Goal: Task Accomplishment & Management: Manage account settings

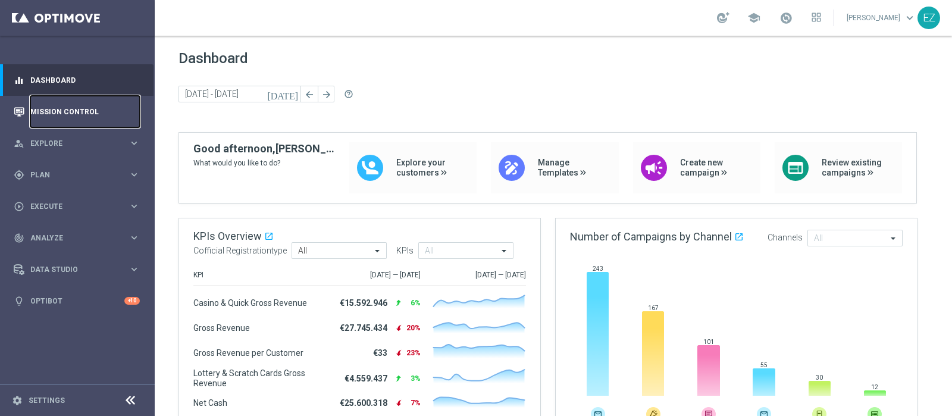
click at [51, 105] on link "Mission Control" at bounding box center [84, 112] width 109 height 32
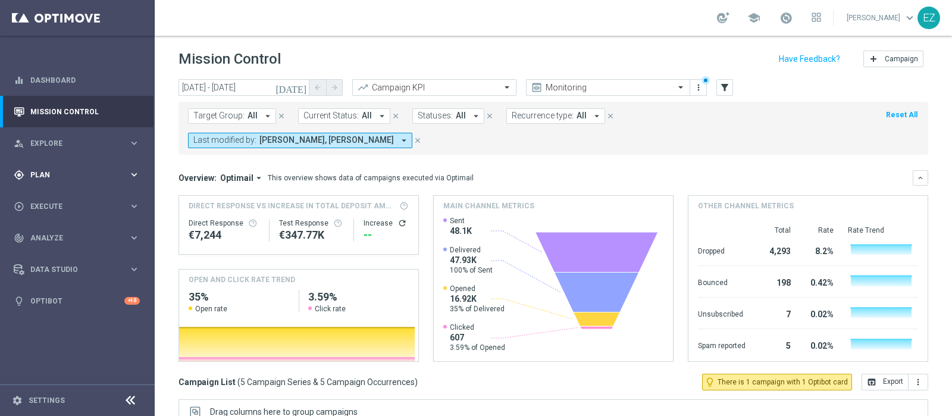
click at [24, 179] on icon "gps_fixed" at bounding box center [19, 175] width 11 height 11
click at [54, 193] on div "Target Groups" at bounding box center [92, 199] width 123 height 18
click at [42, 198] on link "Target Groups" at bounding box center [77, 200] width 93 height 10
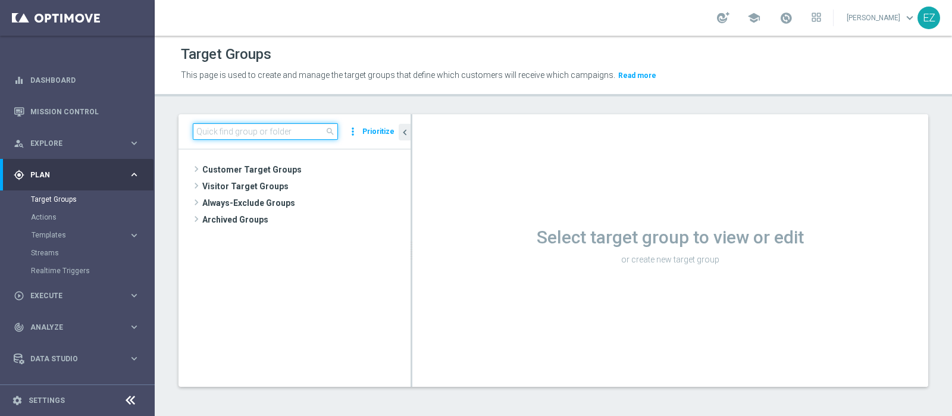
click at [263, 124] on input at bounding box center [265, 131] width 145 height 17
paste input "NEW Active Lottery TOP con marginalità>0_flag NL"
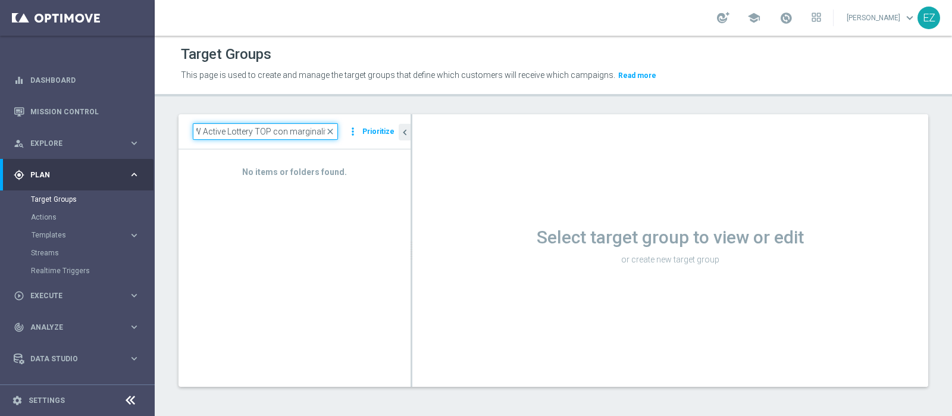
scroll to position [0, 9]
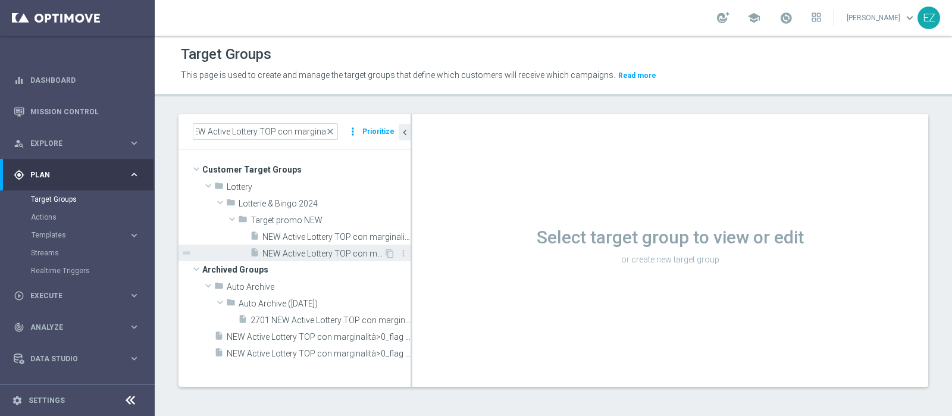
click at [298, 250] on span "NEW Active Lottery TOP con marginalità>0_flag NL" at bounding box center [322, 254] width 121 height 10
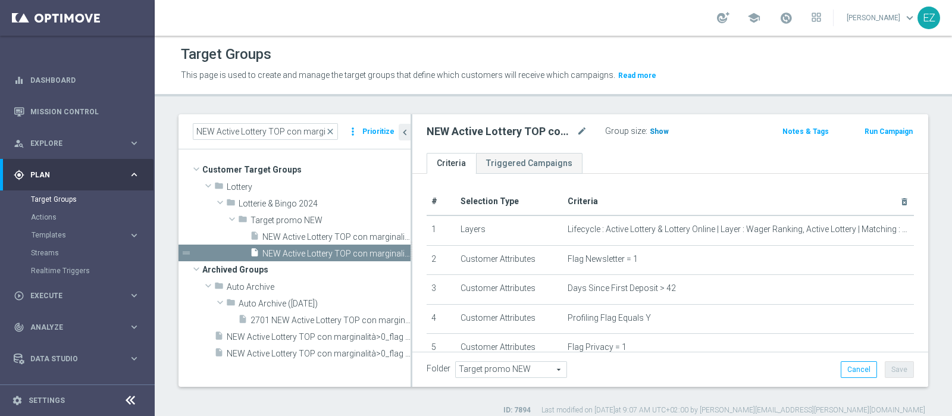
click at [650, 130] on span "Show" at bounding box center [659, 131] width 19 height 8
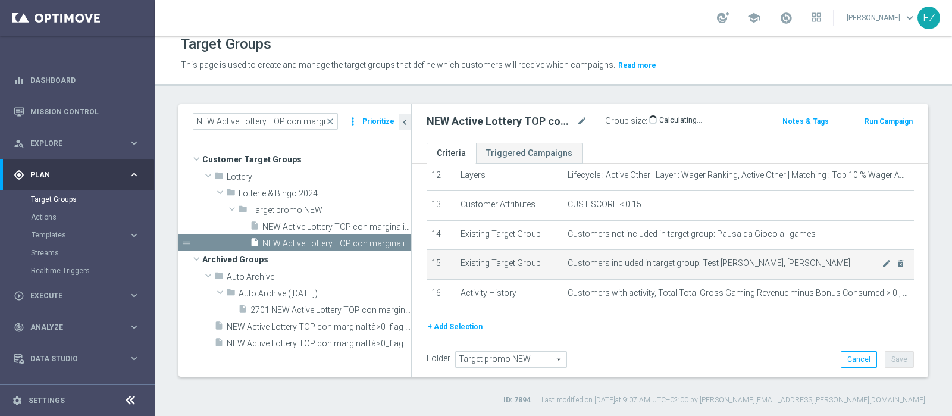
scroll to position [399, 0]
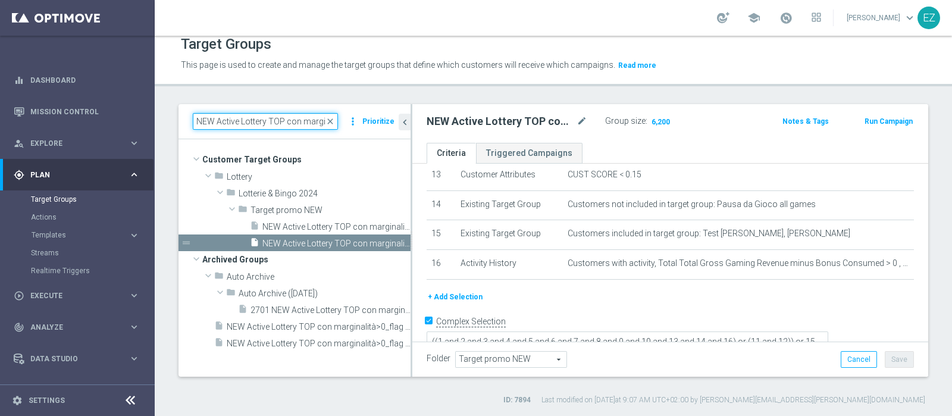
click at [283, 118] on input "NEW Active Lottery TOP con marginalit" at bounding box center [265, 121] width 145 height 17
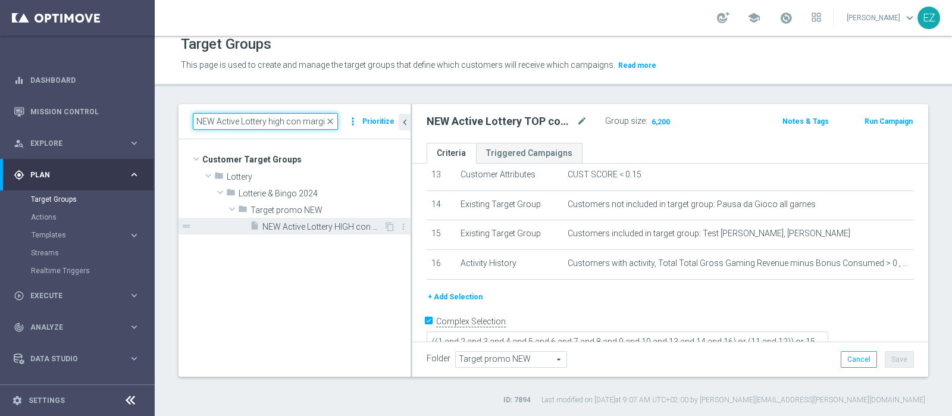
type input "NEW Active Lottery high con marginalit"
click at [287, 224] on span "NEW Active Lottery HIGH con marginalità>0_flag NL" at bounding box center [322, 227] width 121 height 10
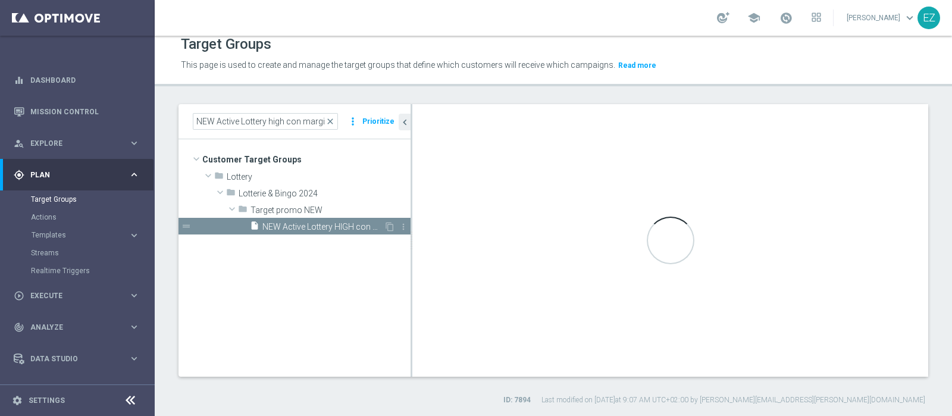
type textarea "((1 and 2 and 3 and 4 and 5 and 6 and 7 and 8 and 9 and 10 and 13 and 14 and 16…"
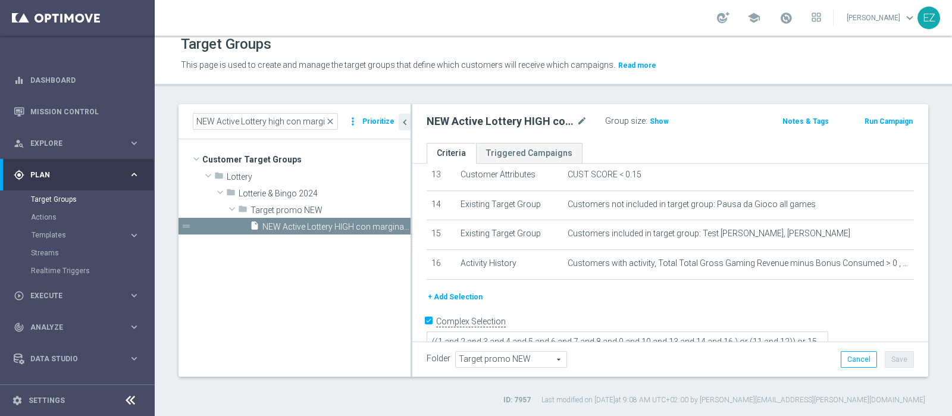
drag, startPoint x: 657, startPoint y: 117, endPoint x: 491, endPoint y: 381, distance: 312.3
click at [657, 117] on span "Show" at bounding box center [659, 121] width 19 height 8
click at [275, 123] on input "NEW Active Lottery high con marginalit" at bounding box center [265, 121] width 145 height 17
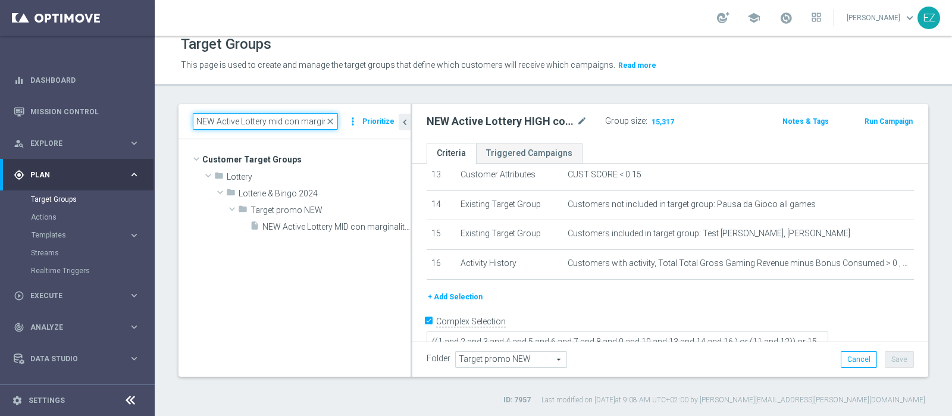
type input "NEW Active Lottery mid con marginalit"
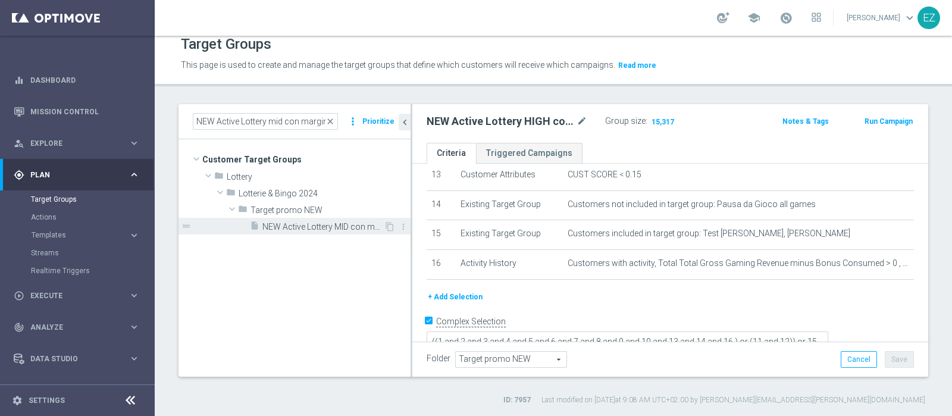
click at [296, 224] on span "NEW Active Lottery MID con marginalità>0_Flag NL" at bounding box center [322, 227] width 121 height 10
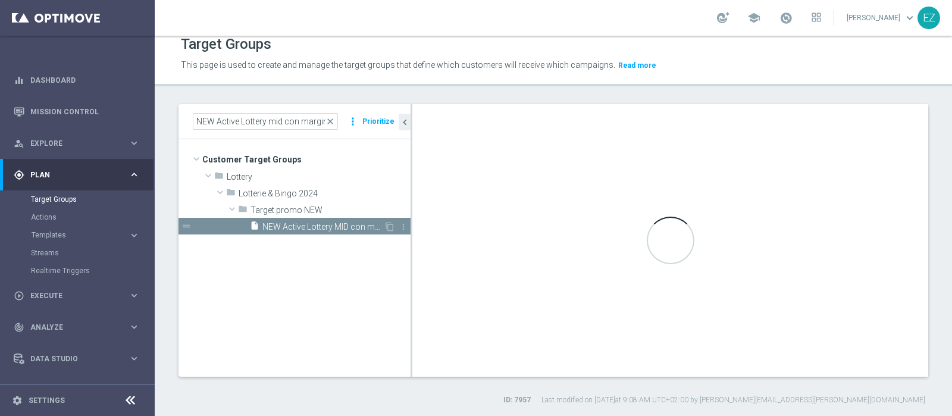
type textarea "((1 and 2 and 3 and 4 and 5 and 6 and 7 and 8 and 10 and 11 and 12 and 14 and 1…"
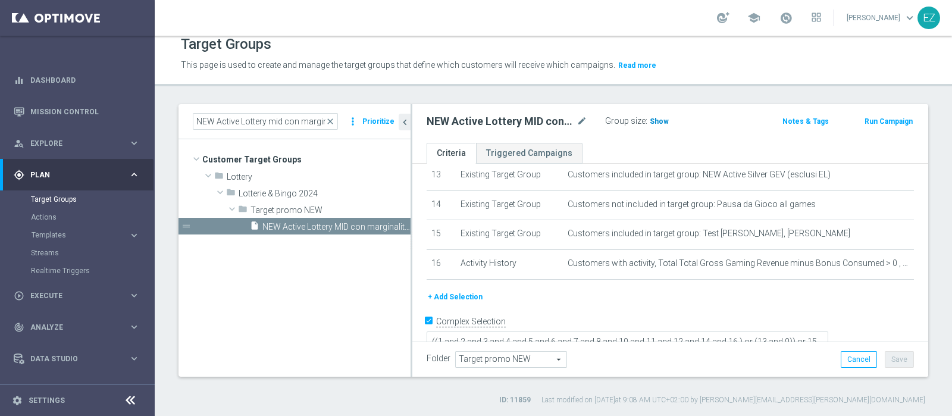
click at [656, 121] on span "Show" at bounding box center [659, 121] width 19 height 8
click at [276, 120] on input "NEW Active Lottery mid con marginalit" at bounding box center [265, 121] width 145 height 17
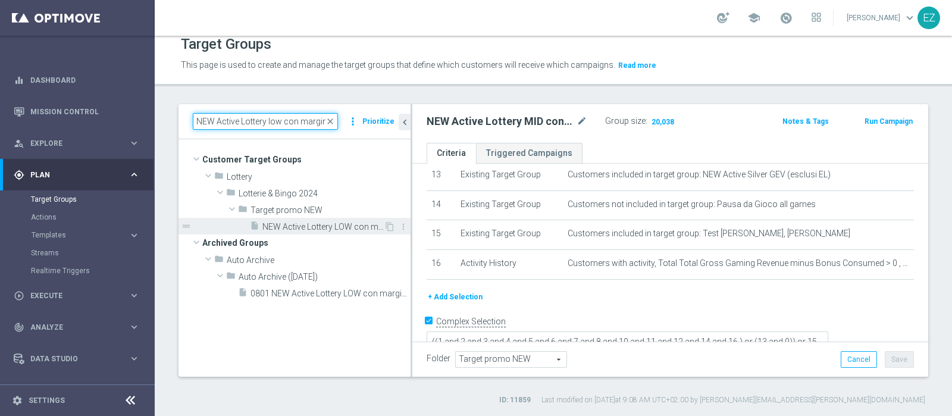
type input "NEW Active Lottery low con marginalit"
click at [288, 227] on span "NEW Active Lottery LOW con marginalità>0_Flag NL" at bounding box center [322, 227] width 121 height 10
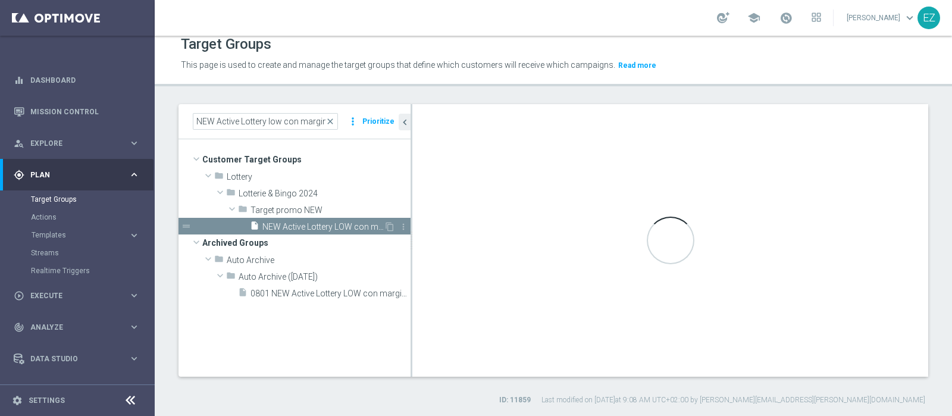
type textarea "((1 and 2 and 3 and 4 and 5 and 6 and 7 and 9 and 10 and 12 and 13 and 15 and 1…"
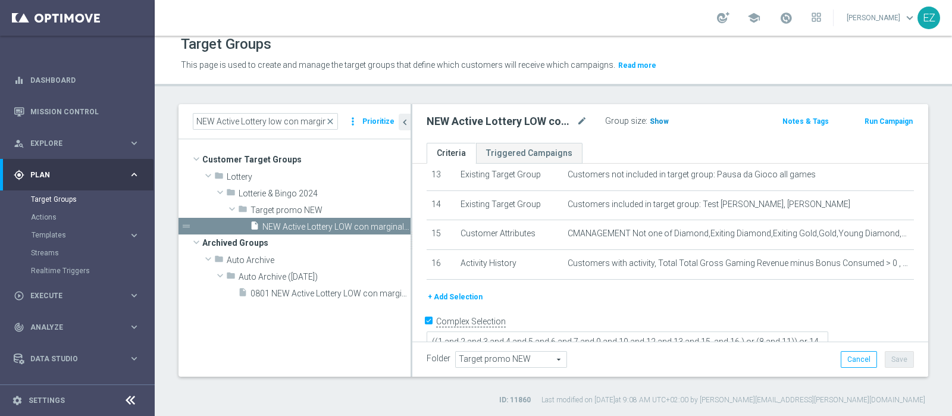
click at [660, 120] on span "Show" at bounding box center [659, 121] width 19 height 8
click at [271, 120] on input "NEW Active Lottery low con marginalit" at bounding box center [265, 121] width 145 height 17
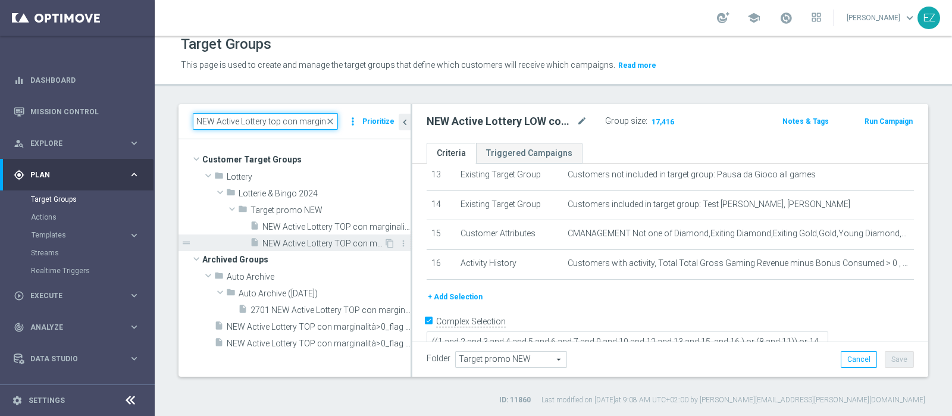
type input "NEW Active Lottery top con marginalit"
click at [332, 240] on span "NEW Active Lottery TOP con marginalità>0_flag NL" at bounding box center [322, 244] width 121 height 10
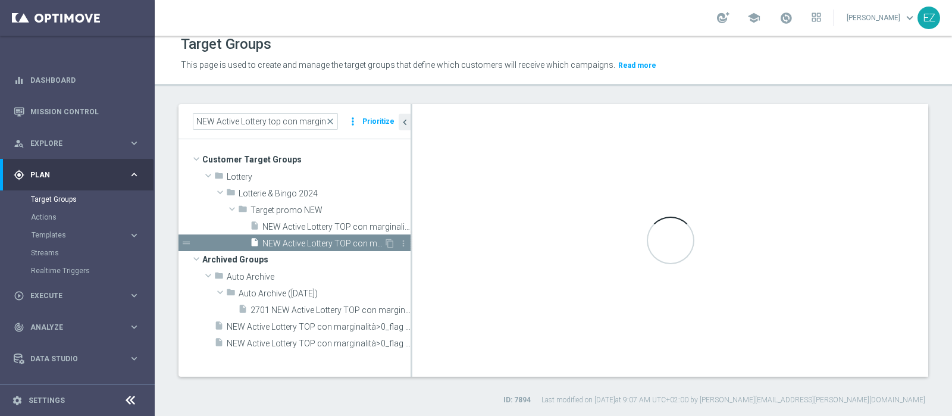
type textarea "((1 and 2 and 3 and 4 and 5 and 6 and 7 and 8 and 9 and 10 and 13 and 14 and 16…"
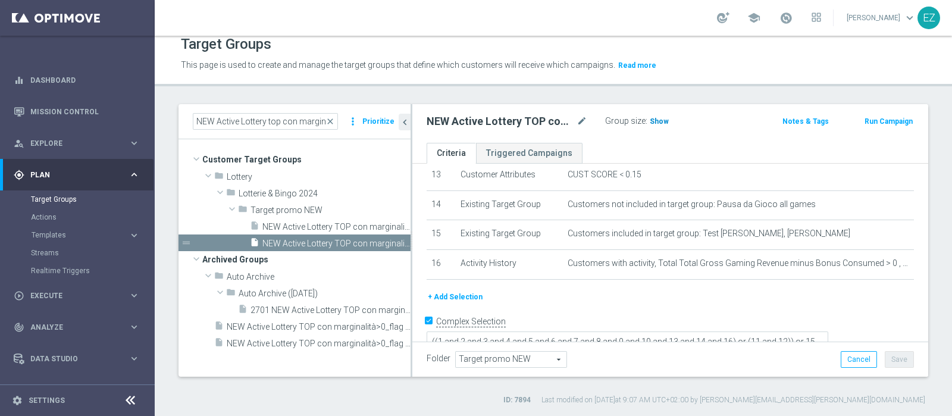
click at [651, 120] on span "Show" at bounding box center [659, 121] width 19 height 8
click at [874, 120] on button "Run Campaign" at bounding box center [888, 121] width 51 height 13
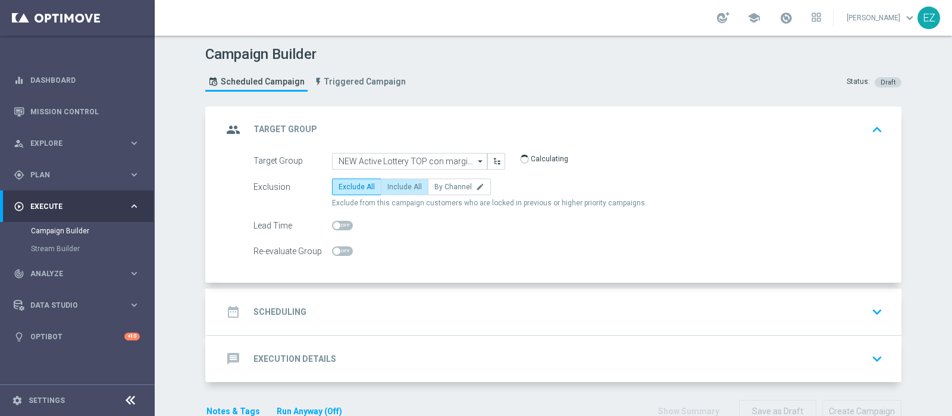
click at [387, 185] on span "Include All" at bounding box center [404, 187] width 35 height 8
click at [387, 185] on input "Include All" at bounding box center [391, 189] width 8 height 8
radio input "true"
click at [306, 298] on div "date_range Scheduling keyboard_arrow_down" at bounding box center [554, 312] width 693 height 46
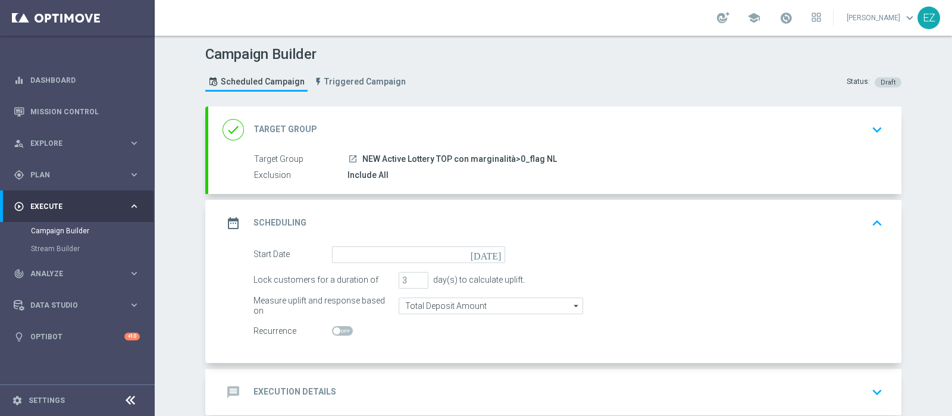
click at [494, 249] on icon "[DATE]" at bounding box center [488, 252] width 35 height 13
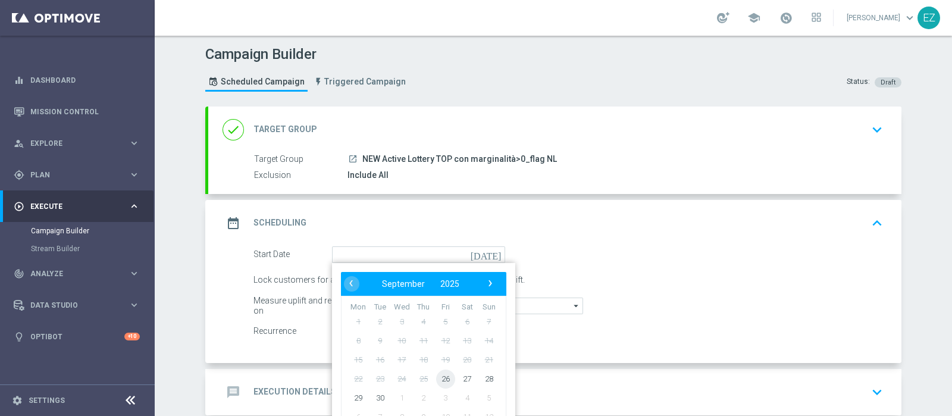
click at [444, 377] on span "26" at bounding box center [445, 378] width 19 height 19
type input "26 Sep 2025"
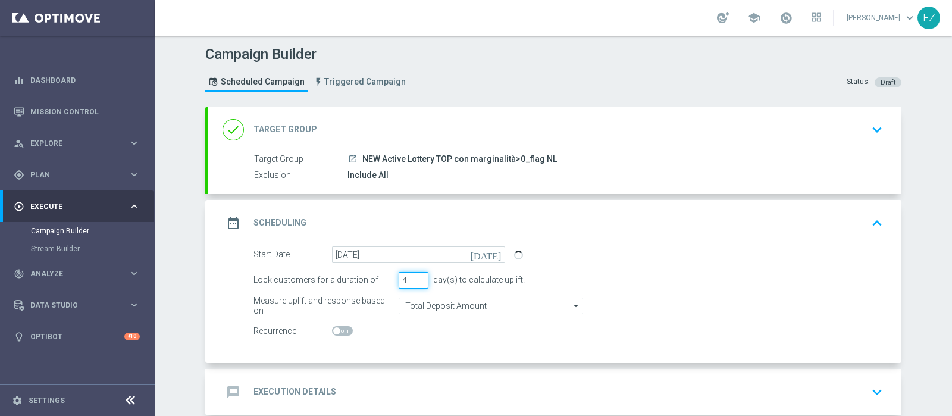
click at [418, 277] on input "4" at bounding box center [414, 280] width 30 height 17
click at [418, 277] on input "5" at bounding box center [414, 280] width 30 height 17
click at [418, 277] on input "6" at bounding box center [414, 280] width 30 height 17
click at [418, 277] on input "7" at bounding box center [414, 280] width 30 height 17
click at [418, 277] on input "8" at bounding box center [414, 280] width 30 height 17
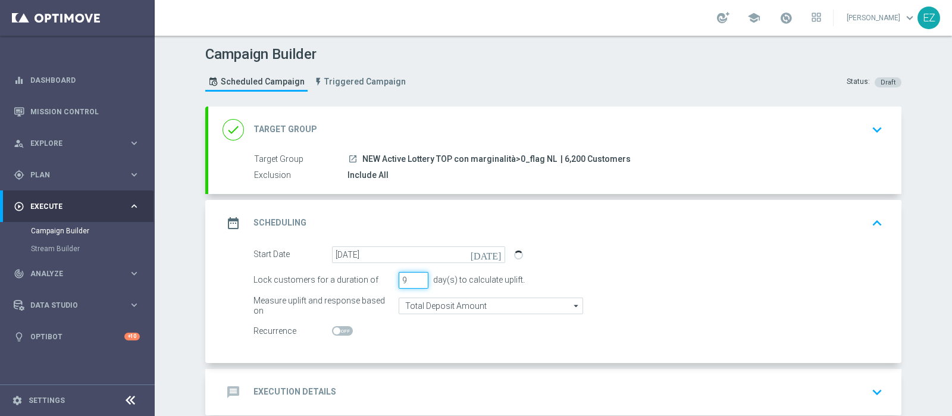
type input "9"
click at [418, 277] on input "9" at bounding box center [414, 280] width 30 height 17
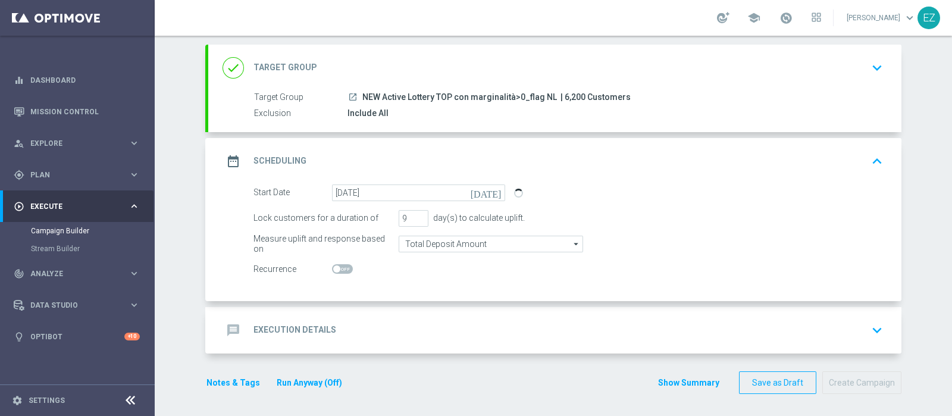
click at [292, 319] on div "message Execution Details" at bounding box center [279, 329] width 114 height 21
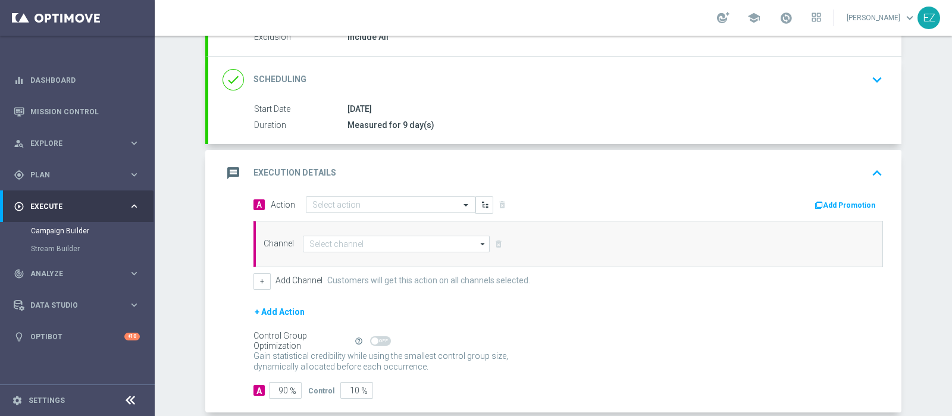
scroll to position [141, 0]
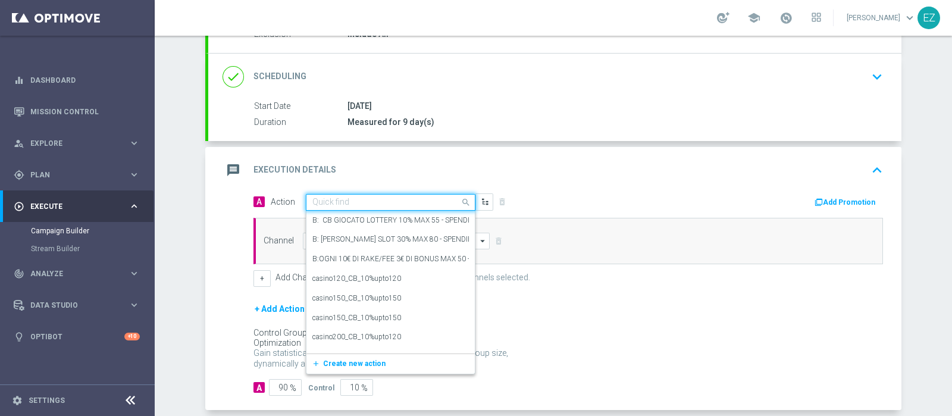
click at [403, 199] on input "text" at bounding box center [378, 203] width 133 height 10
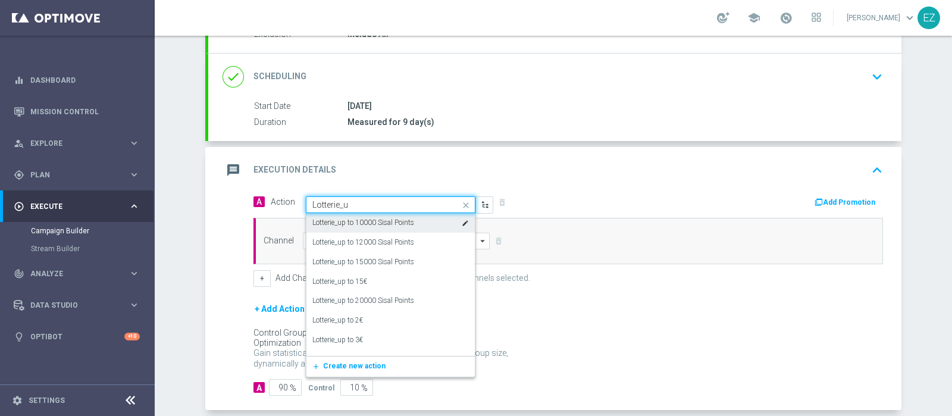
type input "Lotterie_up"
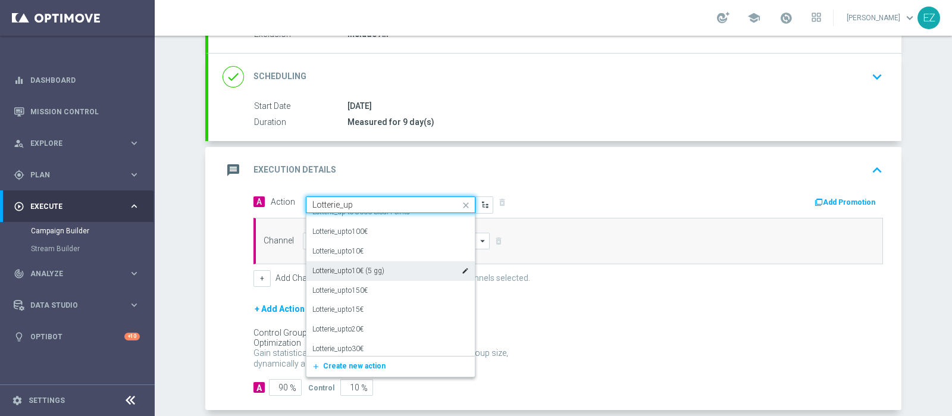
scroll to position [266, 0]
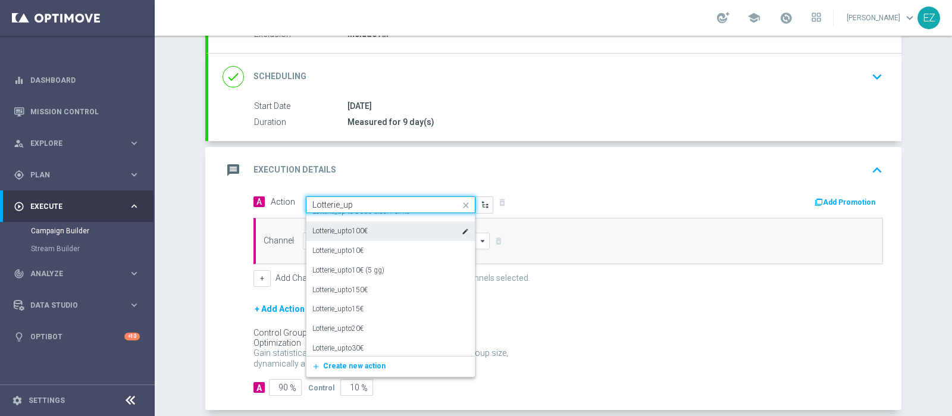
click at [353, 230] on label "Lotterie_upto100€" at bounding box center [339, 231] width 55 height 10
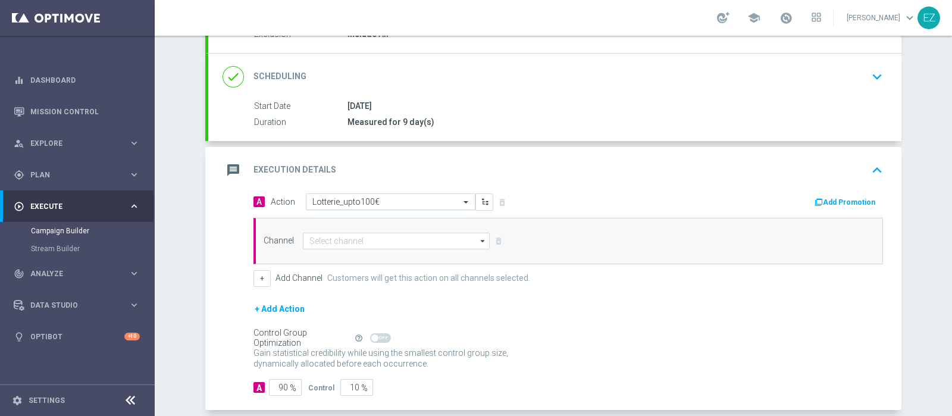
click at [366, 199] on input "text" at bounding box center [378, 202] width 133 height 10
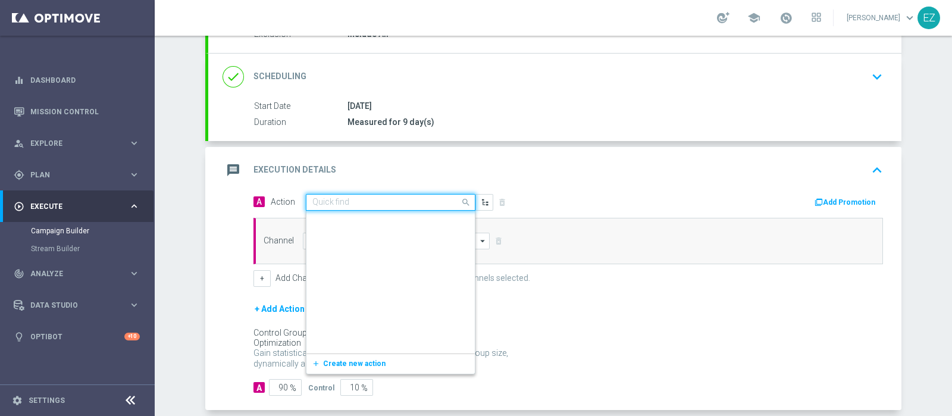
scroll to position [127060, 0]
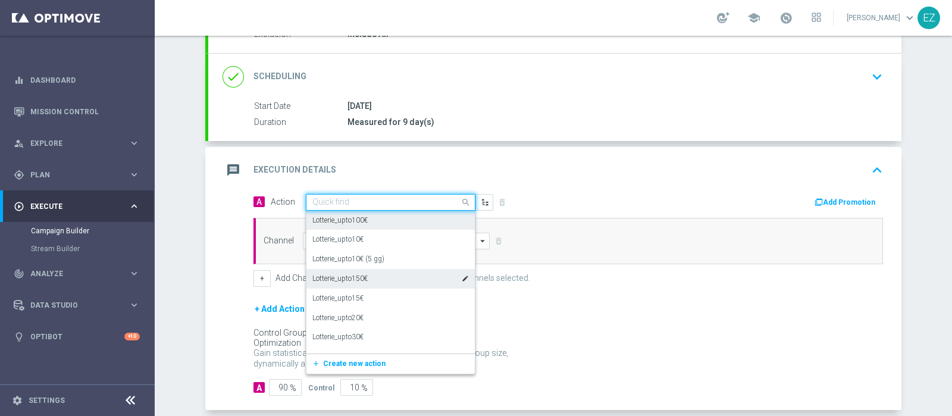
click at [366, 277] on div "Lotterie_upto150€ edit" at bounding box center [390, 279] width 156 height 20
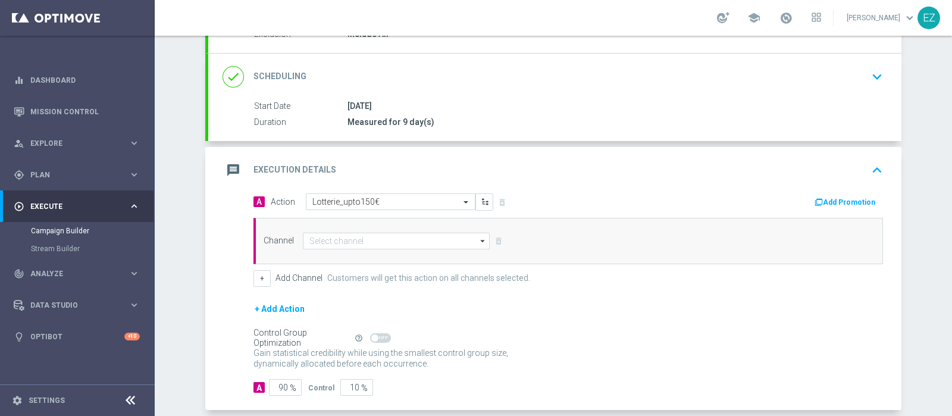
click at [829, 198] on button "Add Promotion" at bounding box center [846, 202] width 66 height 13
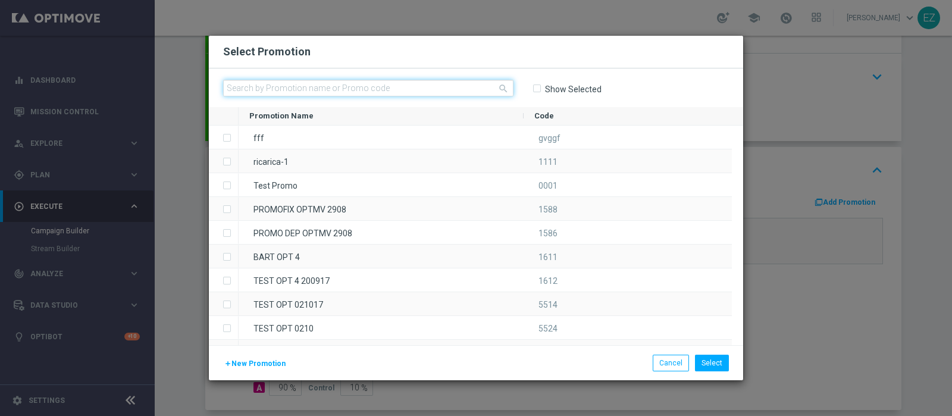
click at [387, 85] on input "text" at bounding box center [368, 88] width 290 height 17
paste input "2609 LOTWOW T"
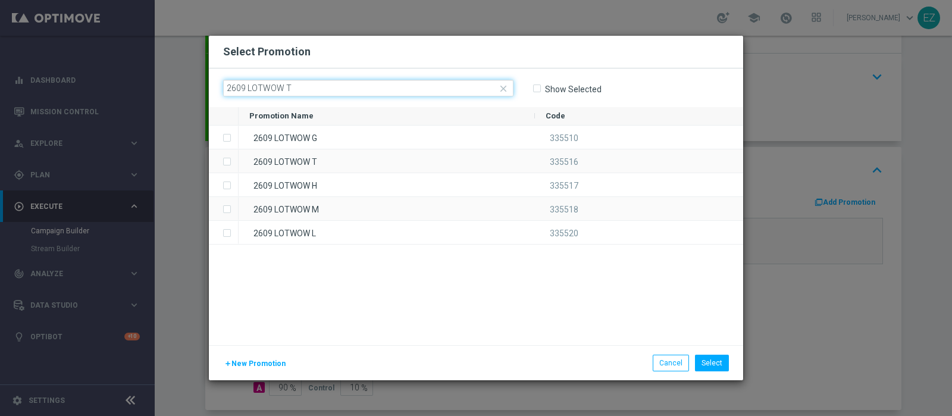
drag, startPoint x: 389, startPoint y: 82, endPoint x: 367, endPoint y: 134, distance: 56.8
click at [390, 114] on div "close 2609 LOTWOW T Show Selected Drag here to set row groups Drag here to set …" at bounding box center [476, 206] width 534 height 277
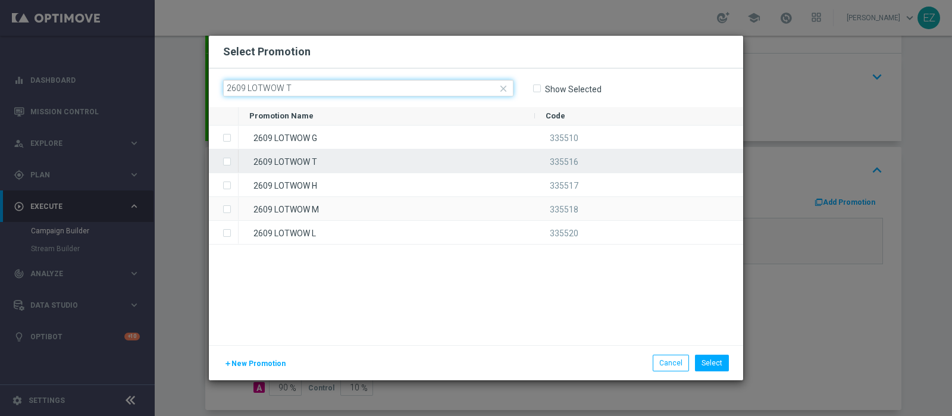
type input "2609 LOTWOW T"
click at [324, 159] on div "2609 LOTWOW T" at bounding box center [387, 160] width 296 height 23
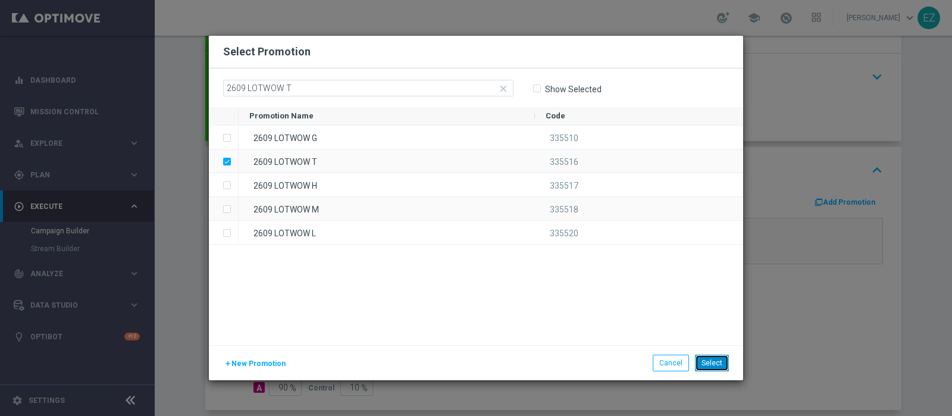
click at [712, 364] on button "Select" at bounding box center [712, 363] width 34 height 17
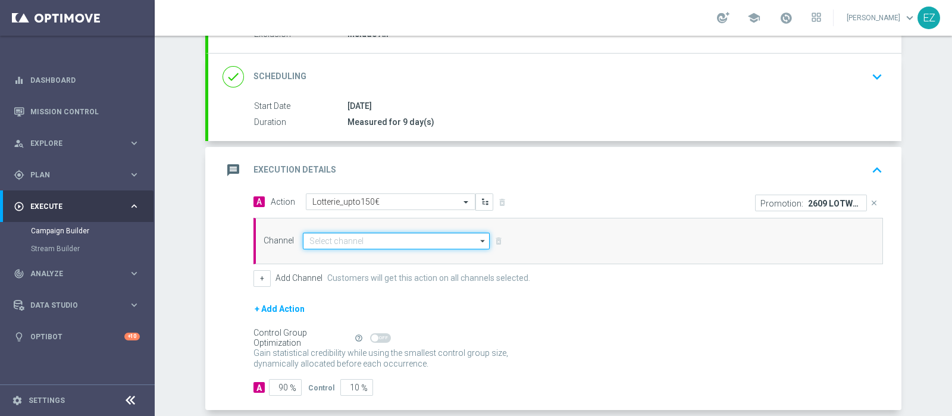
click at [384, 242] on input at bounding box center [396, 241] width 187 height 17
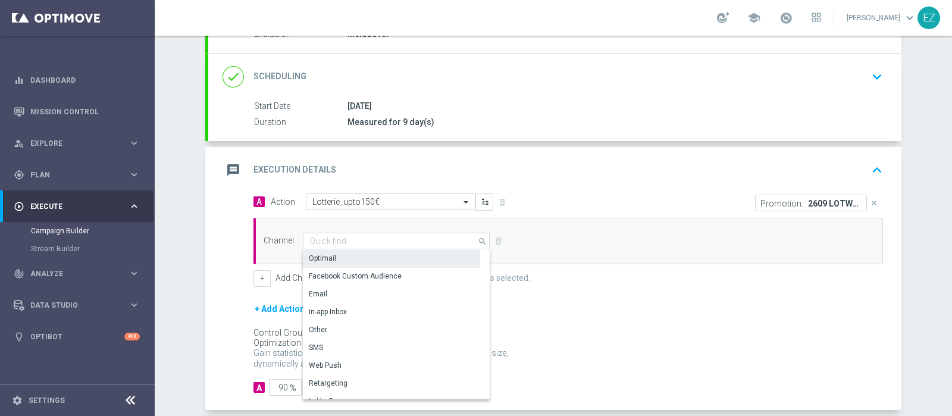
click at [336, 251] on div "Optimail" at bounding box center [391, 258] width 177 height 17
type input "Optimail"
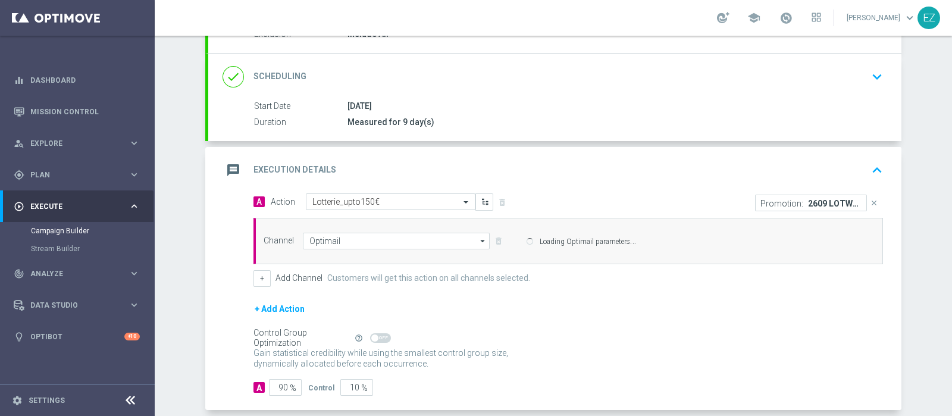
click at [259, 249] on div "Channel Optimail Optimail arrow_drop_down Drag here to set row groups Drag here…" at bounding box center [566, 241] width 622 height 17
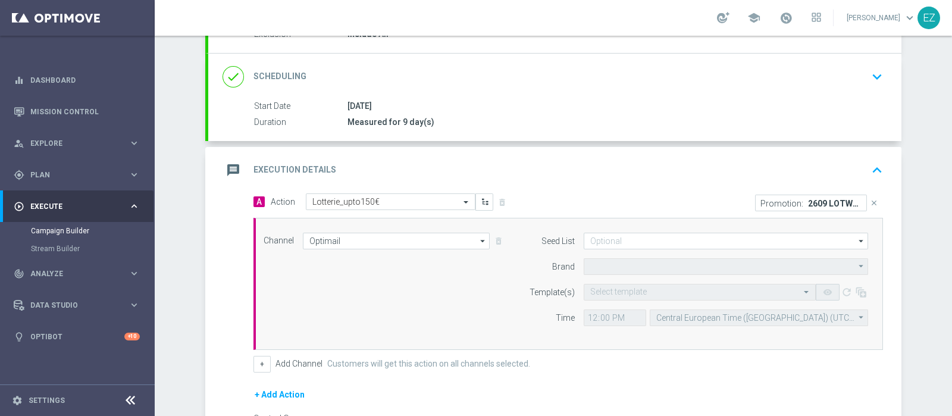
type input "Sisal Marketing"
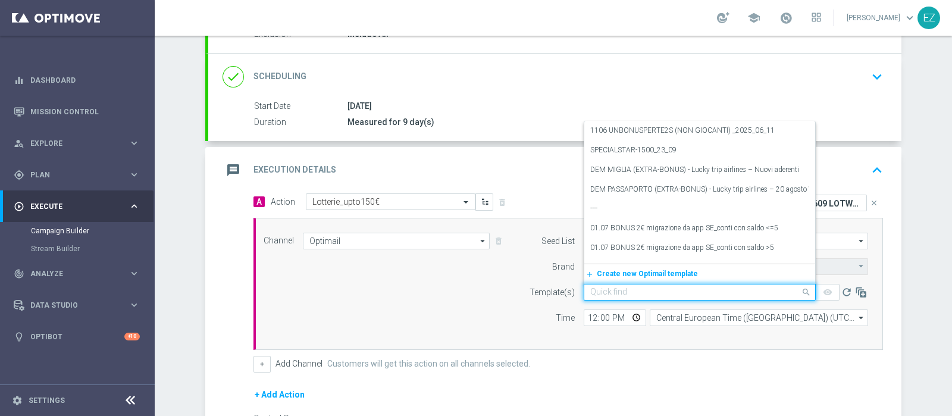
click at [613, 290] on input "text" at bounding box center [687, 292] width 195 height 10
paste input "2609 LOTWOW T"
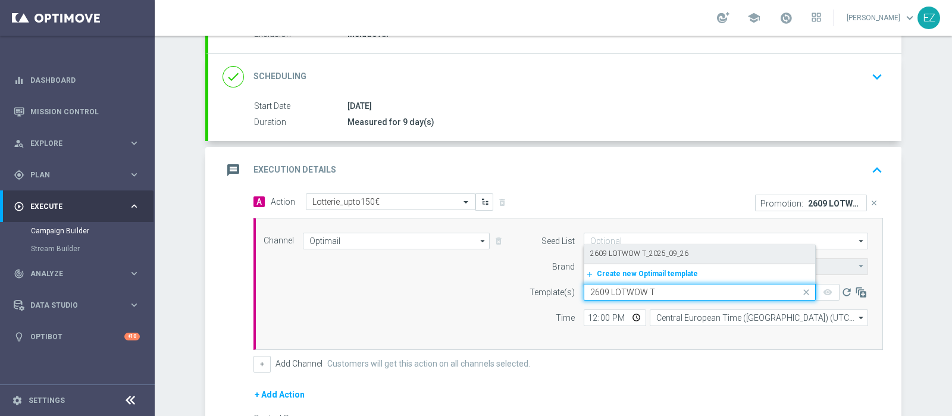
click at [629, 251] on label "2609 LOTWOW T_2025_09_26" at bounding box center [639, 254] width 98 height 10
type input "2609 LOTWOW T"
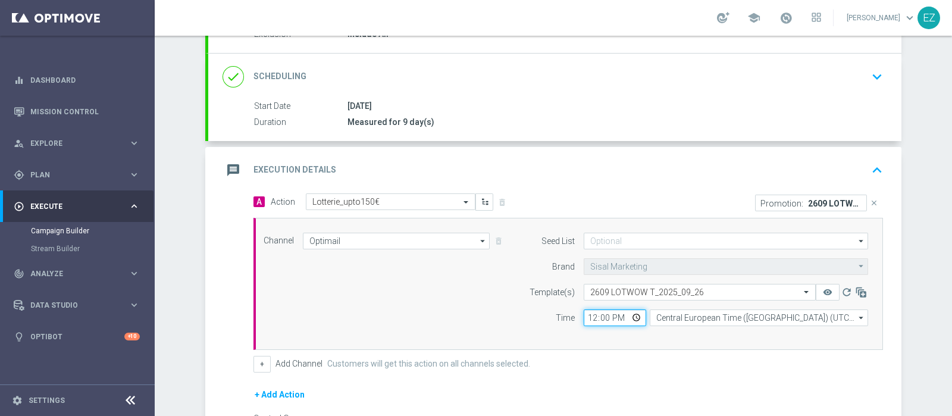
click at [584, 319] on input "12:00" at bounding box center [615, 317] width 62 height 17
type input "17:00"
click at [255, 363] on button "+" at bounding box center [261, 364] width 17 height 17
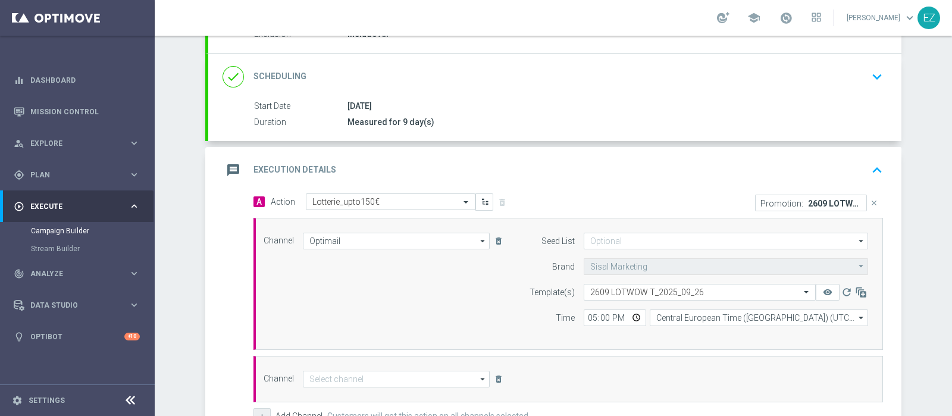
scroll to position [335, 0]
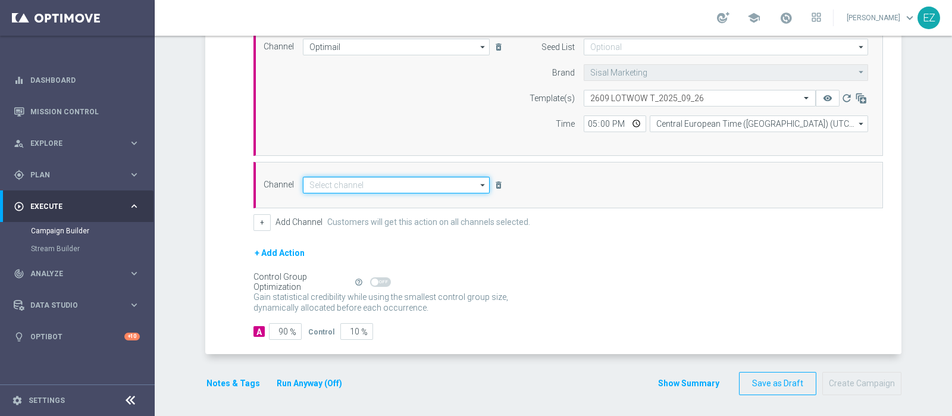
drag, startPoint x: 393, startPoint y: 181, endPoint x: 396, endPoint y: 189, distance: 8.3
click at [396, 184] on input at bounding box center [396, 185] width 187 height 17
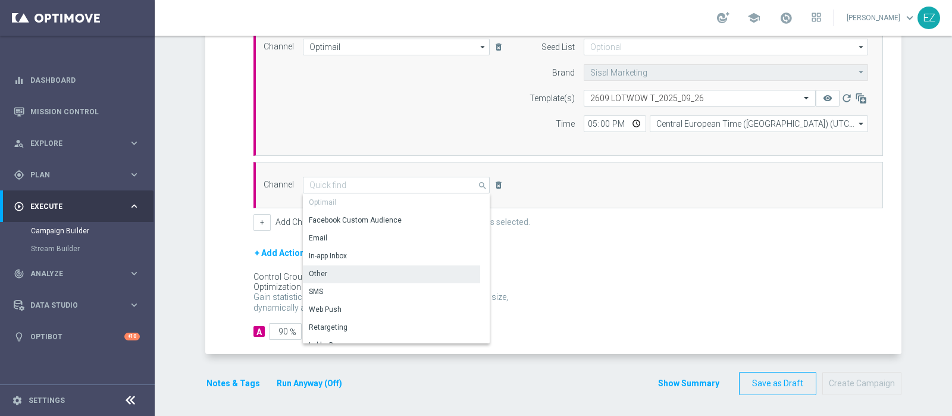
click at [345, 272] on div "Other" at bounding box center [391, 273] width 177 height 17
type input "Other"
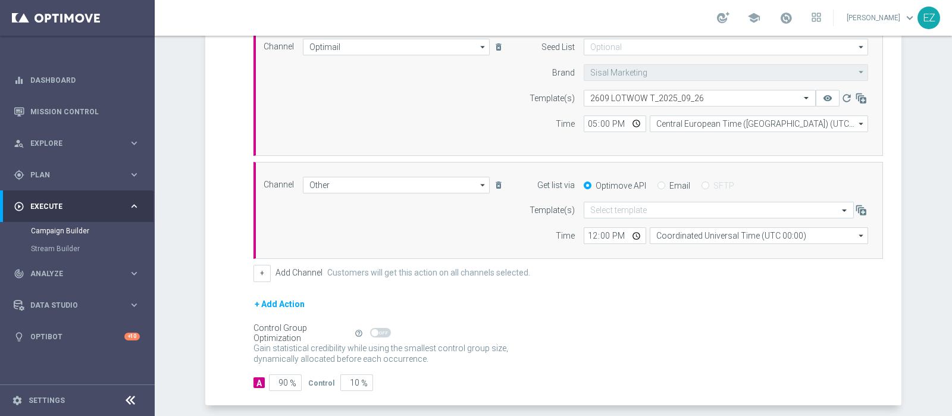
click at [650, 185] on div "Optimove API Email SFTP" at bounding box center [726, 185] width 302 height 11
click at [657, 185] on input "Email" at bounding box center [661, 187] width 8 height 8
radio input "true"
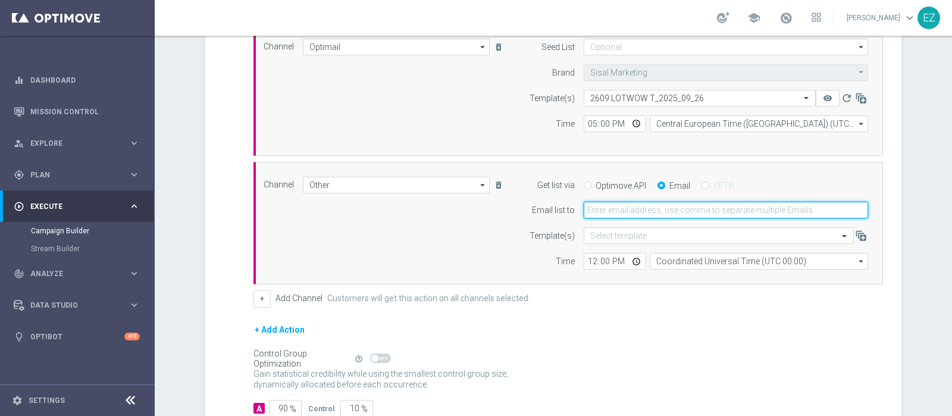
click at [644, 207] on input "email" at bounding box center [726, 210] width 284 height 17
type input "elena.zarbin@sisal.it"
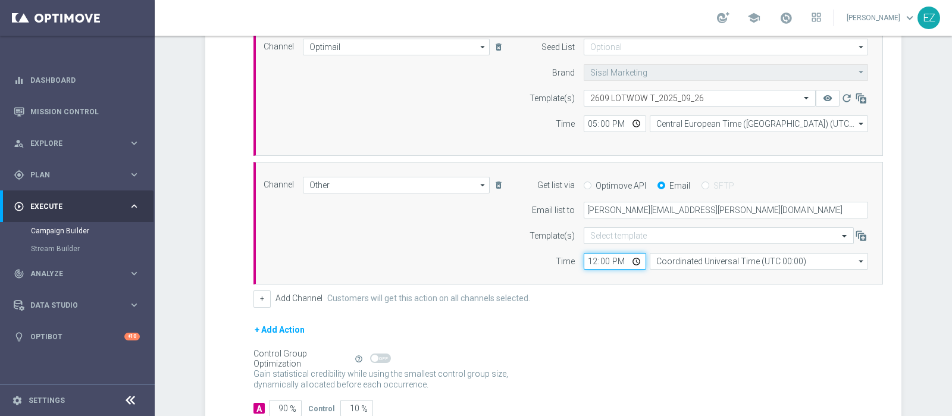
click at [586, 259] on input "12:00" at bounding box center [615, 261] width 62 height 17
type input "17:00"
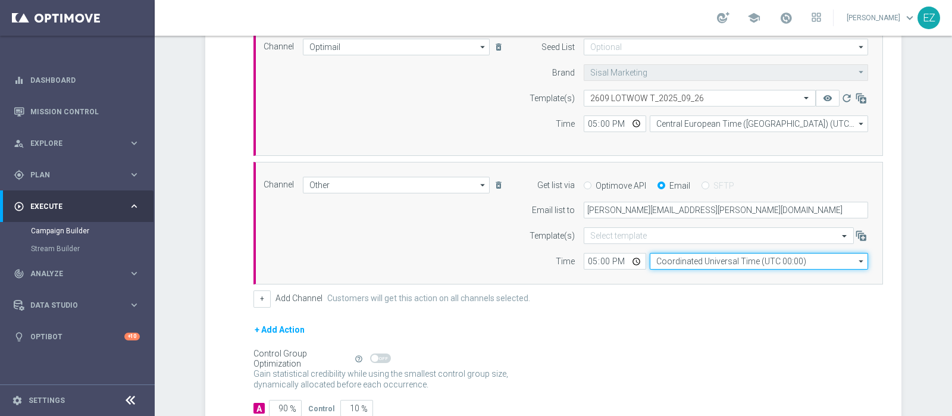
click at [719, 259] on input "Coordinated Universal Time (UTC 00:00)" at bounding box center [759, 261] width 218 height 17
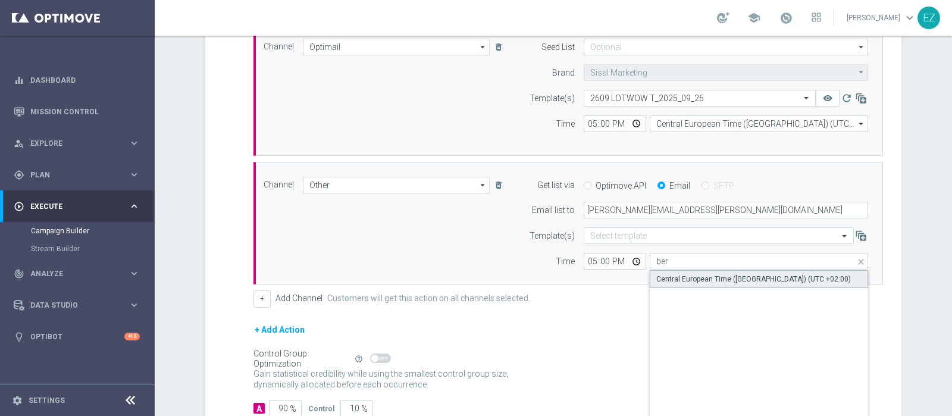
click at [725, 271] on div "Central European Time (Berlin) (UTC +02:00)" at bounding box center [759, 279] width 219 height 18
type input "Central European Time (Berlin) (UTC +02:00)"
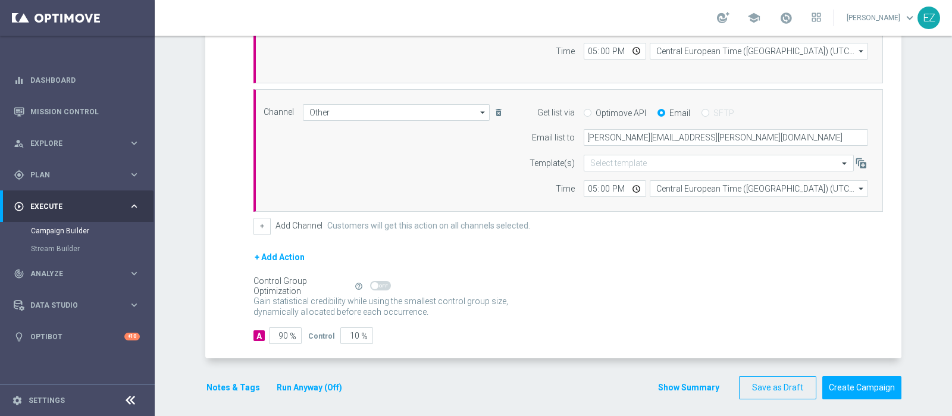
scroll to position [412, 0]
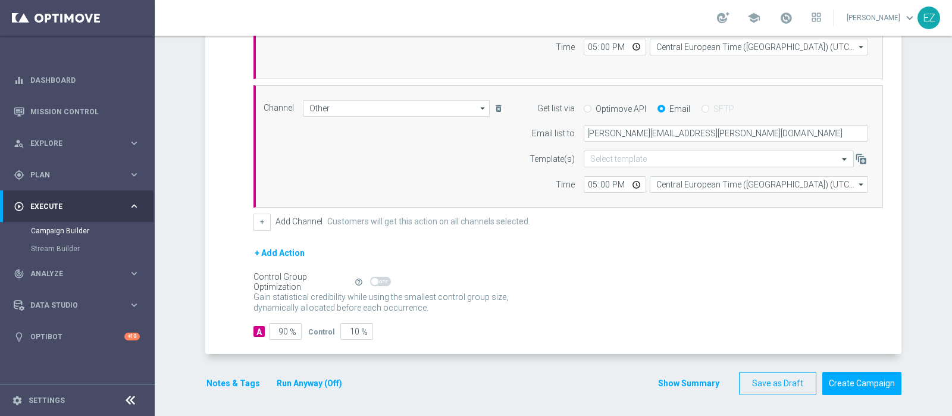
click at [295, 380] on button "Run Anyway (Off)" at bounding box center [309, 383] width 68 height 15
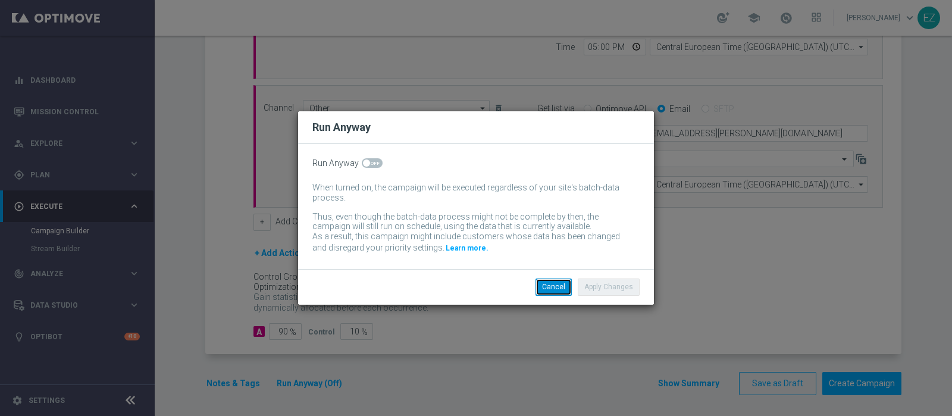
click at [550, 287] on button "Cancel" at bounding box center [553, 286] width 36 height 17
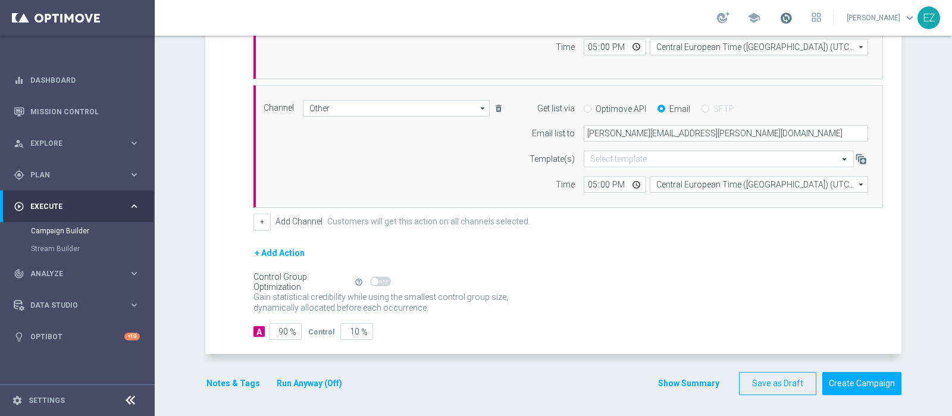
click at [792, 17] on span at bounding box center [785, 17] width 13 height 13
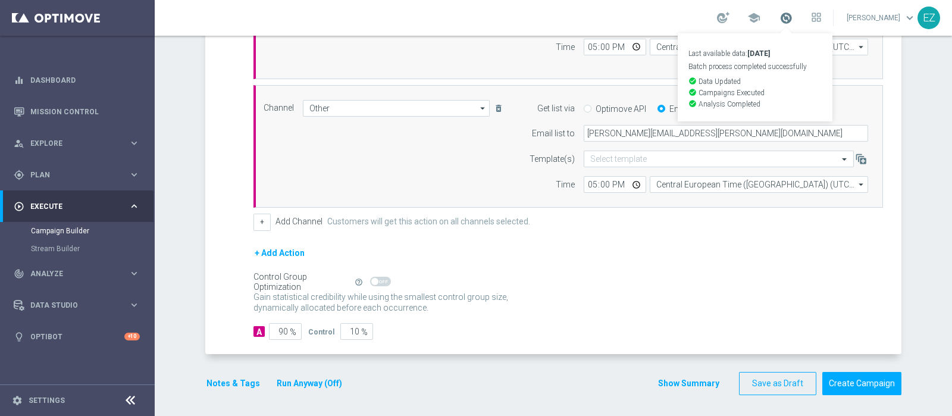
click at [792, 17] on span at bounding box center [785, 17] width 13 height 13
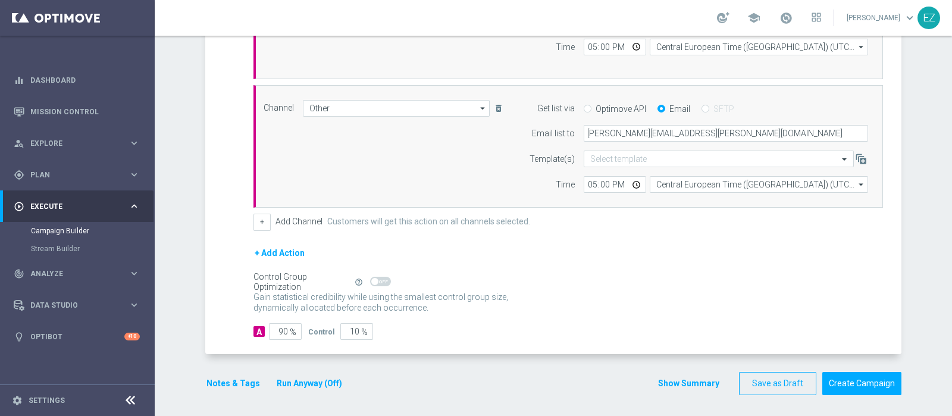
click at [231, 376] on button "Notes & Tags" at bounding box center [233, 383] width 56 height 15
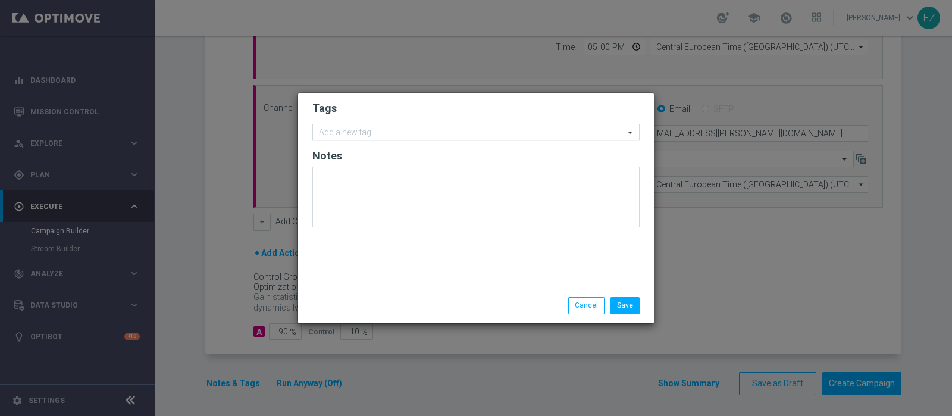
click at [350, 126] on div "Add a new tag" at bounding box center [468, 132] width 311 height 15
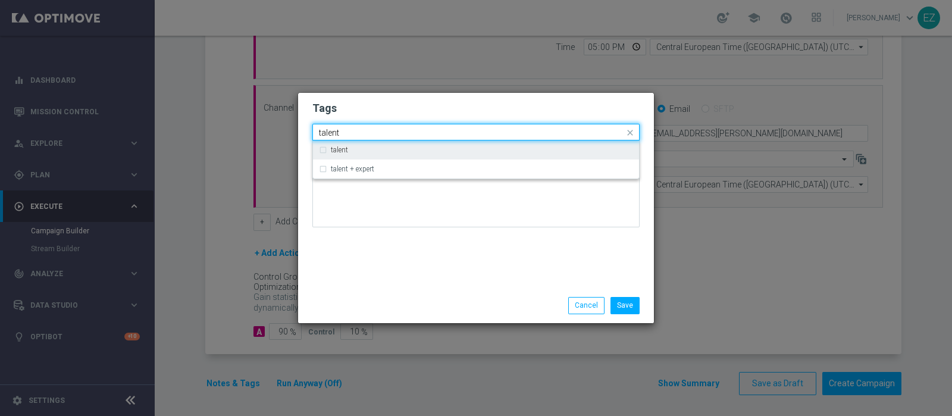
click at [329, 158] on div "talent" at bounding box center [476, 149] width 314 height 19
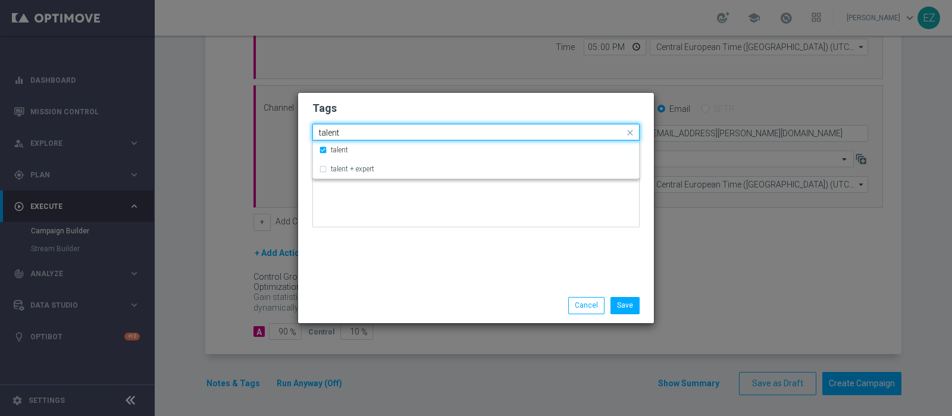
click at [331, 129] on input "talent" at bounding box center [471, 133] width 305 height 10
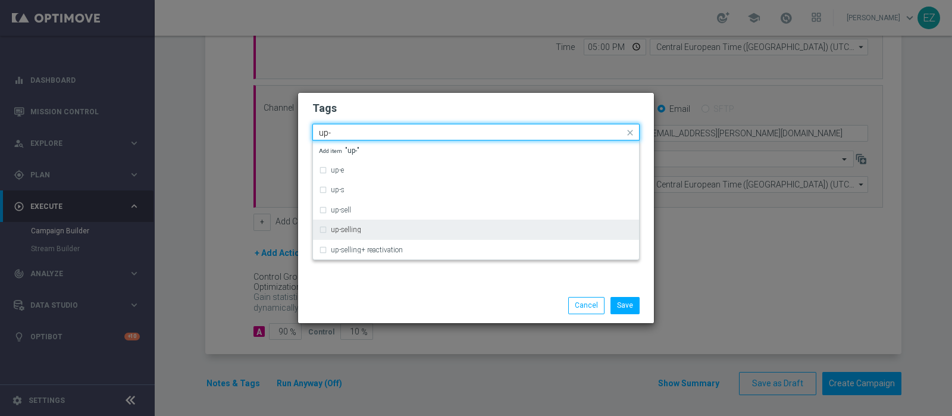
click at [358, 225] on div "up-selling" at bounding box center [476, 229] width 314 height 19
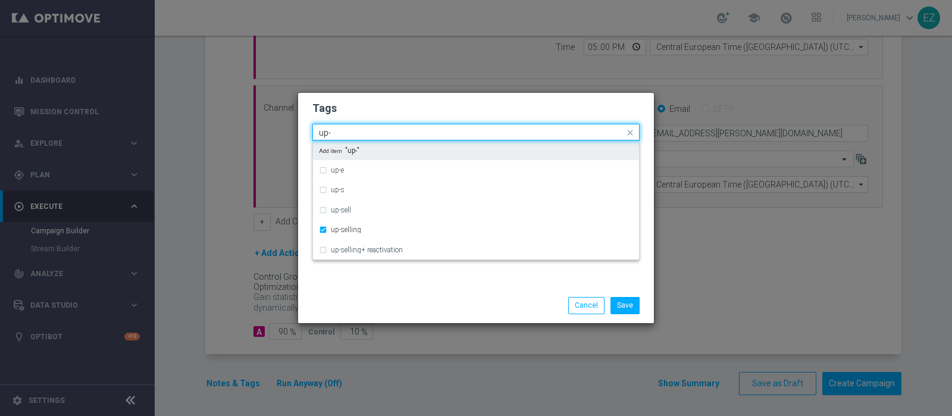
drag, startPoint x: 342, startPoint y: 135, endPoint x: 220, endPoint y: 126, distance: 122.9
click at [220, 126] on modal-container "Tags Quick find × talent × up-selling up- up-e up-s up-sell up-selling up-selli…" at bounding box center [476, 208] width 952 height 416
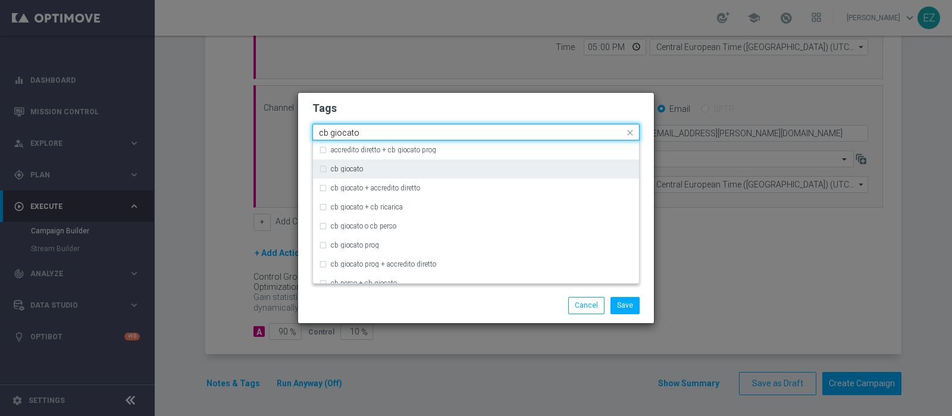
click at [343, 168] on label "cb giocato" at bounding box center [347, 168] width 32 height 7
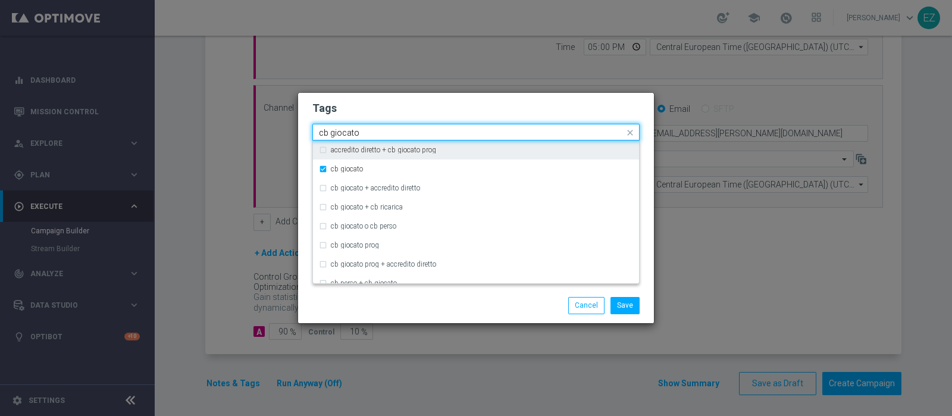
drag, startPoint x: 369, startPoint y: 134, endPoint x: 227, endPoint y: 124, distance: 142.5
click at [227, 124] on modal-container "Tags Quick find × talent × up-selling × cb giocato cb giocato accredito diretto…" at bounding box center [476, 208] width 952 height 416
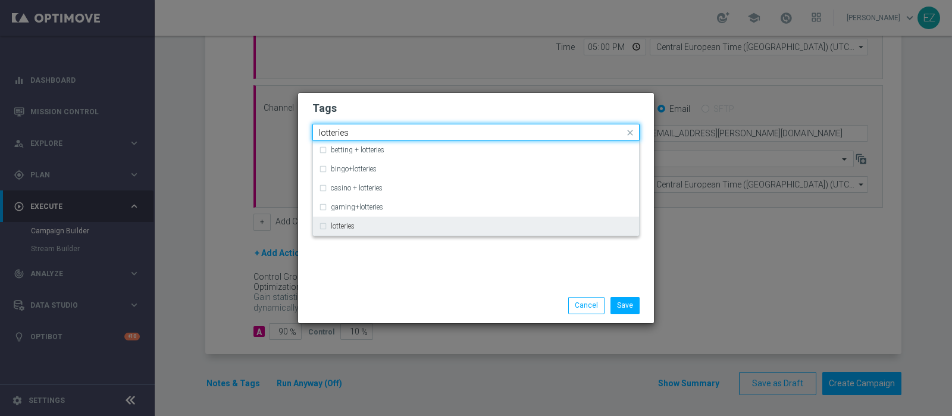
click at [342, 224] on label "lotteries" at bounding box center [343, 225] width 24 height 7
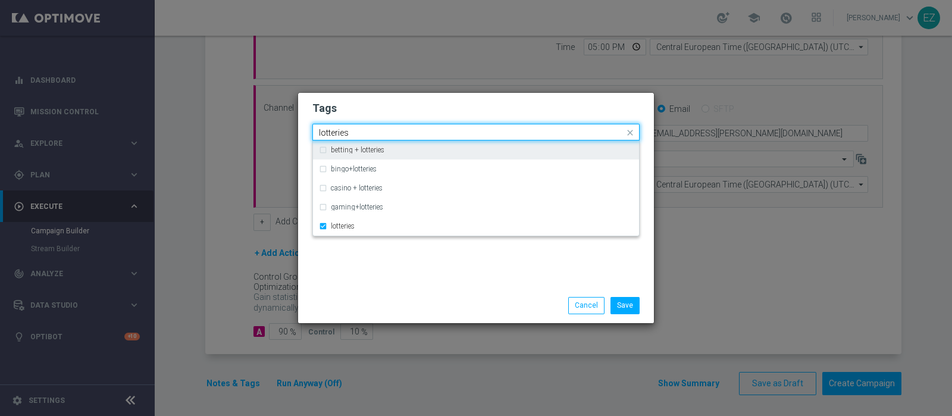
click at [342, 133] on input "lotteries" at bounding box center [471, 133] width 305 height 10
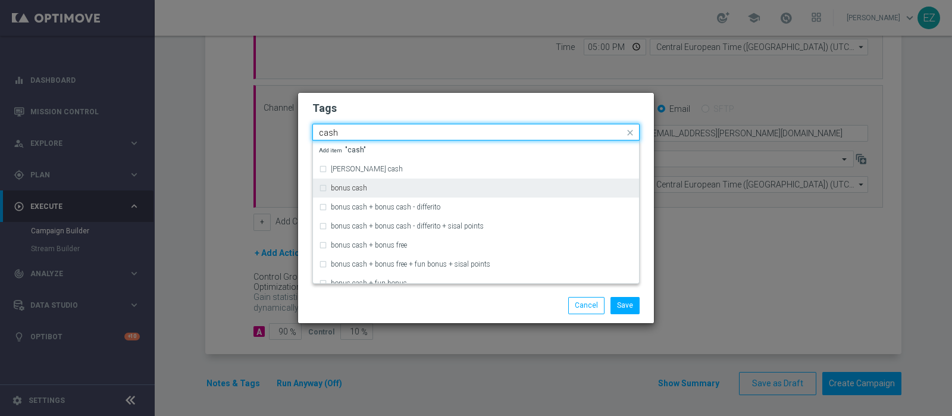
click at [372, 189] on div "bonus cash" at bounding box center [482, 187] width 302 height 7
type input "cash"
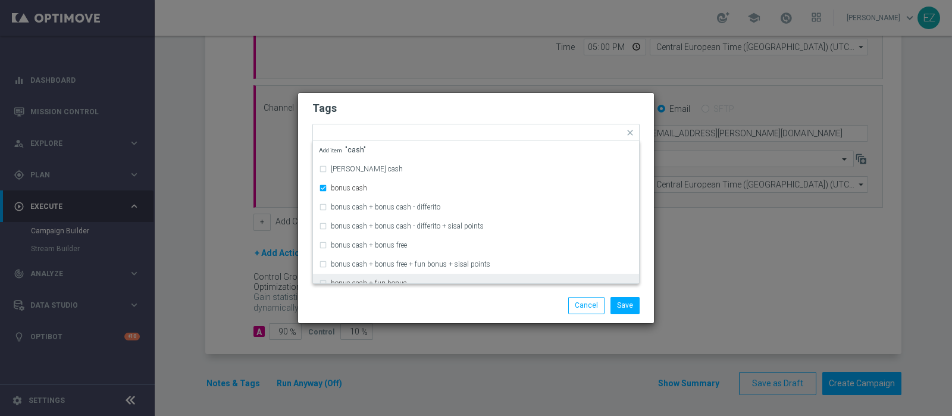
click at [461, 293] on div "Save Cancel" at bounding box center [476, 305] width 356 height 35
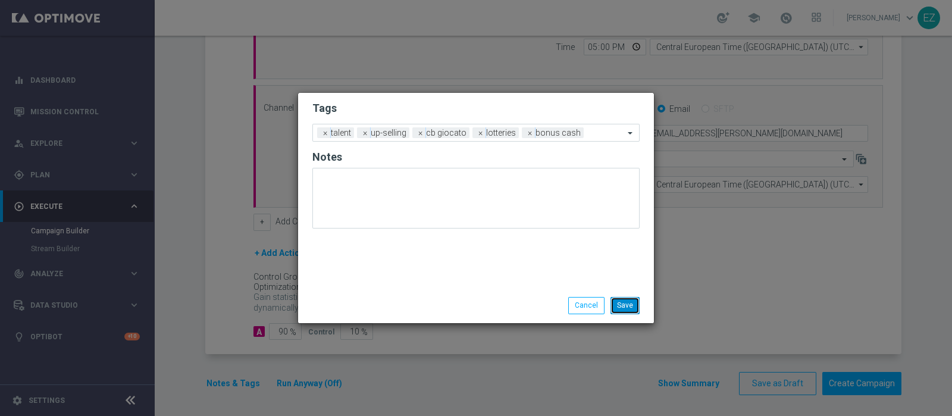
click at [614, 308] on button "Save" at bounding box center [624, 305] width 29 height 17
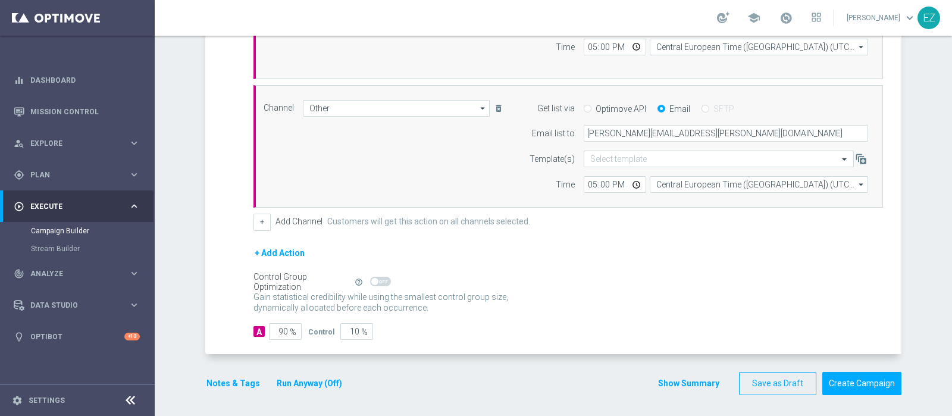
click at [672, 380] on button "Show Summary" at bounding box center [688, 384] width 62 height 14
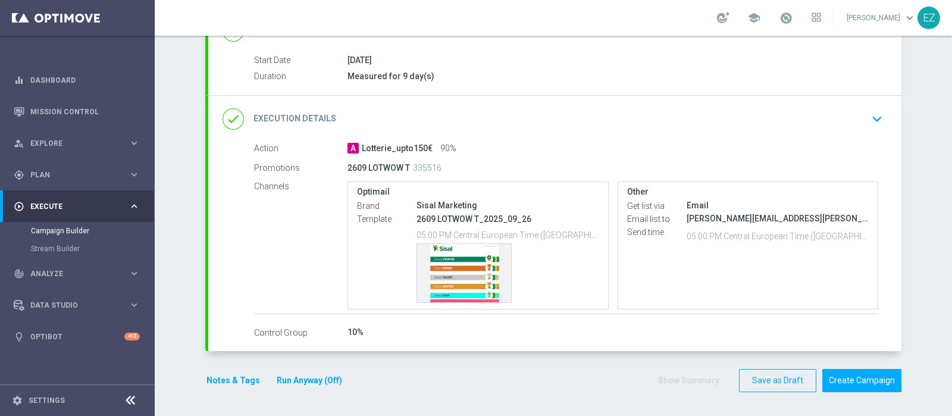
scroll to position [184, 0]
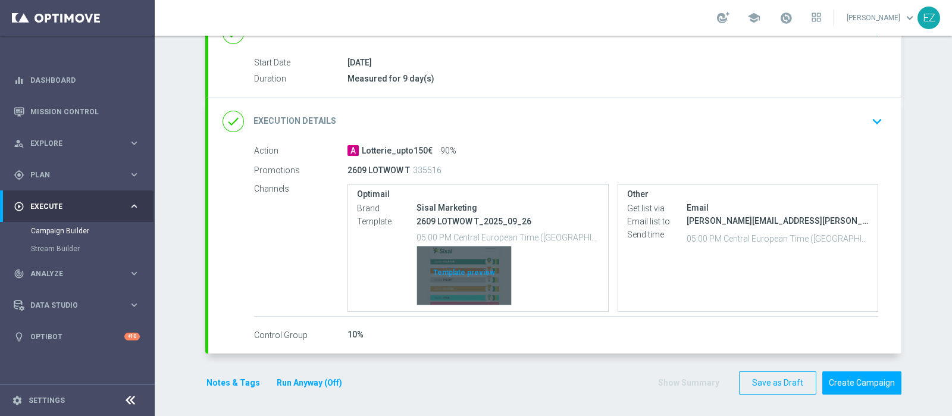
click at [478, 277] on div "Template preview" at bounding box center [464, 275] width 94 height 58
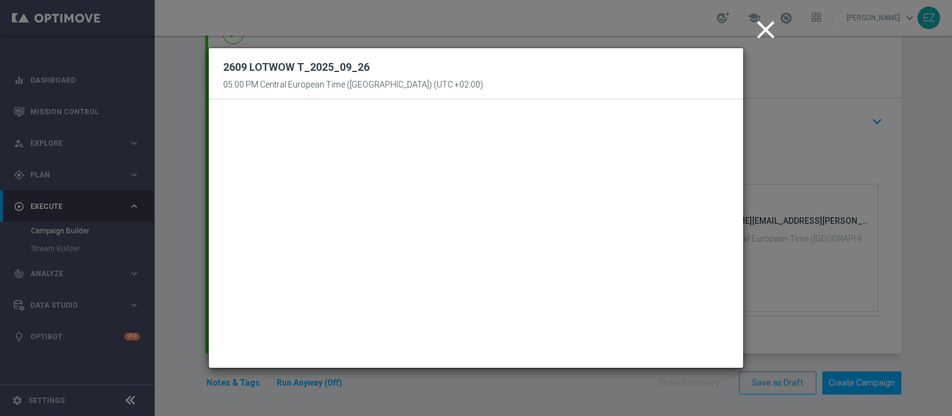
click at [772, 36] on icon "close" at bounding box center [766, 30] width 30 height 30
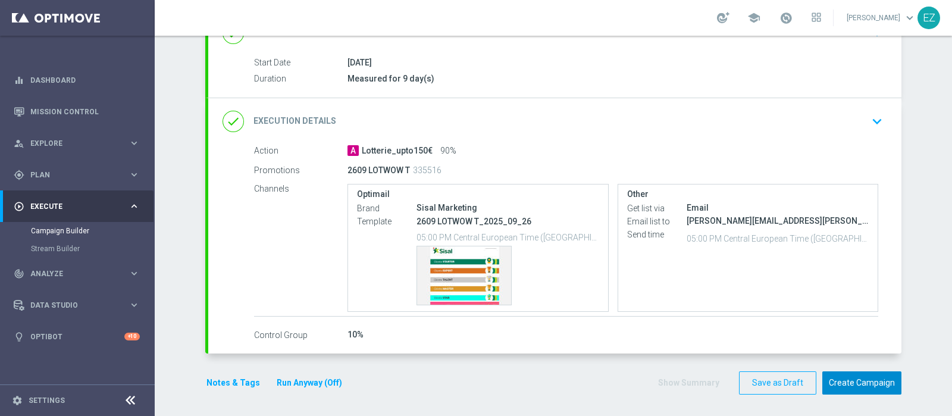
click at [841, 375] on button "Create Campaign" at bounding box center [861, 382] width 79 height 23
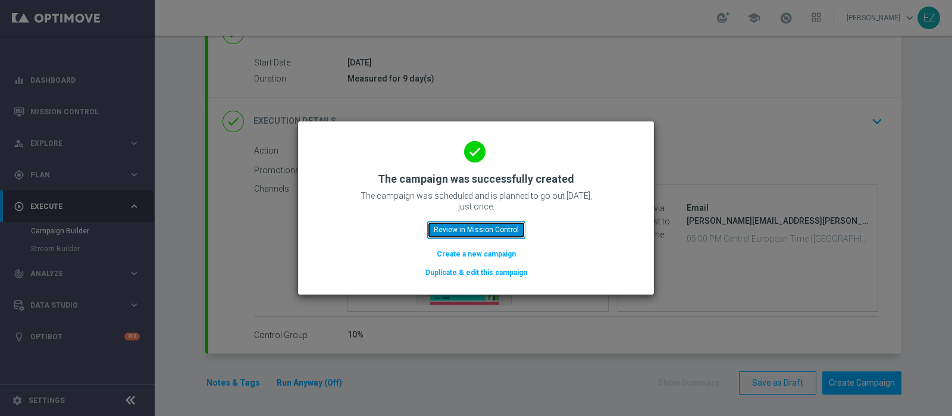
click at [500, 232] on button "Review in Mission Control" at bounding box center [476, 229] width 98 height 17
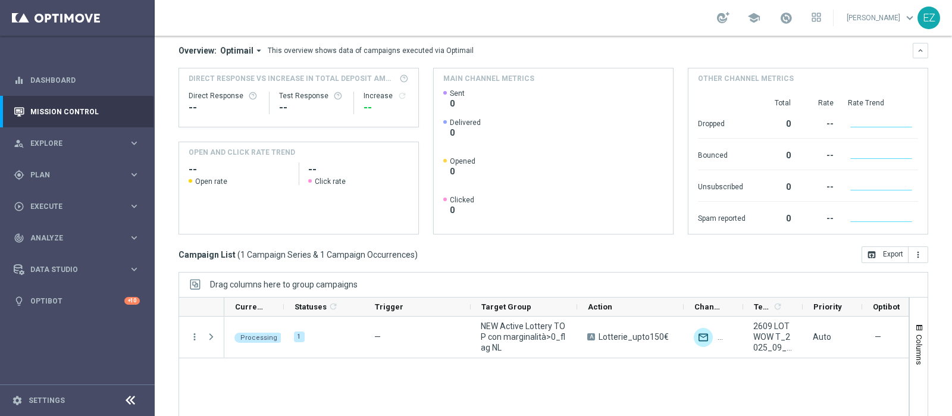
scroll to position [104, 0]
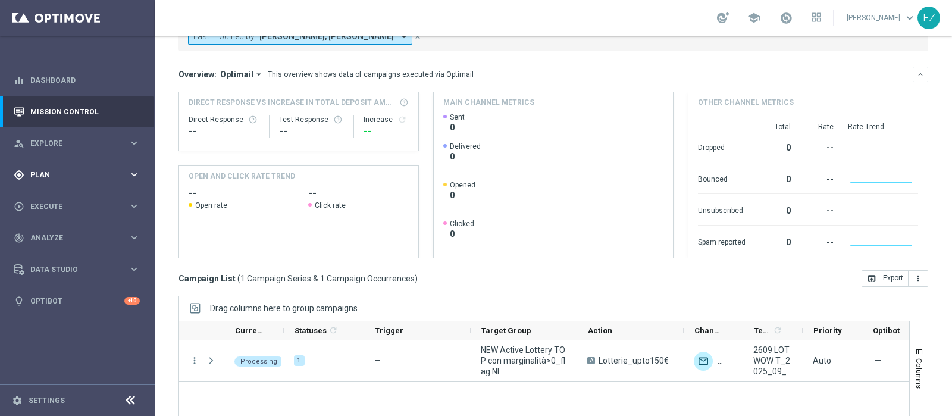
click at [58, 176] on span "Plan" at bounding box center [79, 174] width 98 height 7
click at [63, 198] on link "Target Groups" at bounding box center [77, 200] width 93 height 10
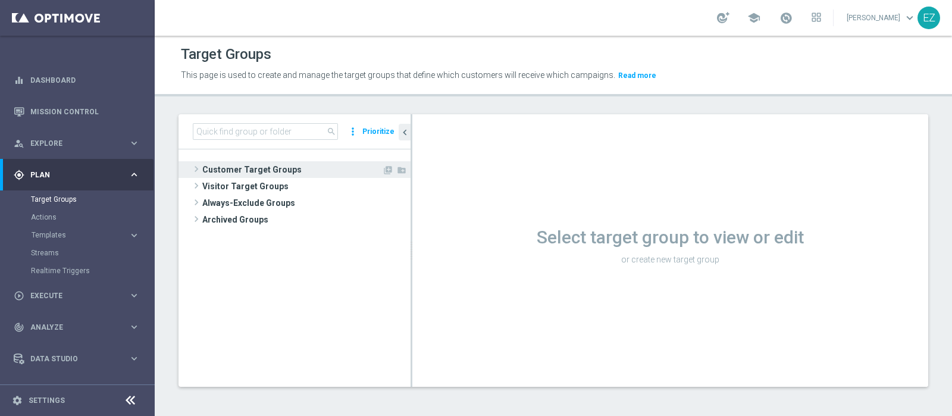
click at [227, 173] on span "Customer Target Groups" at bounding box center [292, 169] width 180 height 17
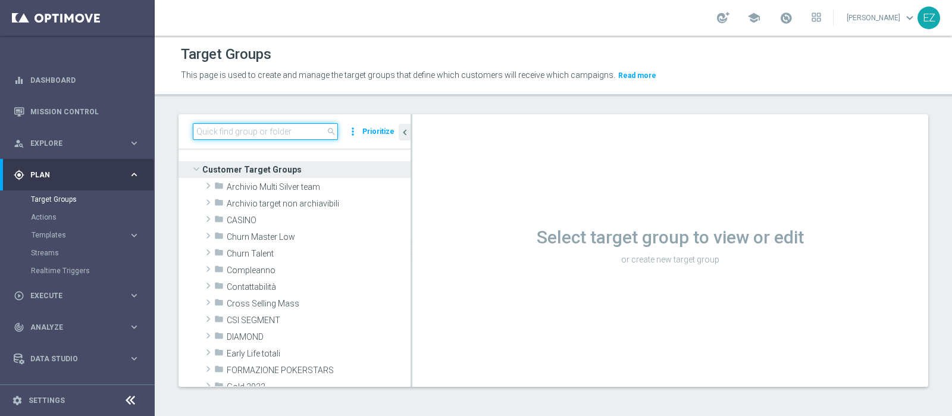
click at [236, 129] on input at bounding box center [265, 131] width 145 height 17
paste input "NEW Active Lottery HIGH con marginalità>0_flag NL"
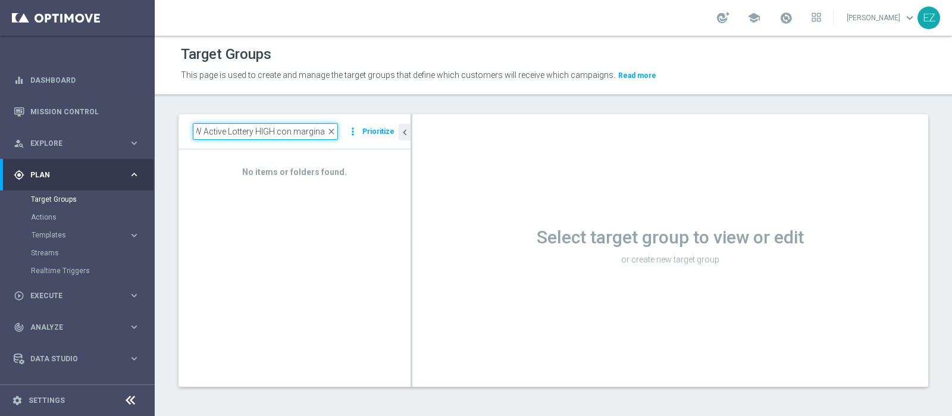
scroll to position [0, 11]
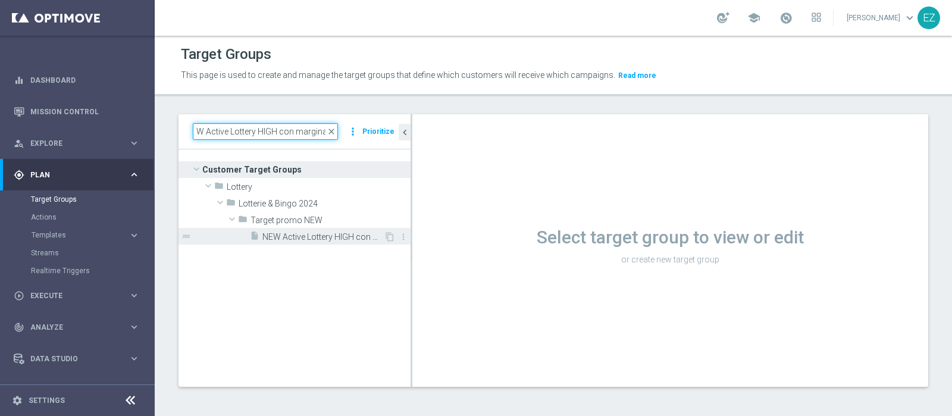
type input "NEW Active Lottery HIGH con marginali"
click at [321, 237] on span "NEW Active Lottery HIGH con marginalità>0_flag NL" at bounding box center [322, 237] width 121 height 10
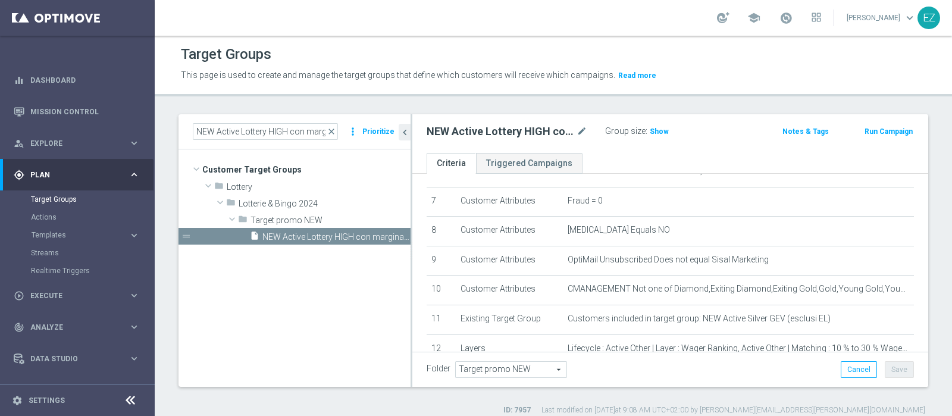
scroll to position [399, 0]
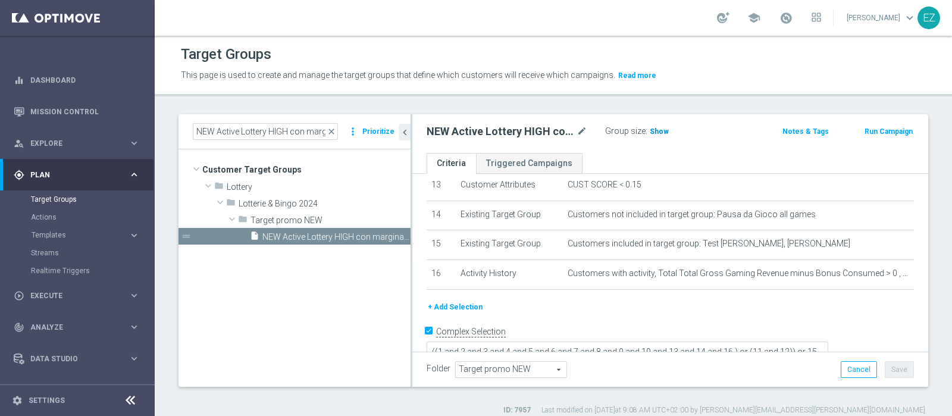
click at [660, 132] on span "Show" at bounding box center [659, 131] width 19 height 8
click at [878, 135] on button "Run Campaign" at bounding box center [888, 131] width 51 height 13
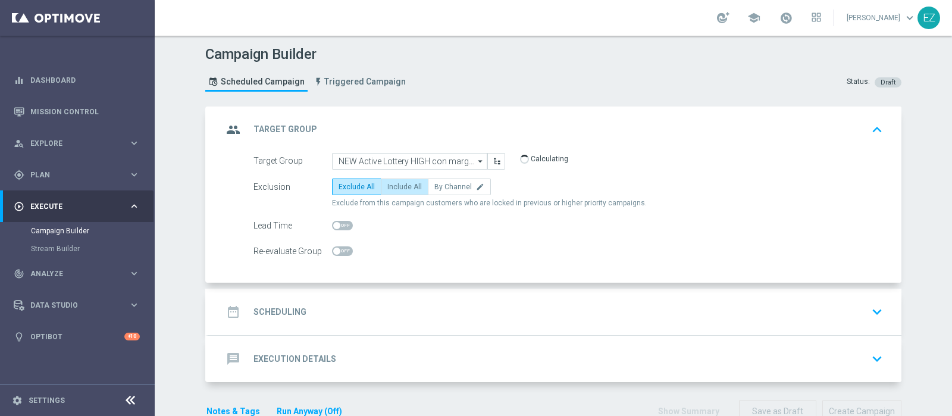
click at [387, 189] on span "Include All" at bounding box center [404, 187] width 35 height 8
click at [387, 189] on input "Include All" at bounding box center [391, 189] width 8 height 8
radio input "true"
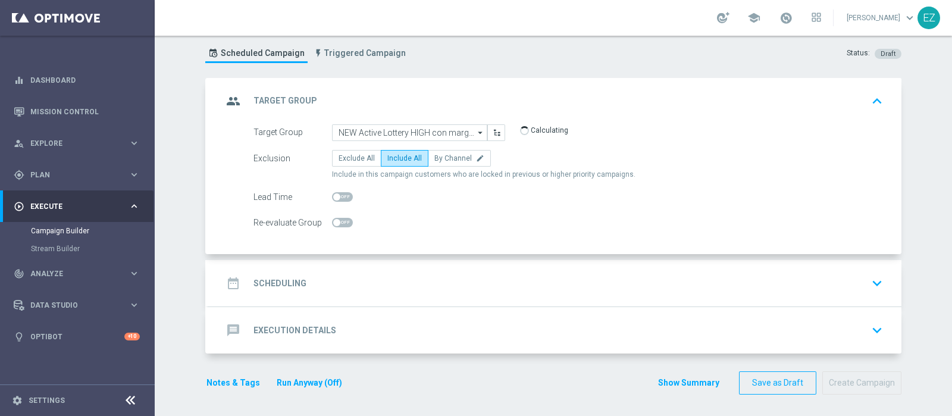
click at [241, 287] on div "date_range Scheduling" at bounding box center [264, 282] width 84 height 21
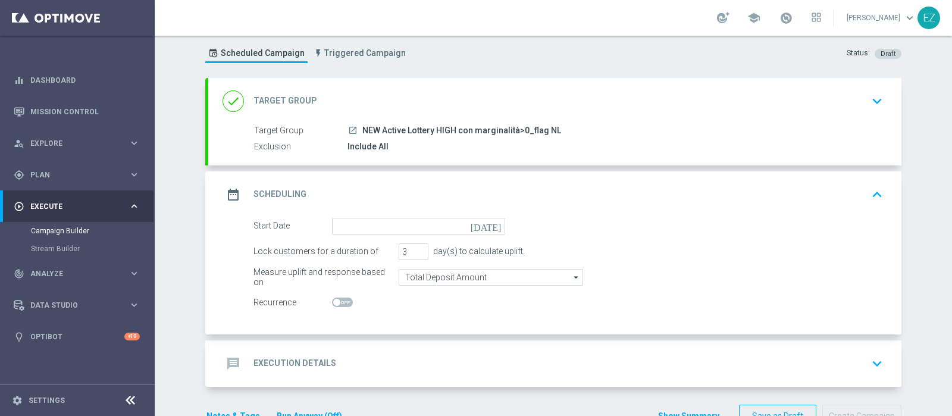
click at [488, 222] on icon "[DATE]" at bounding box center [488, 224] width 35 height 13
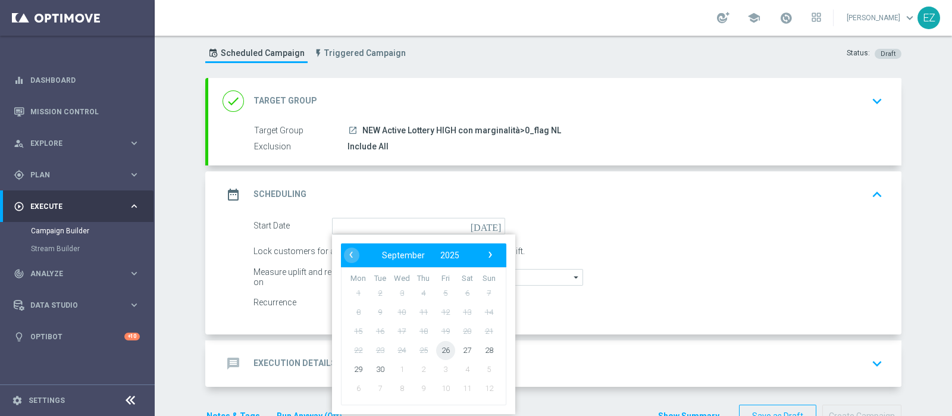
click at [442, 347] on span "26" at bounding box center [445, 349] width 19 height 19
type input "26 Sep 2025"
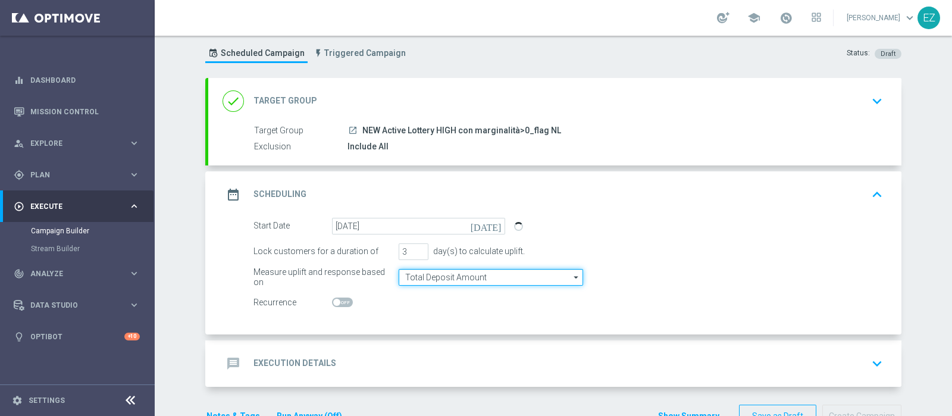
click at [466, 278] on input "Total Deposit Amount" at bounding box center [491, 277] width 184 height 17
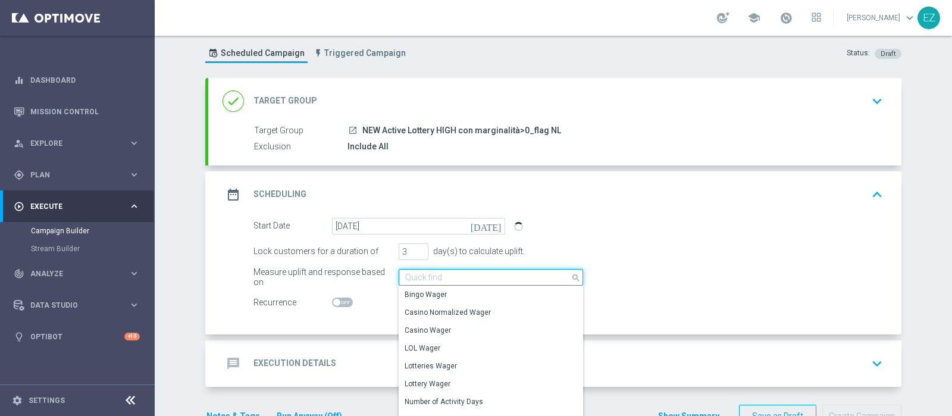
drag, startPoint x: 466, startPoint y: 278, endPoint x: 372, endPoint y: 265, distance: 94.4
click at [372, 265] on form "Start Date 26 Sep 2025 today Lock customers for a duration of 3 day(s) to calcu…" at bounding box center [567, 264] width 629 height 93
type input "Total Deposit Amount"
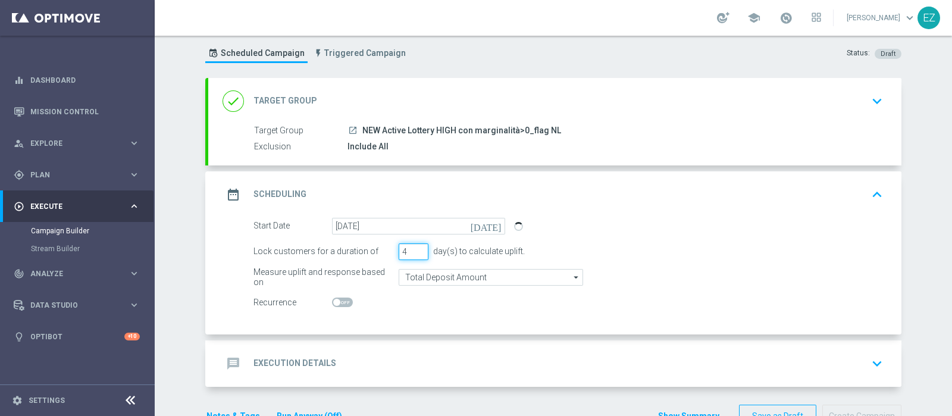
click at [413, 247] on input "4" at bounding box center [414, 251] width 30 height 17
click at [413, 247] on input "5" at bounding box center [414, 251] width 30 height 17
click at [413, 247] on input "6" at bounding box center [414, 251] width 30 height 17
click at [413, 247] on input "7" at bounding box center [414, 251] width 30 height 17
click at [413, 247] on input "8" at bounding box center [414, 251] width 30 height 17
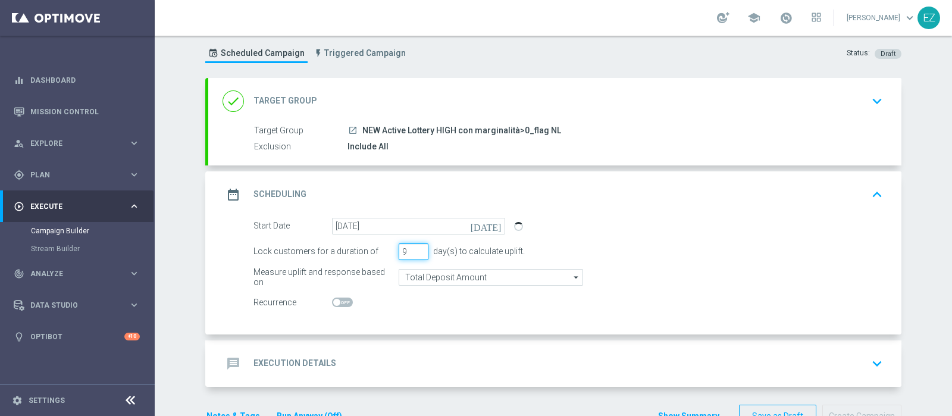
type input "9"
click at [413, 247] on input "9" at bounding box center [414, 251] width 30 height 17
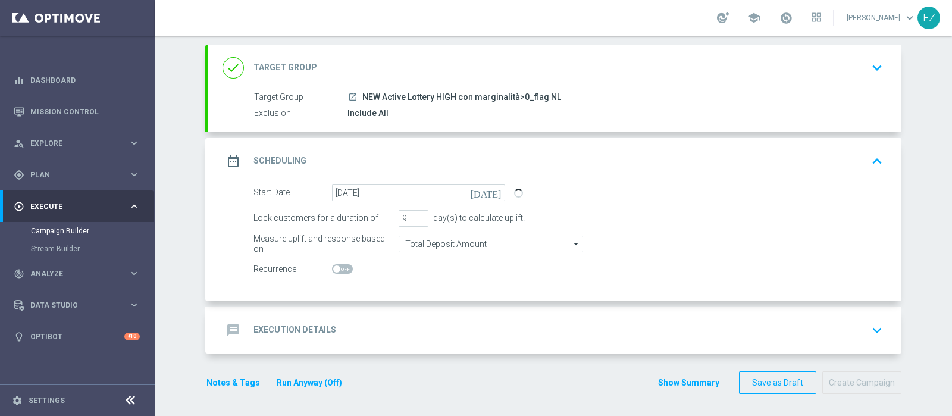
click at [344, 324] on div "message Execution Details keyboard_arrow_down" at bounding box center [554, 330] width 665 height 23
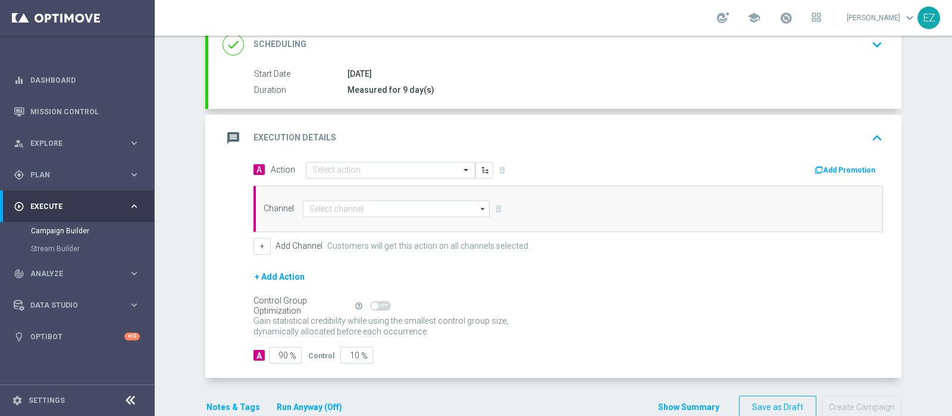
scroll to position [187, 0]
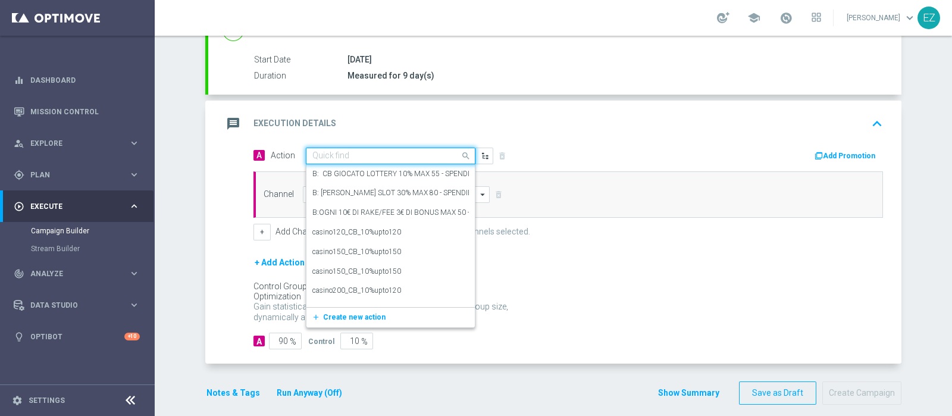
click at [387, 152] on input "text" at bounding box center [378, 156] width 133 height 10
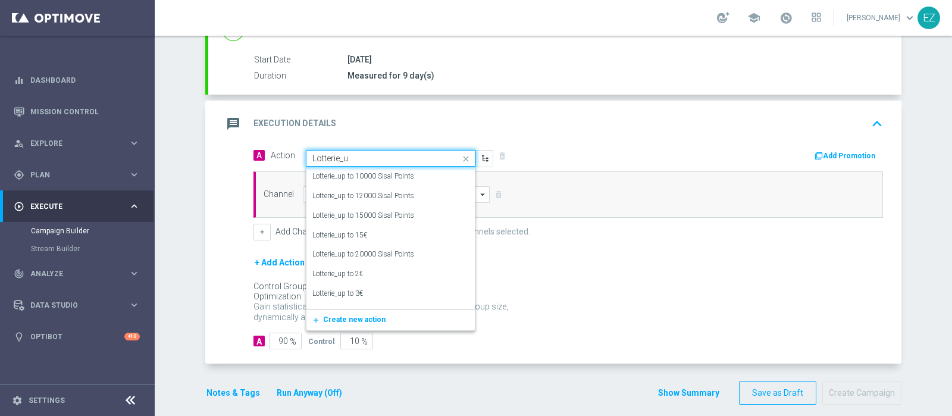
type input "Lotterie_up"
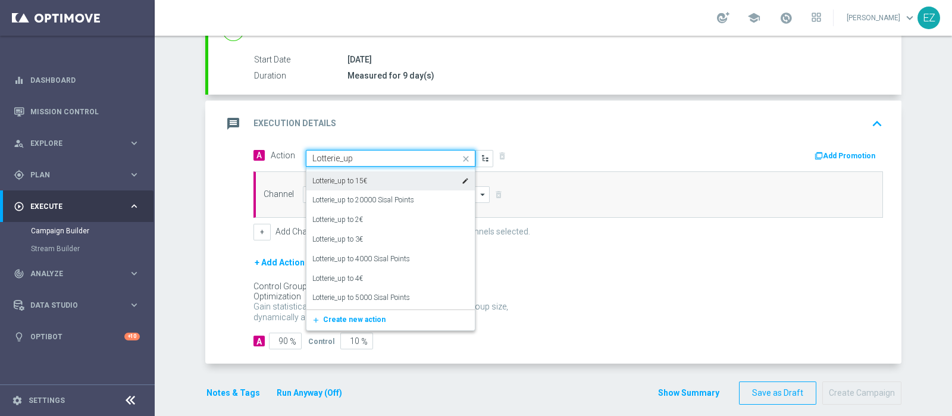
scroll to position [55, 0]
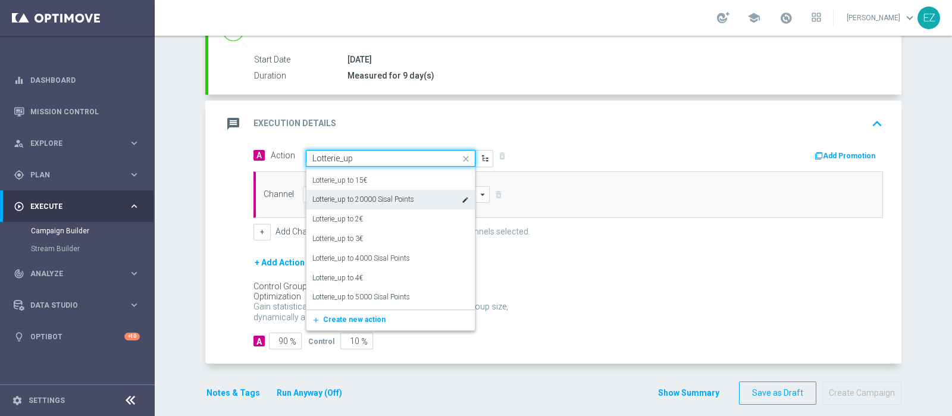
click at [356, 196] on label "Lotterie_up to 20000 Sisal Points" at bounding box center [363, 200] width 102 height 10
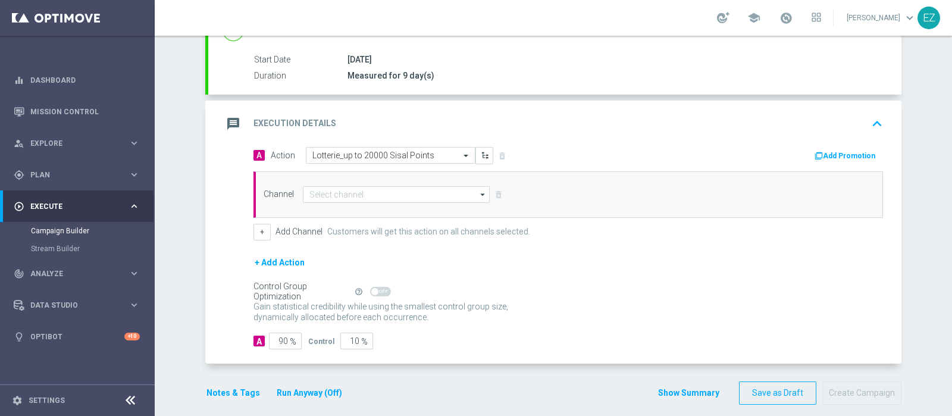
click at [829, 149] on button "Add Promotion" at bounding box center [846, 155] width 66 height 13
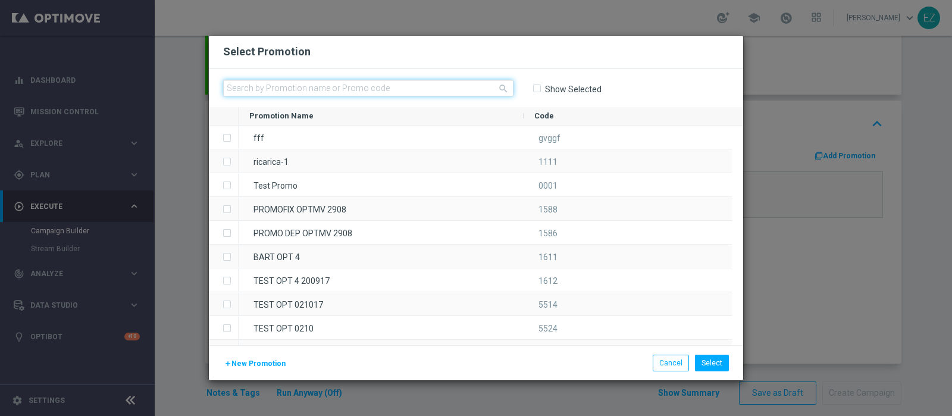
click at [254, 87] on input "text" at bounding box center [368, 88] width 290 height 17
paste input "2609 LOTWOW H"
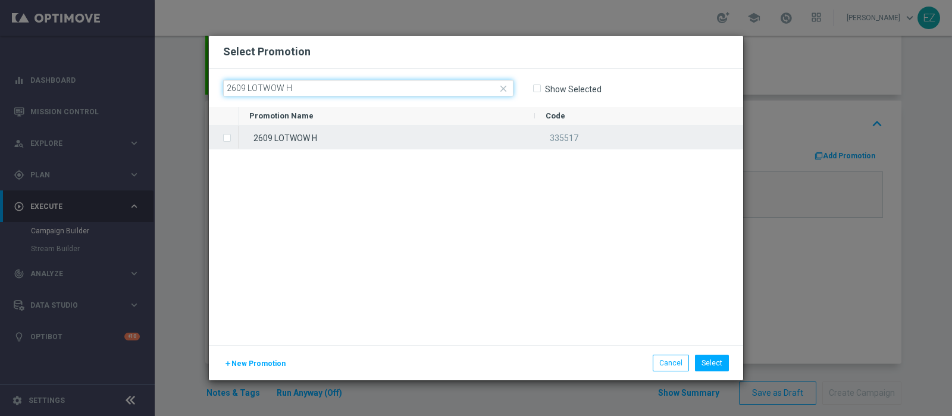
type input "2609 LOTWOW H"
click at [293, 136] on div "2609 LOTWOW H" at bounding box center [387, 137] width 296 height 23
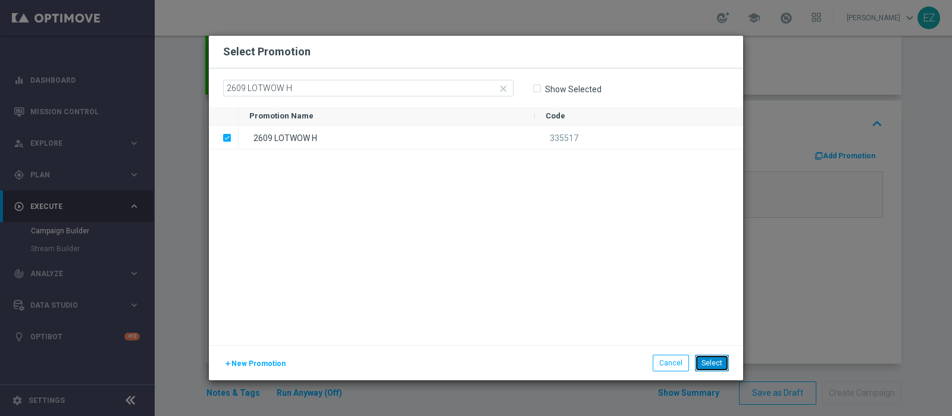
click at [718, 366] on button "Select" at bounding box center [712, 363] width 34 height 17
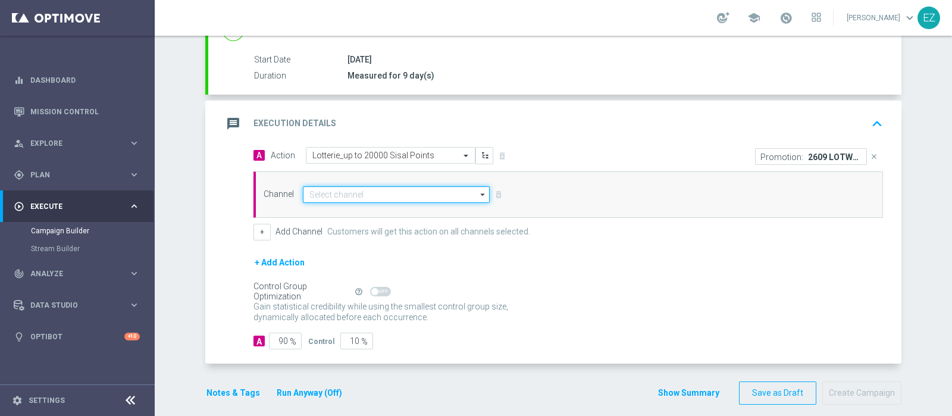
click at [407, 193] on input at bounding box center [396, 194] width 187 height 17
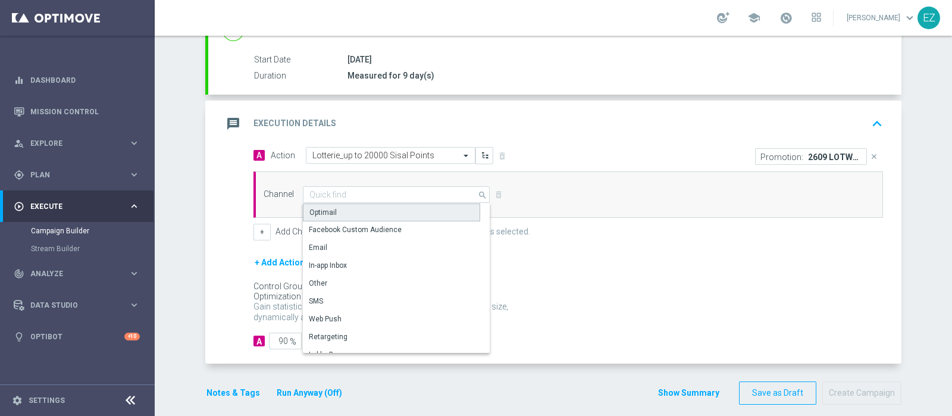
click at [368, 212] on div "Optimail" at bounding box center [391, 212] width 177 height 18
type input "Optimail"
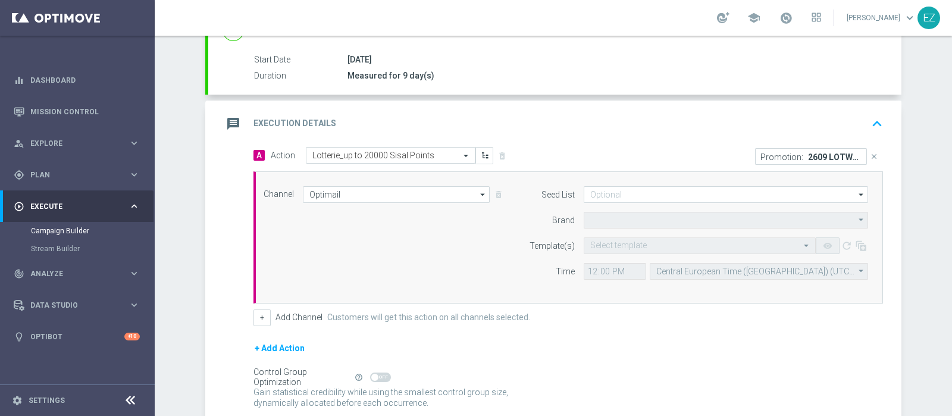
type input "Sisal Marketing"
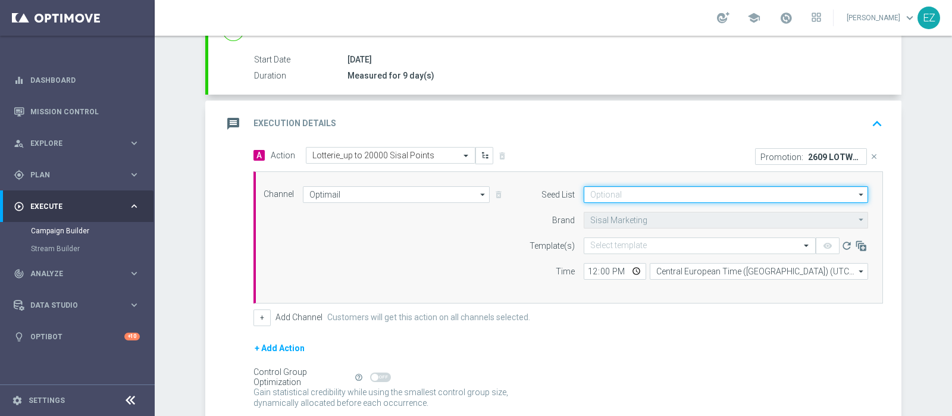
click at [689, 195] on input at bounding box center [726, 194] width 284 height 17
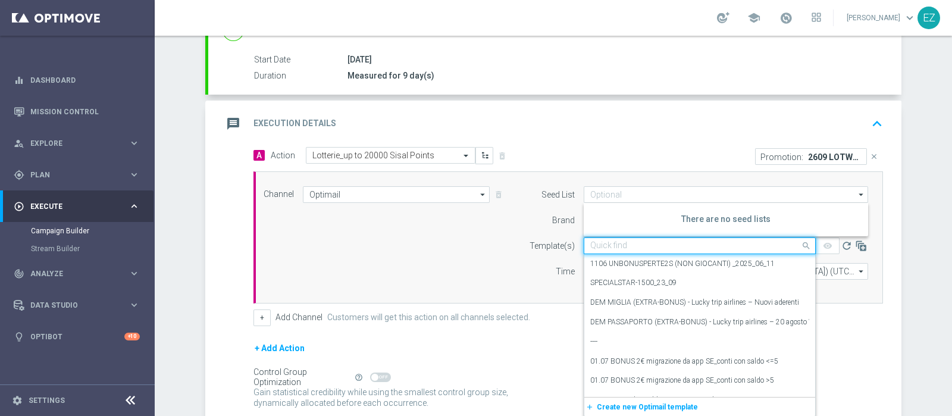
click at [701, 243] on input "text" at bounding box center [687, 246] width 195 height 10
paste input "2609 LOTWOW H"
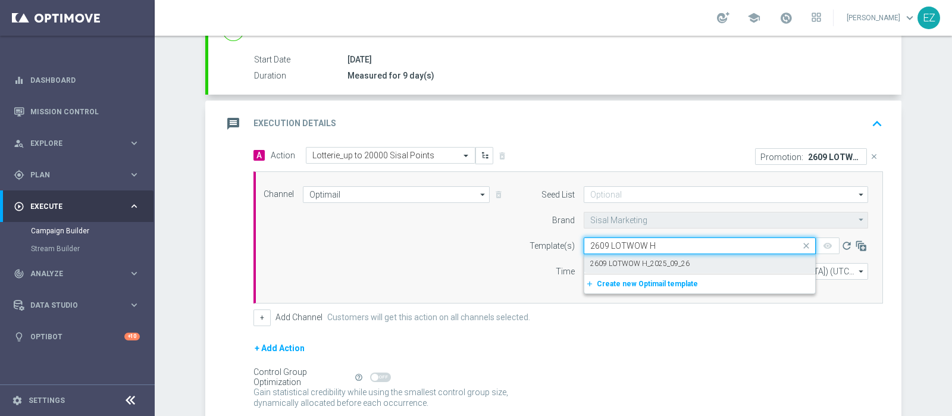
click at [698, 260] on div "2609 LOTWOW H_2025_09_26" at bounding box center [699, 264] width 219 height 20
type input "2609 LOTWOW H"
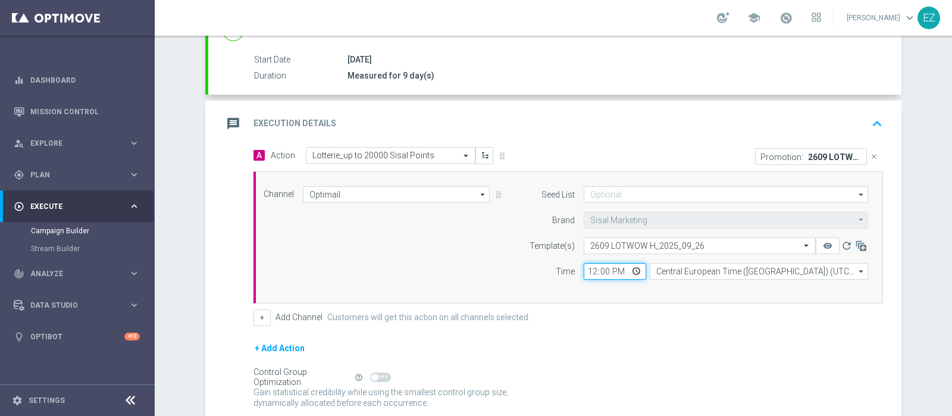
click at [589, 269] on input "12:00" at bounding box center [615, 271] width 62 height 17
type input "17:00"
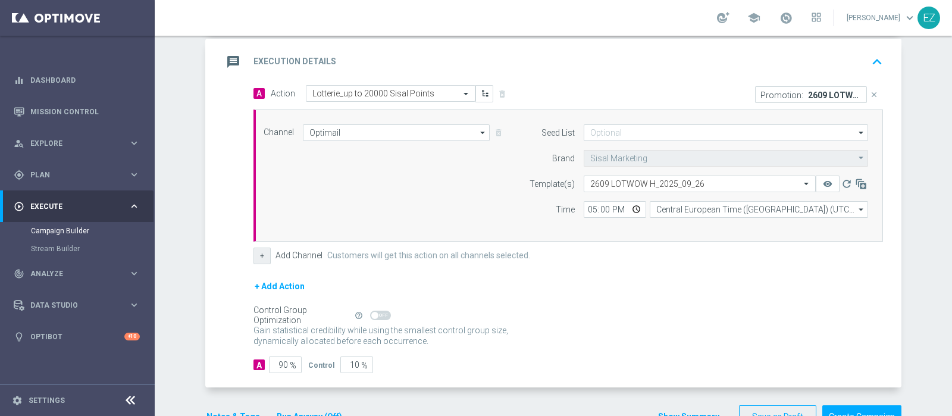
click at [259, 257] on button "+" at bounding box center [261, 255] width 17 height 17
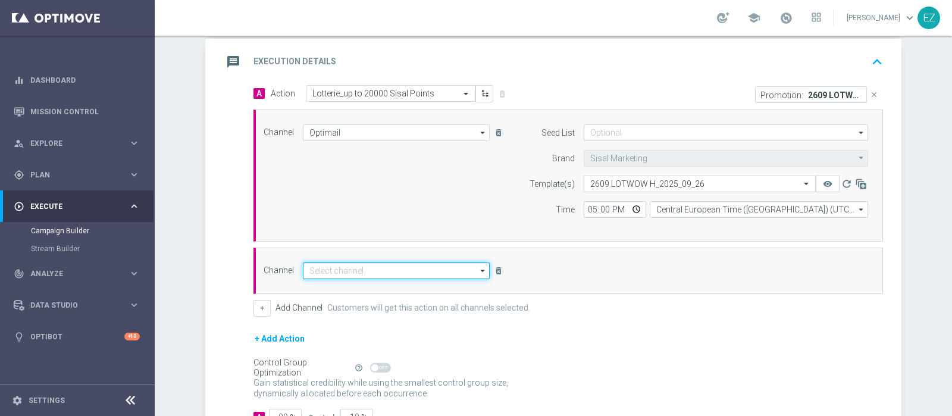
click at [330, 271] on input at bounding box center [396, 270] width 187 height 17
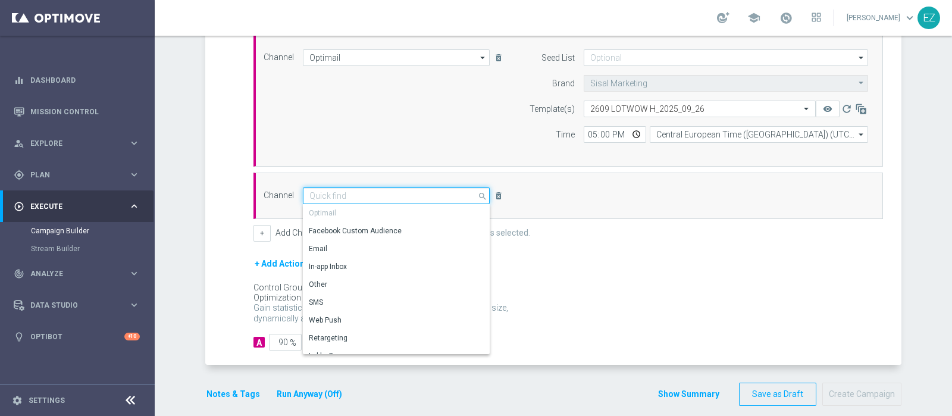
scroll to position [335, 0]
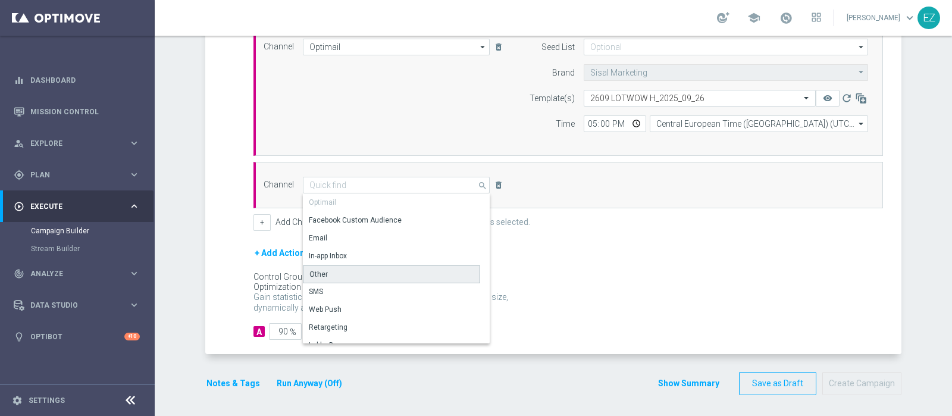
click at [325, 271] on div "Other" at bounding box center [391, 274] width 177 height 18
type input "Other"
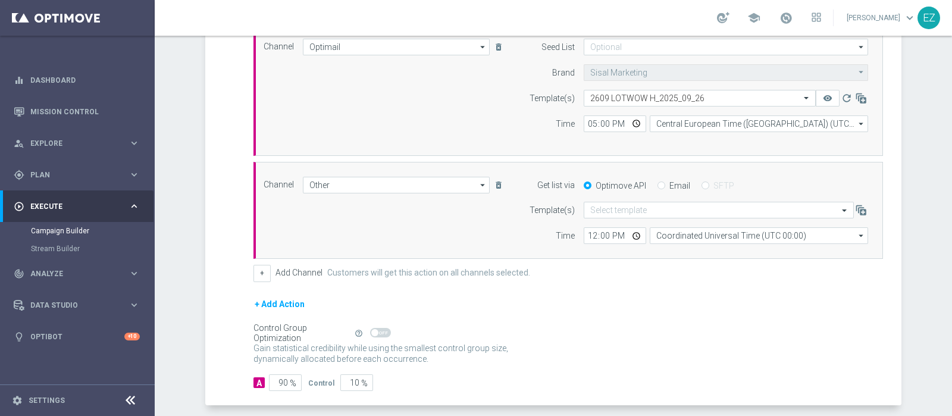
click at [657, 183] on input "Email" at bounding box center [661, 187] width 8 height 8
radio input "true"
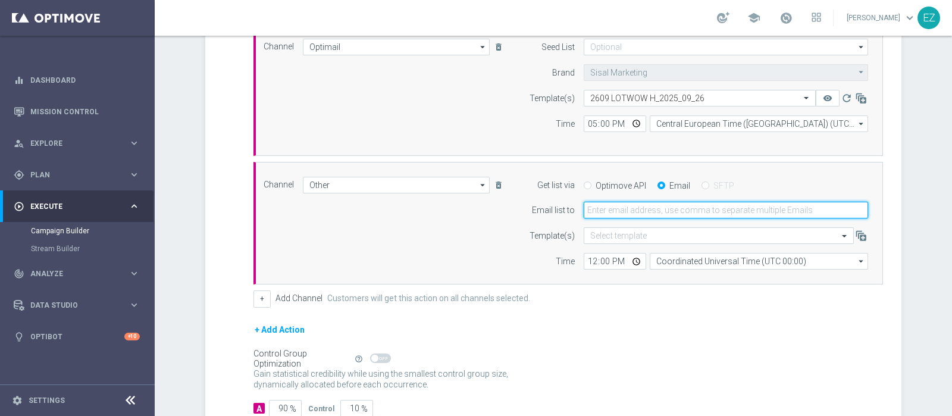
click at [647, 203] on input "email" at bounding box center [726, 210] width 284 height 17
type input "elena.zarbin@sisal.it"
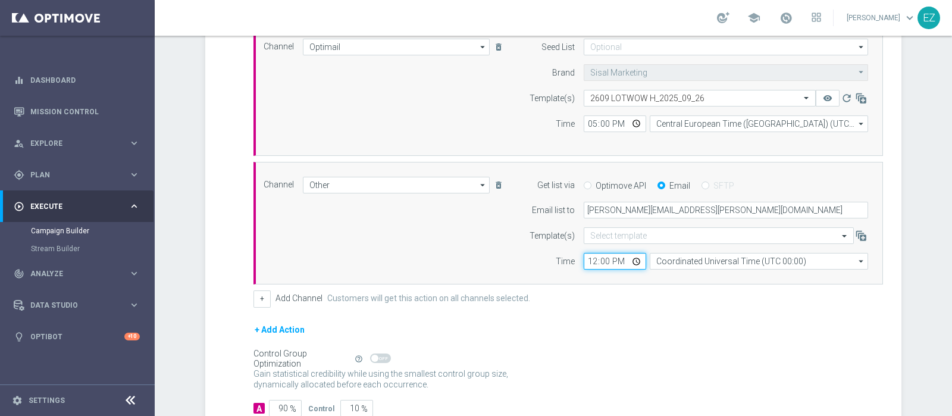
click at [587, 256] on input "12:00" at bounding box center [615, 261] width 62 height 17
type input "17:00"
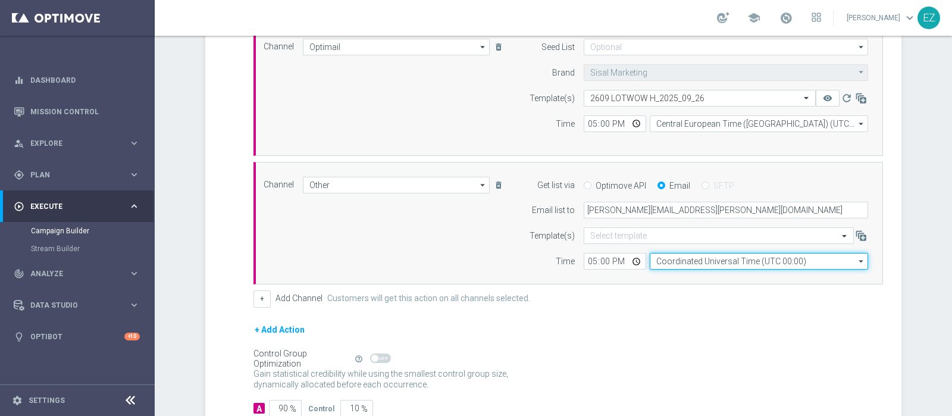
click at [673, 259] on input "Coordinated Universal Time (UTC 00:00)" at bounding box center [759, 261] width 218 height 17
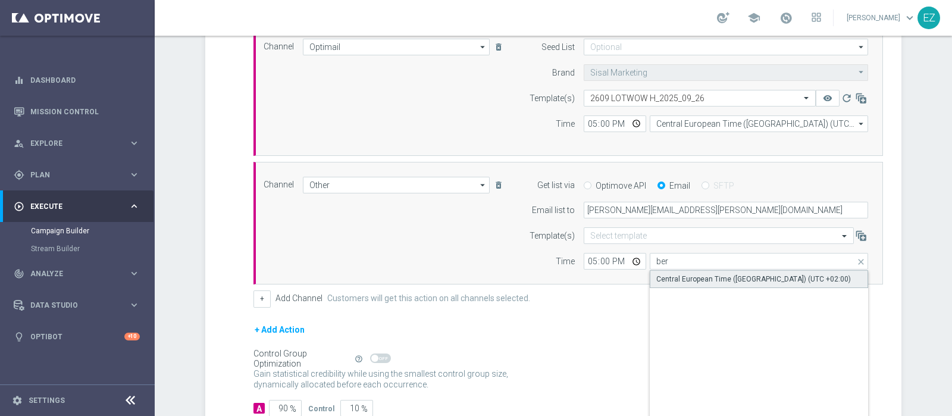
click at [682, 277] on div "Central European Time (Berlin) (UTC +02:00)" at bounding box center [753, 279] width 195 height 11
type input "Central European Time (Berlin) (UTC +02:00)"
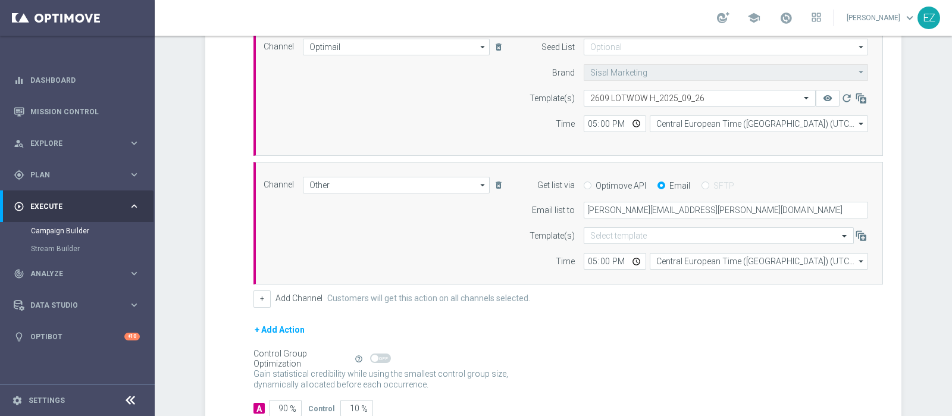
scroll to position [412, 0]
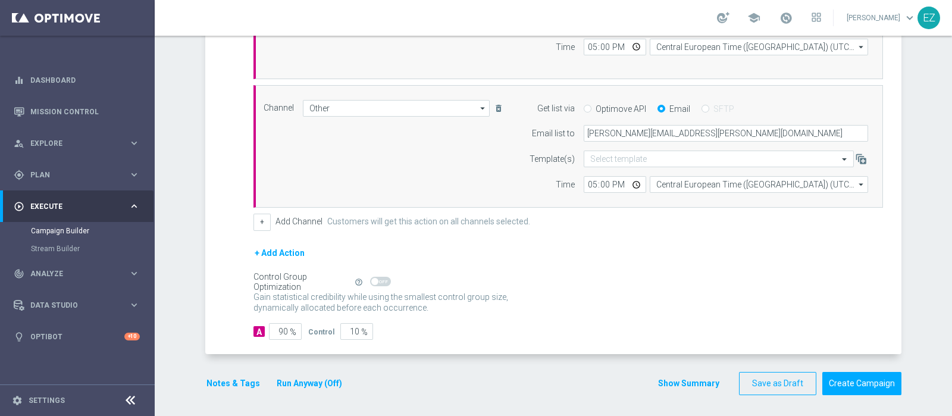
click at [230, 380] on button "Notes & Tags" at bounding box center [233, 383] width 56 height 15
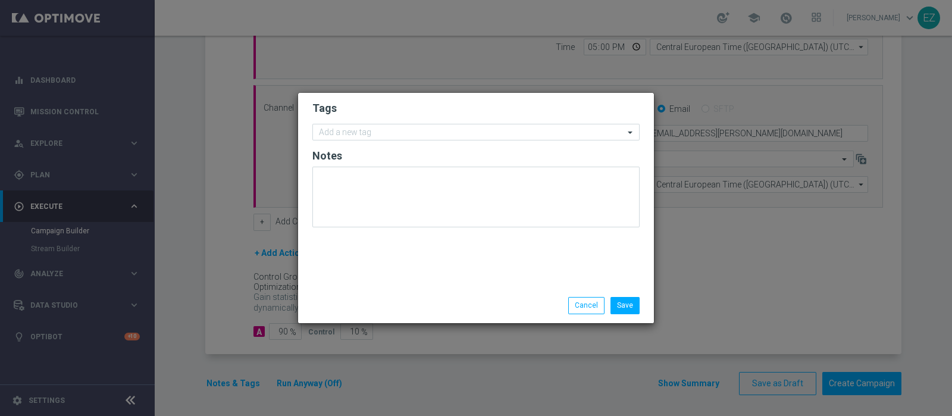
click at [387, 119] on form "Tags Add a new tag Notes" at bounding box center [475, 167] width 327 height 138
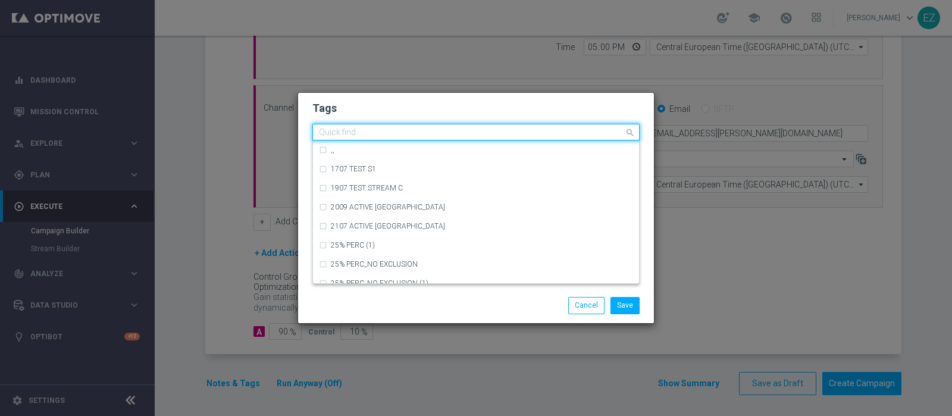
click at [380, 132] on input "text" at bounding box center [471, 133] width 305 height 10
type input "y"
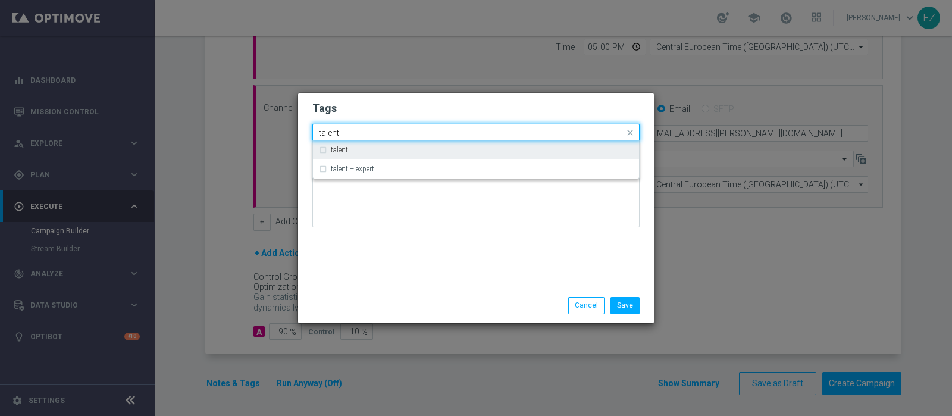
click at [356, 145] on div "talent" at bounding box center [476, 149] width 314 height 19
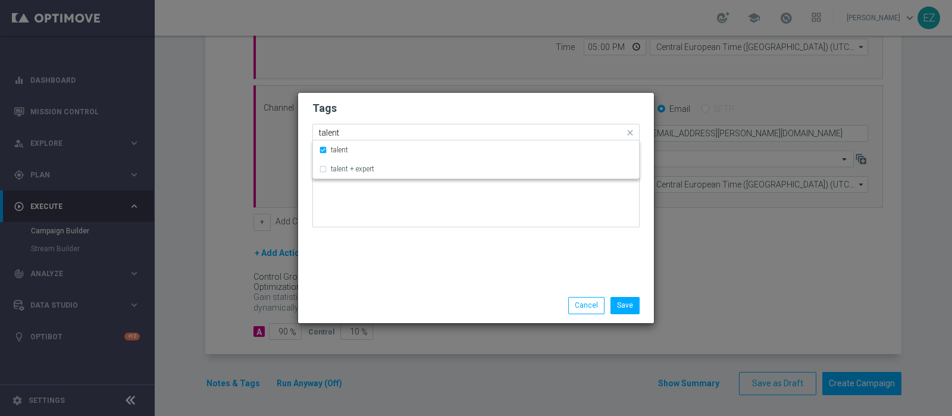
click at [324, 137] on input "talent" at bounding box center [471, 133] width 305 height 10
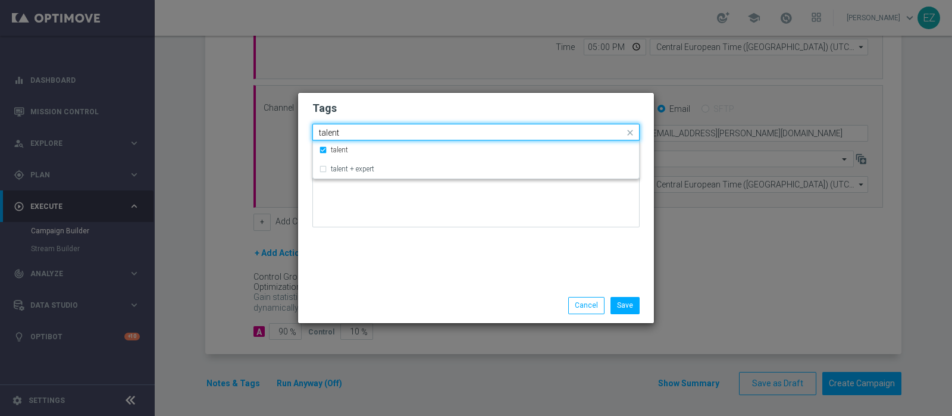
click at [324, 137] on input "talent" at bounding box center [471, 133] width 305 height 10
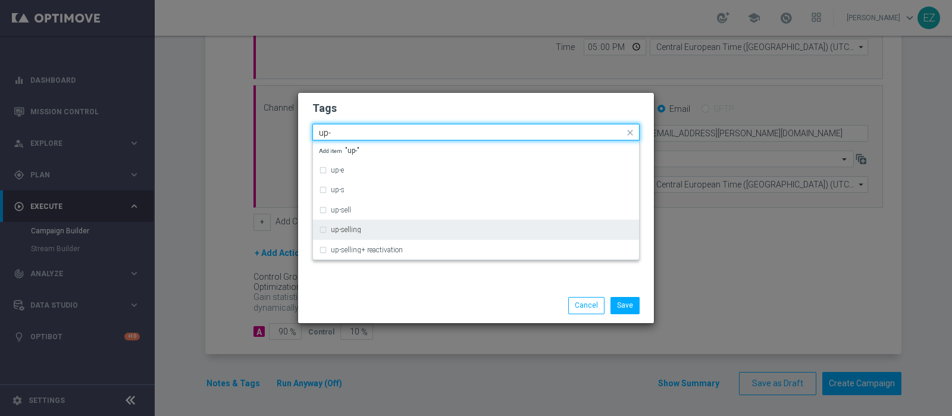
click at [361, 230] on div "up-selling" at bounding box center [482, 229] width 302 height 7
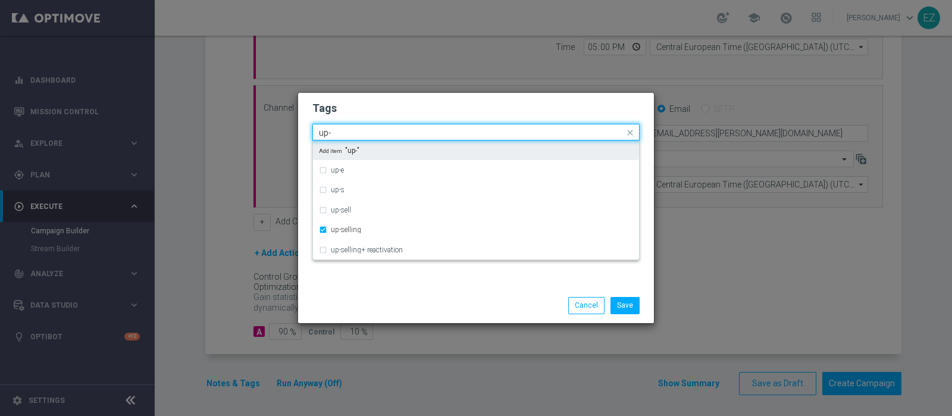
drag, startPoint x: 322, startPoint y: 130, endPoint x: 247, endPoint y: 119, distance: 75.7
click at [247, 119] on modal-container "Tags Quick find × talent × up-selling up- up-e up-s up-sell up-selling up-selli…" at bounding box center [476, 208] width 952 height 416
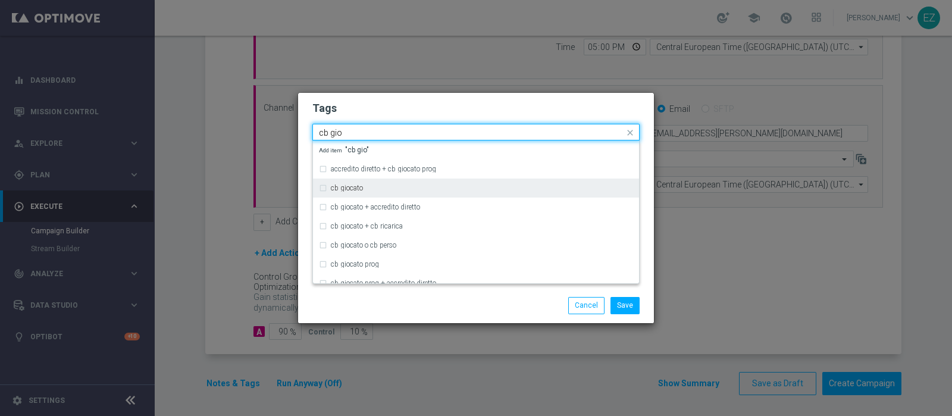
click at [353, 186] on label "cb giocato" at bounding box center [347, 187] width 32 height 7
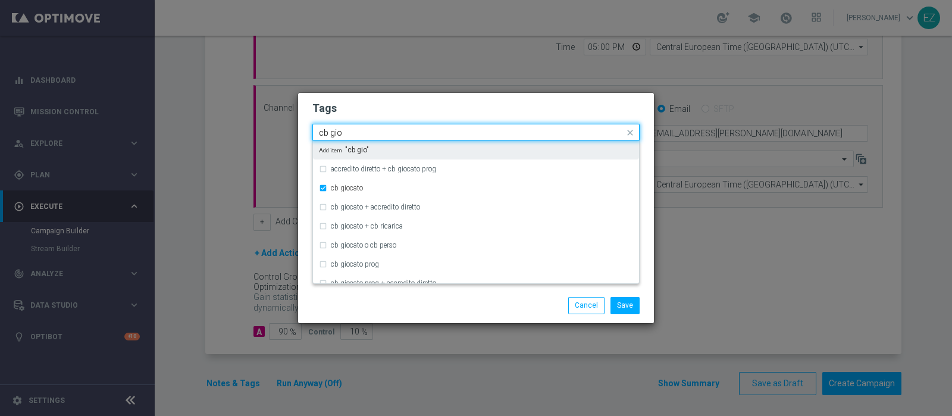
drag, startPoint x: 355, startPoint y: 133, endPoint x: 226, endPoint y: 127, distance: 128.6
click at [226, 127] on modal-container "Tags Quick find × talent × up-selling × cb giocato cb gio accredito diretto + c…" at bounding box center [476, 208] width 952 height 416
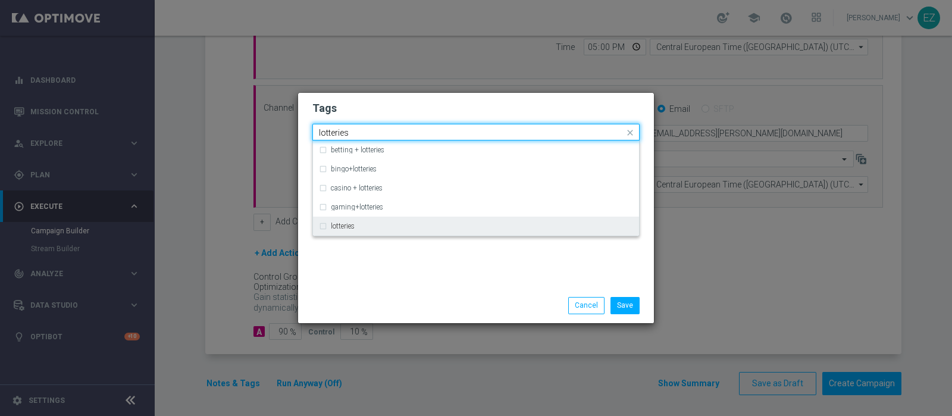
click at [349, 228] on label "lotteries" at bounding box center [343, 225] width 24 height 7
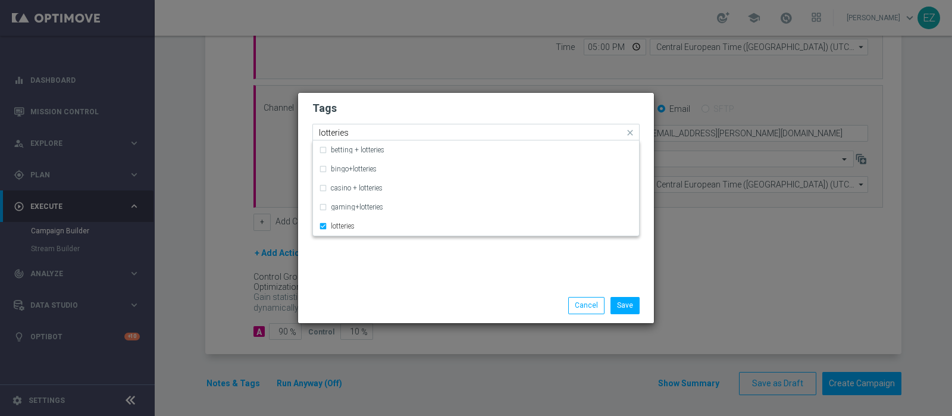
click at [338, 135] on input "lotteries" at bounding box center [471, 133] width 305 height 10
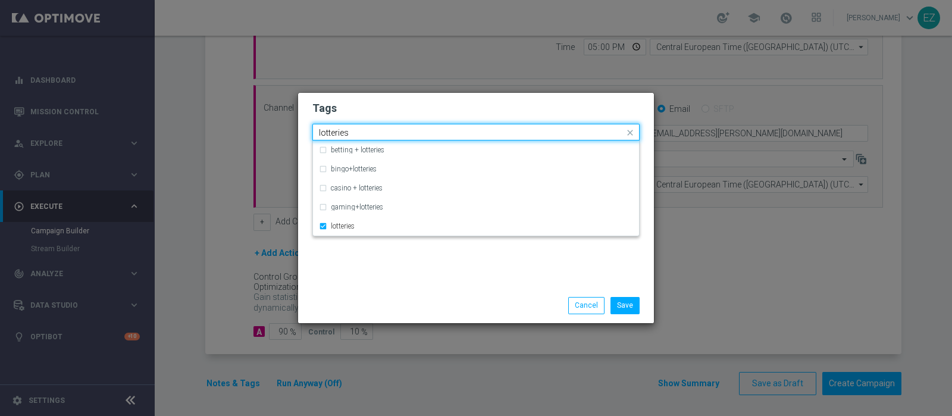
click at [338, 135] on input "lotteries" at bounding box center [471, 133] width 305 height 10
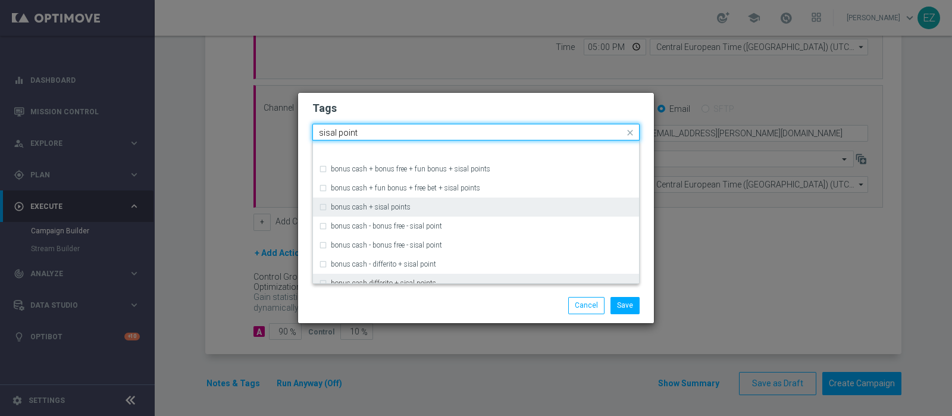
scroll to position [104, 0]
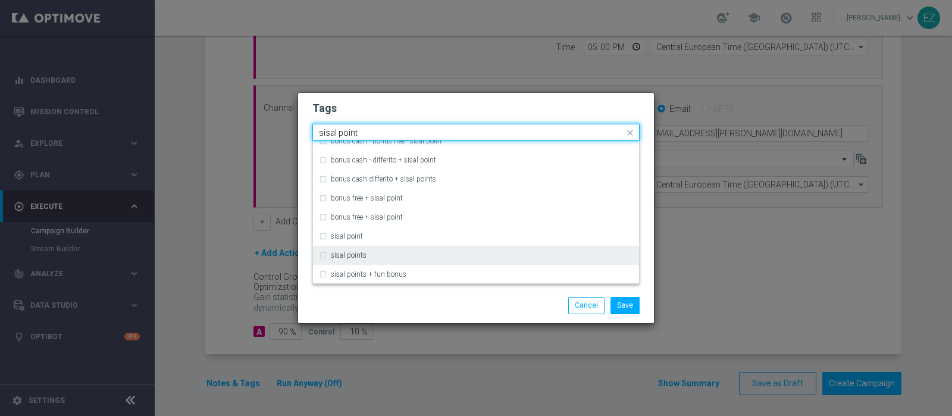
click at [377, 253] on div "sisal points" at bounding box center [482, 255] width 302 height 7
type input "sisal point"
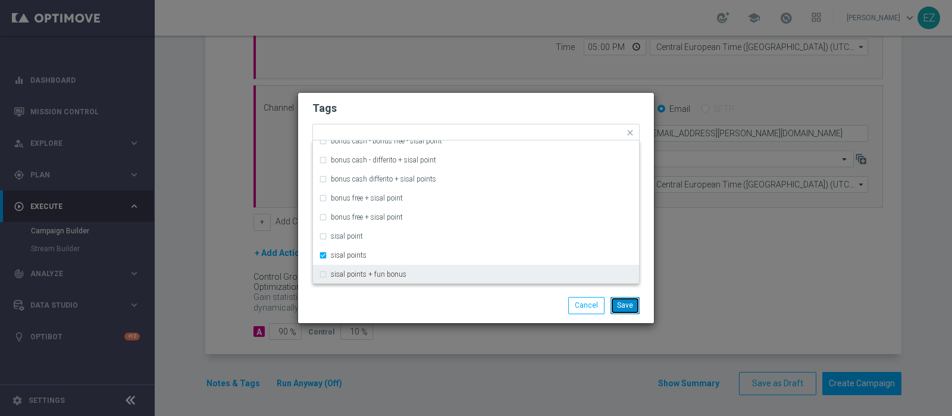
click at [629, 304] on button "Save" at bounding box center [624, 305] width 29 height 17
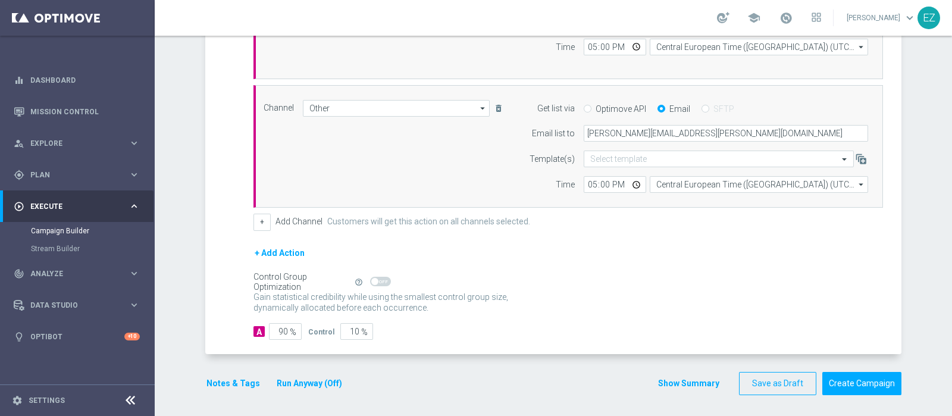
click at [697, 377] on button "Show Summary" at bounding box center [688, 384] width 62 height 14
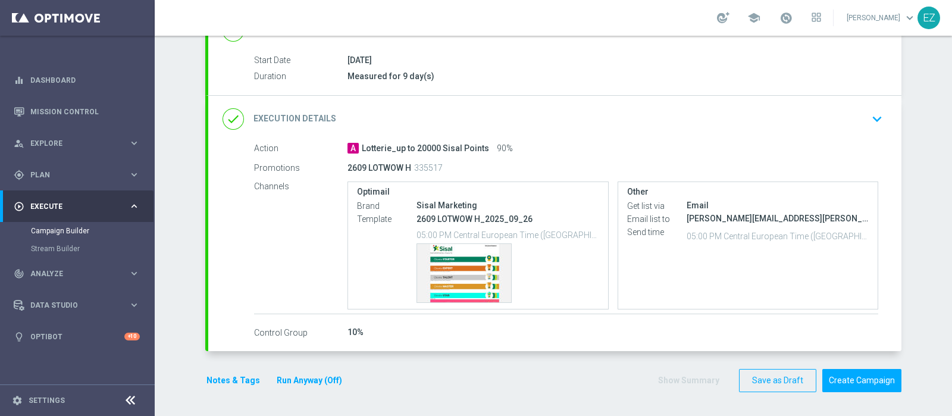
scroll to position [184, 0]
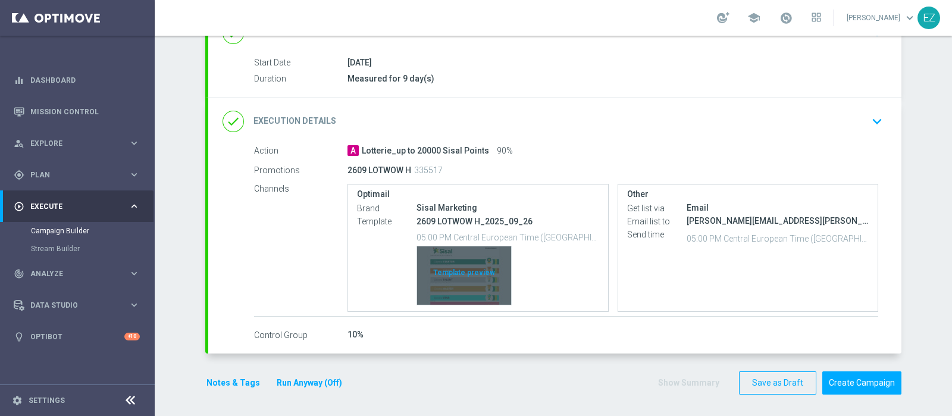
click at [473, 277] on div "Template preview" at bounding box center [464, 275] width 94 height 58
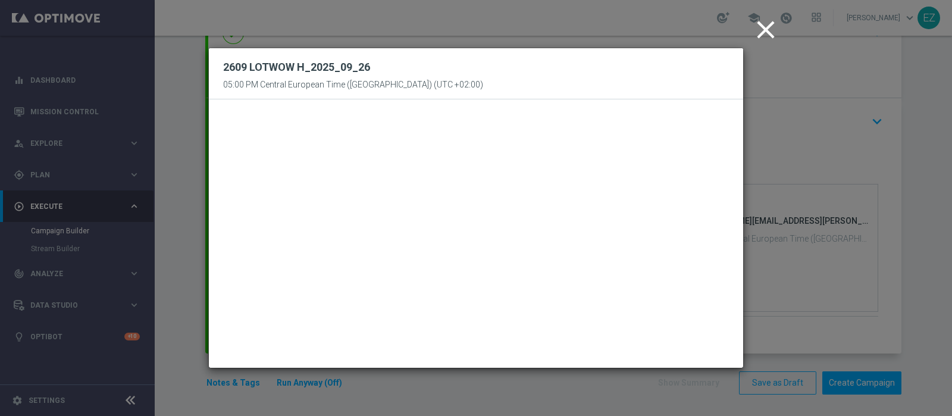
click at [754, 32] on icon "close" at bounding box center [766, 30] width 30 height 30
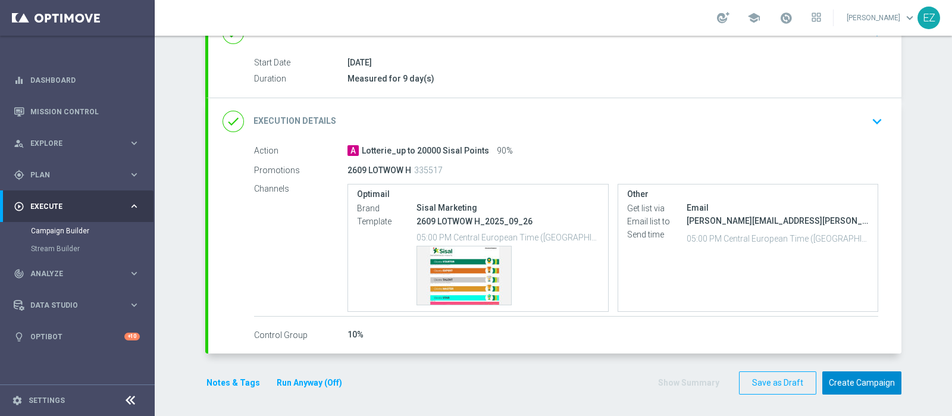
click at [840, 384] on button "Create Campaign" at bounding box center [861, 382] width 79 height 23
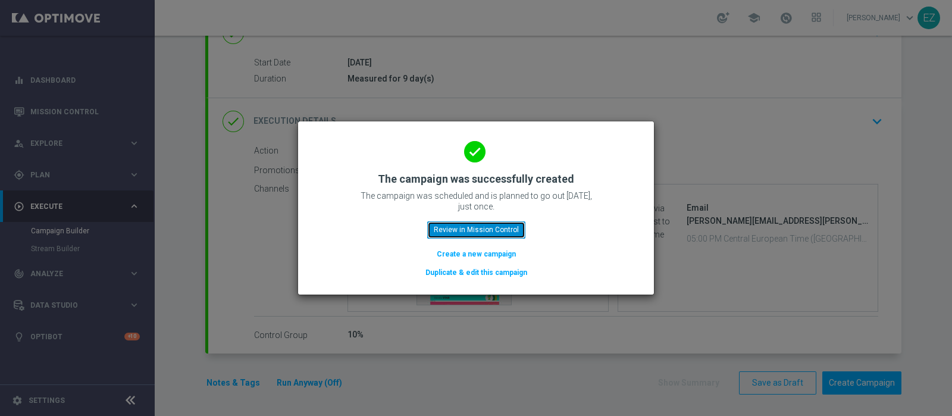
click at [500, 227] on button "Review in Mission Control" at bounding box center [476, 229] width 98 height 17
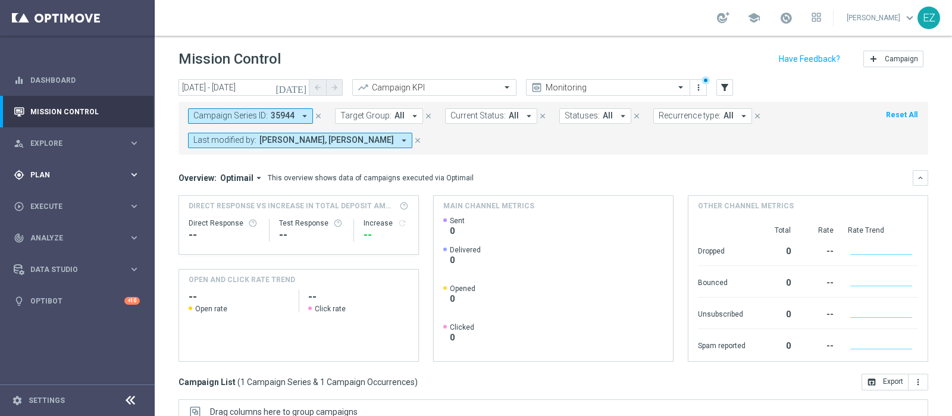
click at [45, 174] on span "Plan" at bounding box center [79, 174] width 98 height 7
click at [45, 197] on link "Target Groups" at bounding box center [77, 200] width 93 height 10
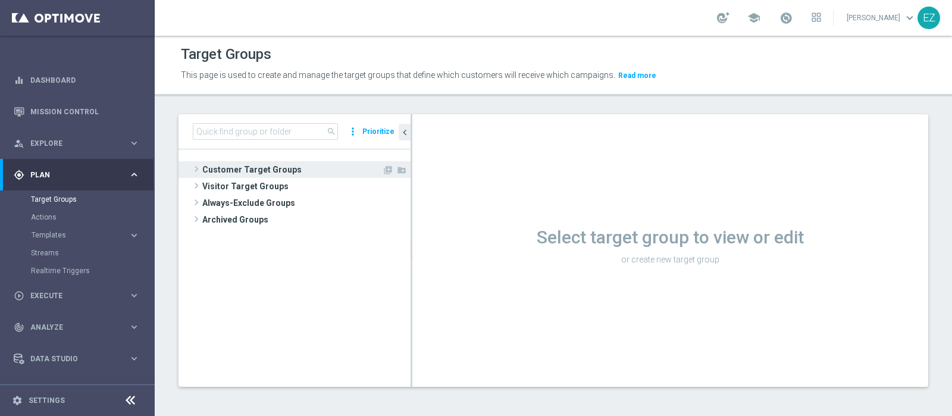
click at [231, 174] on span "Customer Target Groups" at bounding box center [292, 169] width 180 height 17
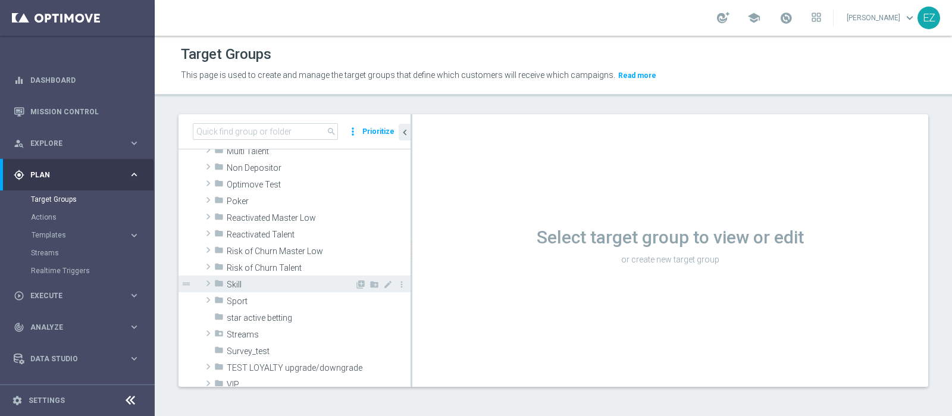
scroll to position [275, 0]
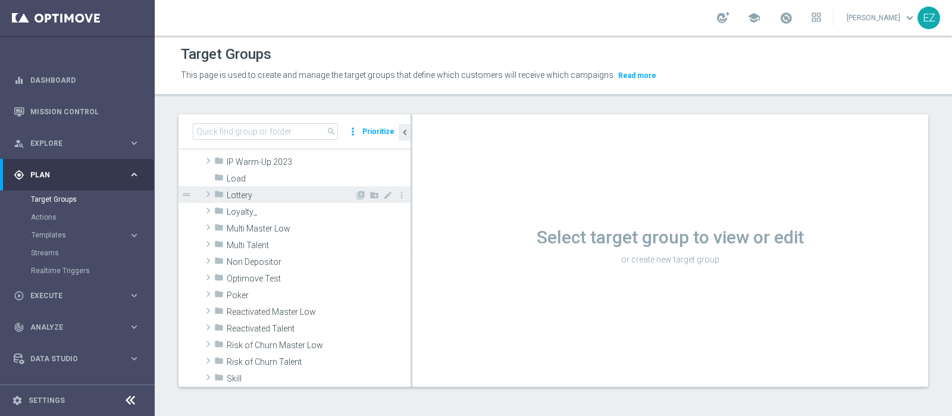
click at [292, 200] on div "folder Lottery" at bounding box center [284, 194] width 140 height 17
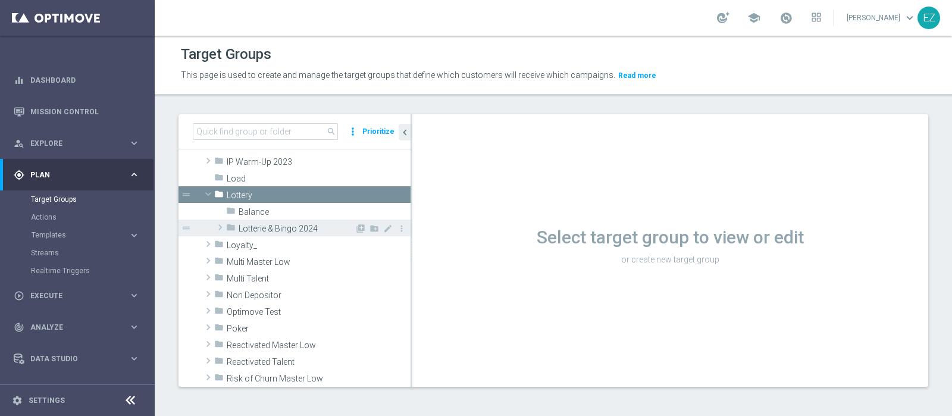
click at [283, 228] on span "Lotterie & Bingo 2024" at bounding box center [297, 229] width 116 height 10
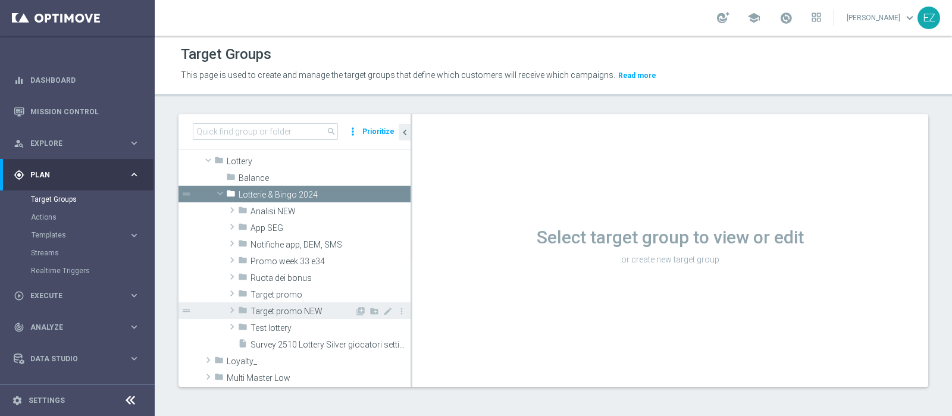
scroll to position [309, 0]
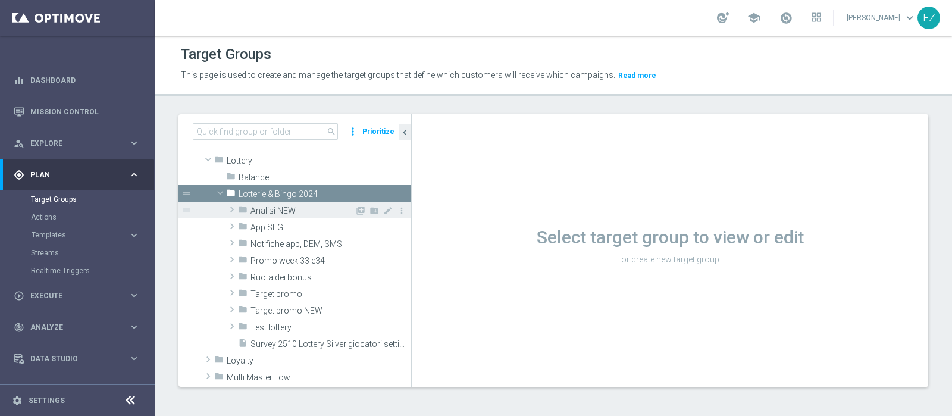
click at [272, 212] on span "Analisi NEW" at bounding box center [302, 211] width 104 height 10
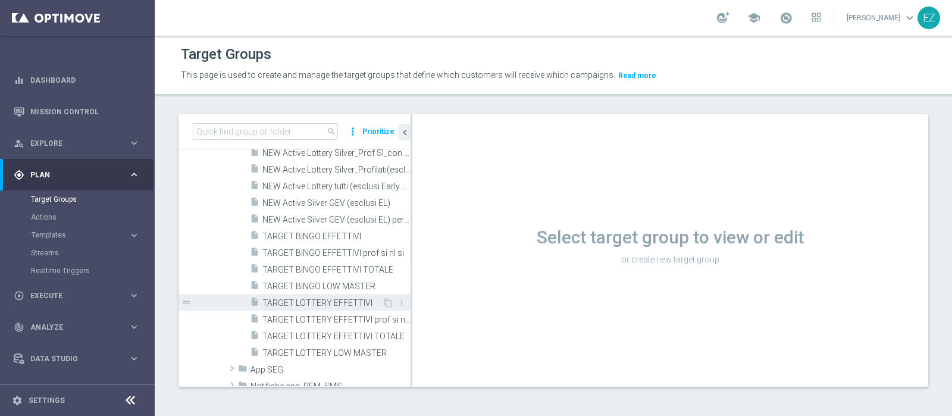
scroll to position [457, 0]
click at [345, 334] on span "TARGET LOTTERY EFFETTIVI TOTALE" at bounding box center [322, 335] width 121 height 10
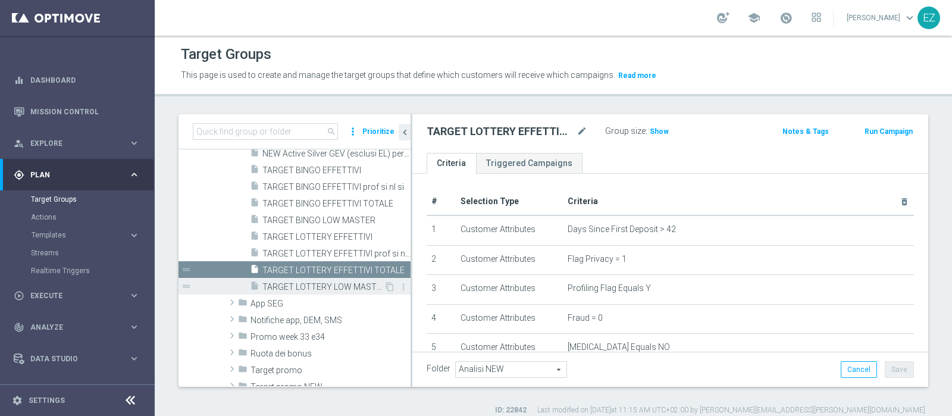
scroll to position [512, 0]
click at [385, 272] on icon "content_copy" at bounding box center [390, 273] width 10 height 10
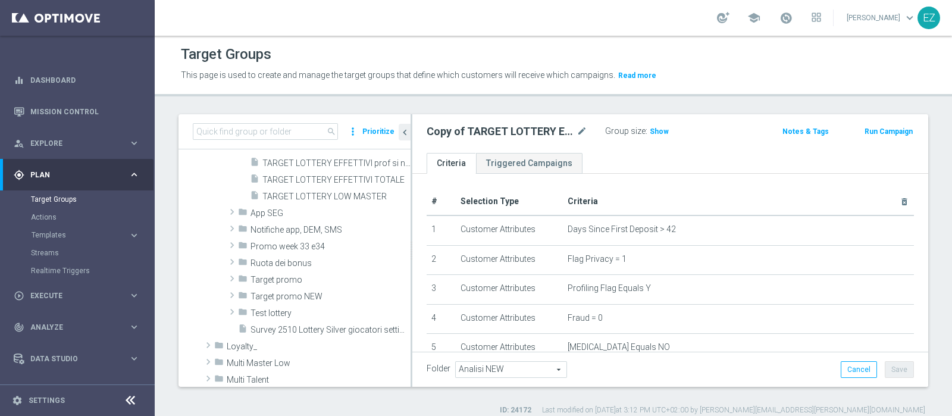
scroll to position [654, 0]
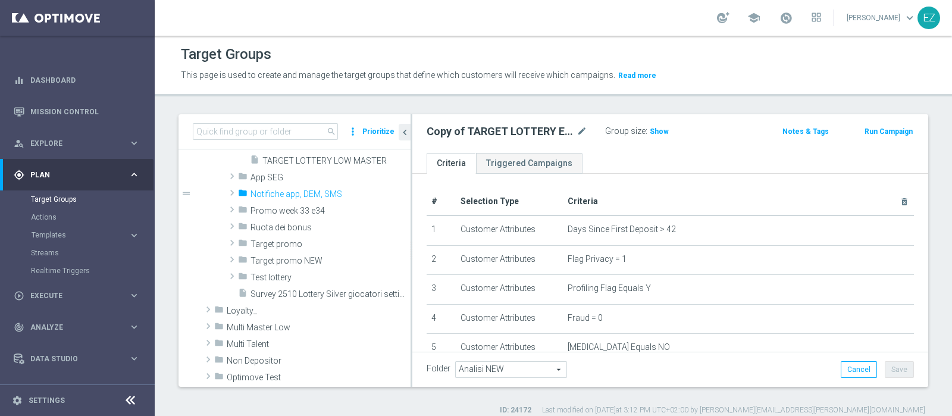
type input "Notifiche app, DEM, SMS"
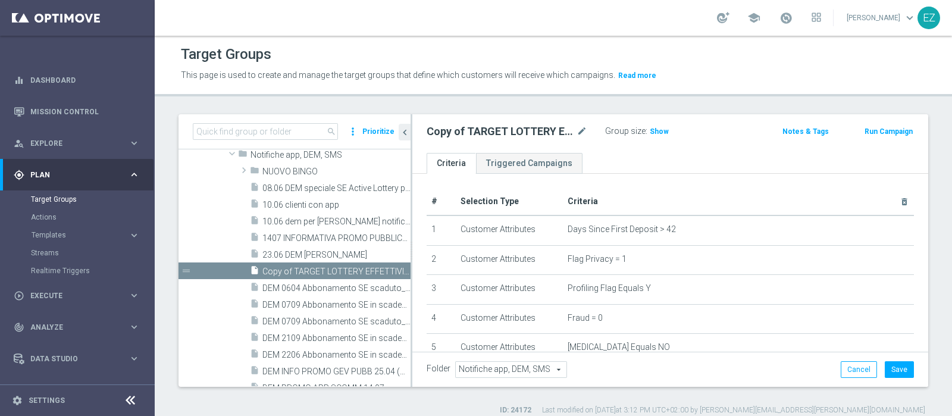
scroll to position [624, 0]
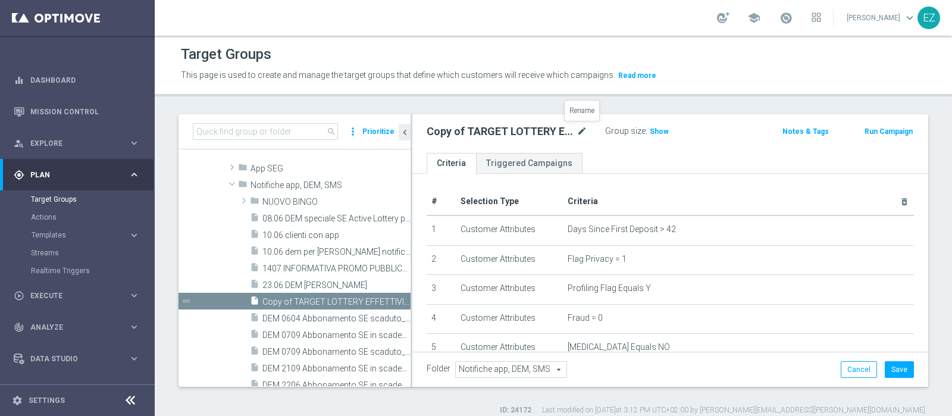
click at [582, 129] on icon "mode_edit" at bounding box center [581, 131] width 11 height 14
type input "28.09 DEM"
click at [487, 124] on icon "mode_edit" at bounding box center [485, 131] width 11 height 14
click at [493, 133] on input "28.09 DEM" at bounding box center [507, 132] width 161 height 17
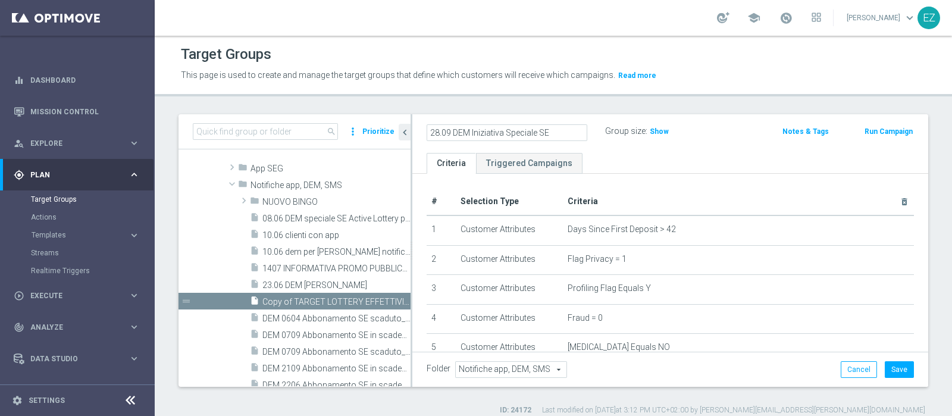
type input "28.09 DEM Iniziativa Speciale SE"
click at [708, 103] on div "Target Groups This page is used to create and manage the target groups that def…" at bounding box center [553, 226] width 797 height 380
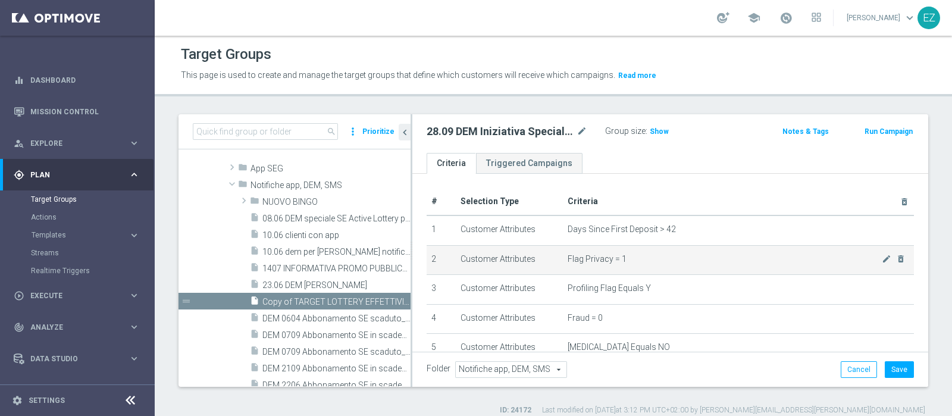
scroll to position [311, 0]
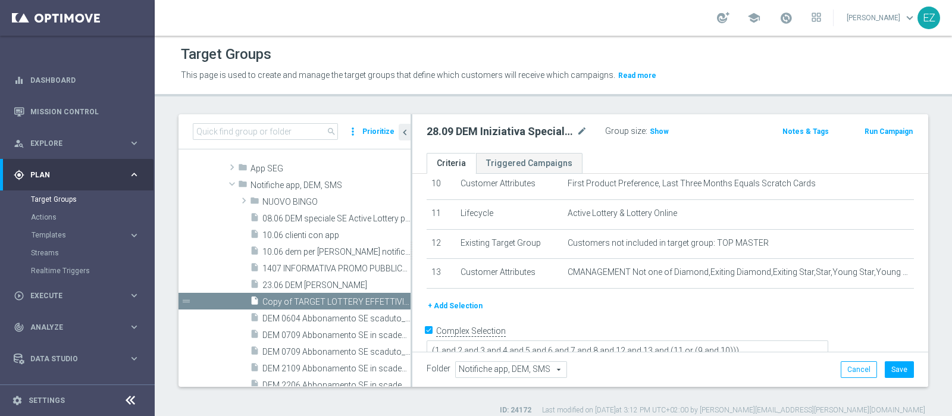
click at [445, 301] on button "+ Add Selection" at bounding box center [455, 305] width 57 height 13
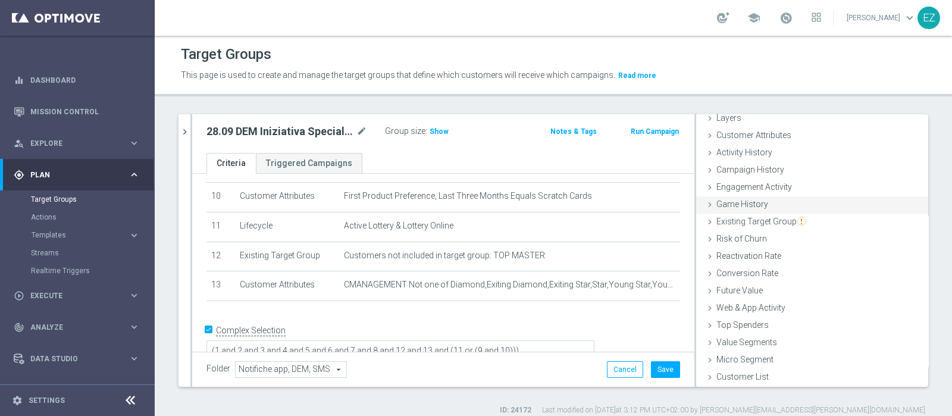
scroll to position [0, 0]
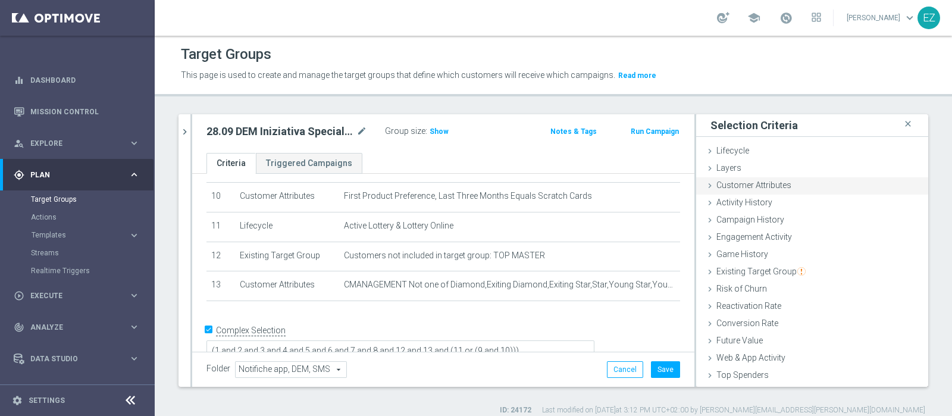
click at [751, 184] on span "Customer Attributes" at bounding box center [753, 185] width 75 height 10
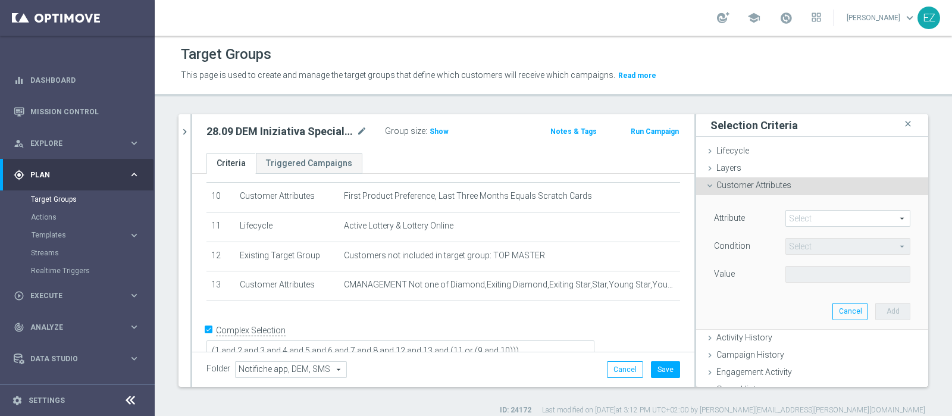
click at [795, 218] on span at bounding box center [848, 218] width 124 height 15
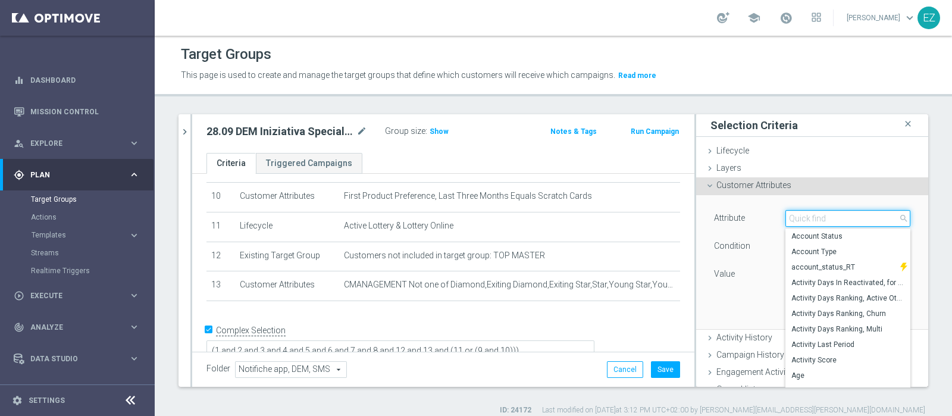
click at [795, 218] on input "search" at bounding box center [847, 218] width 125 height 17
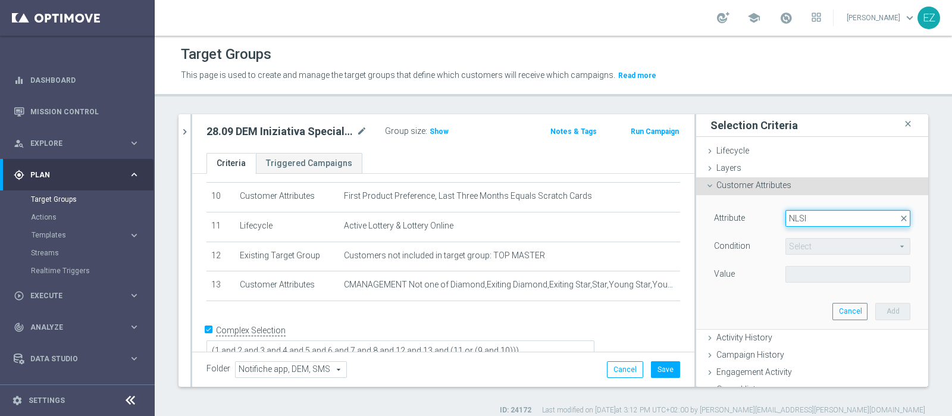
click at [814, 218] on input "NLSI" at bounding box center [847, 218] width 125 height 17
type input "N"
type input "NEWS"
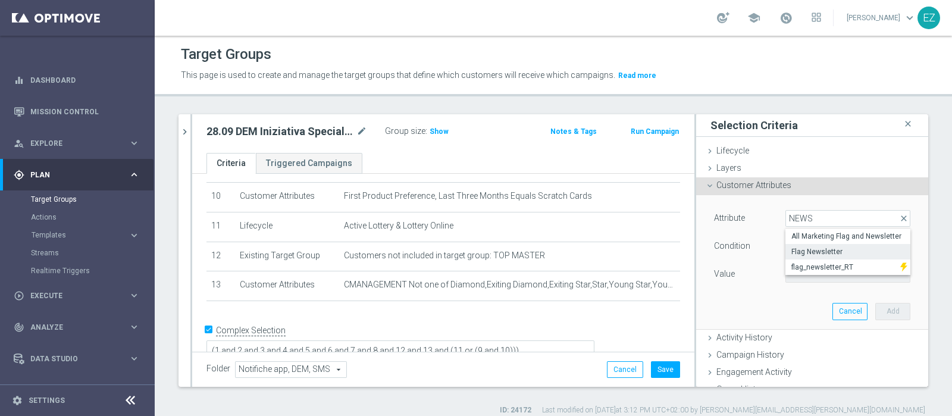
click at [813, 248] on span "Flag Newsletter" at bounding box center [847, 252] width 113 height 10
type input "Flag Newsletter"
type input "="
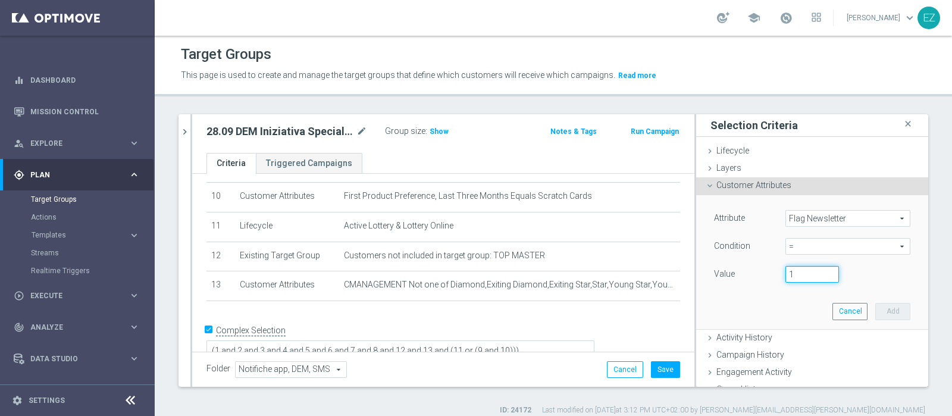
type input "1"
click at [809, 269] on input "1" at bounding box center [812, 274] width 54 height 17
click at [875, 310] on button "Add" at bounding box center [892, 311] width 35 height 17
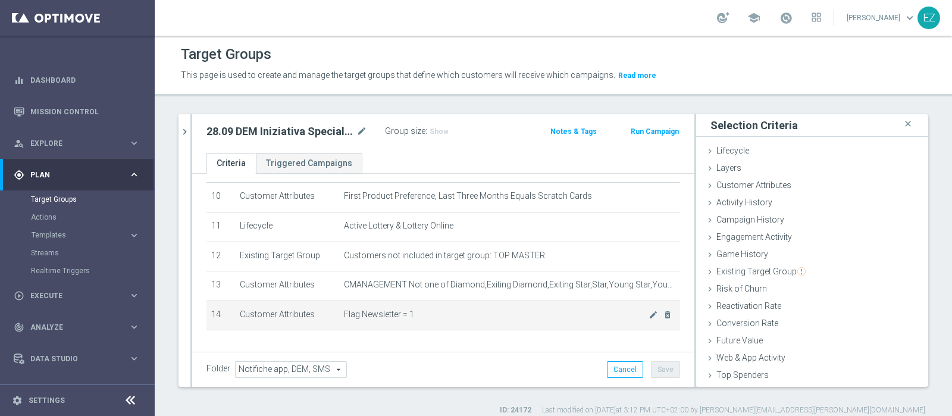
scroll to position [330, 0]
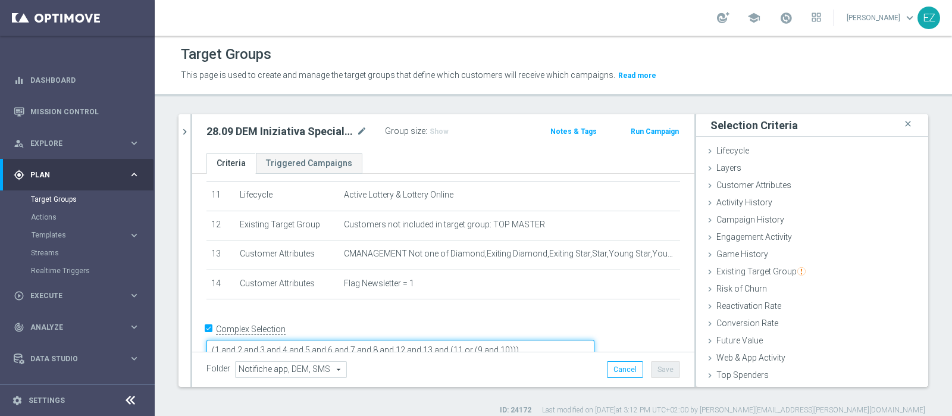
click at [531, 340] on textarea "(1 and 2 and 3 and 4 and 5 and 6 and 7 and 8 and 12 and 13 and (11 or (9 and 10…" at bounding box center [400, 350] width 388 height 21
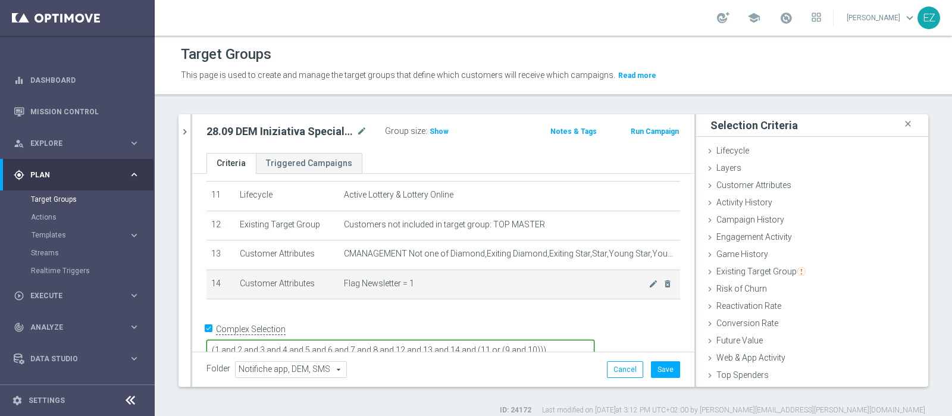
type textarea "(1 and 2 and 3 and 4 and 5 and 6 and 7 and 8 and 12 and 13 and 14 and (11 or (9…"
click at [500, 290] on td "Flag Newsletter = 1 mode_edit delete_forever" at bounding box center [509, 284] width 341 height 30
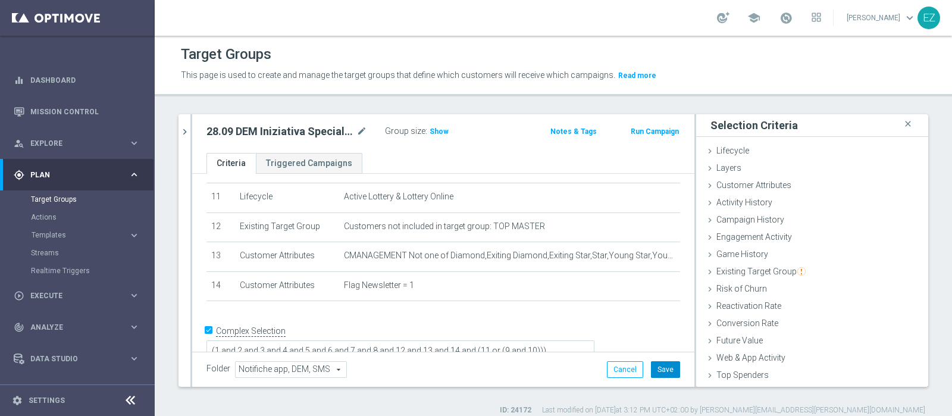
click at [651, 368] on button "Save" at bounding box center [665, 369] width 29 height 17
click at [443, 128] on span "Show" at bounding box center [439, 131] width 19 height 8
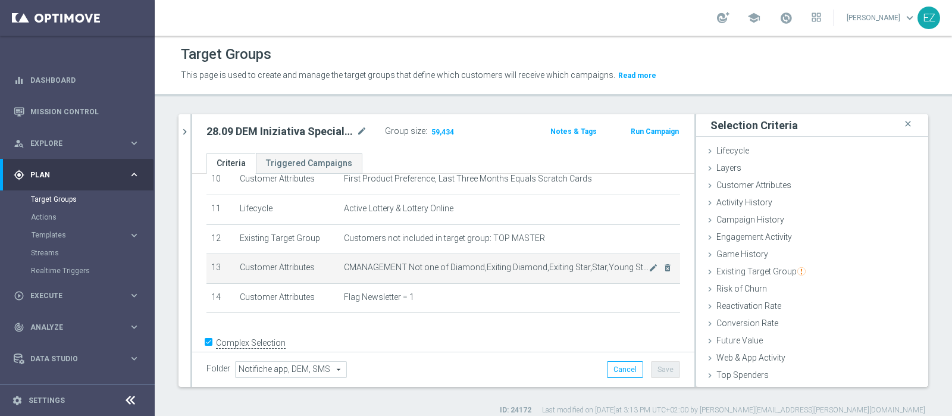
scroll to position [316, 0]
click at [638, 133] on button "Run Campaign" at bounding box center [654, 131] width 51 height 13
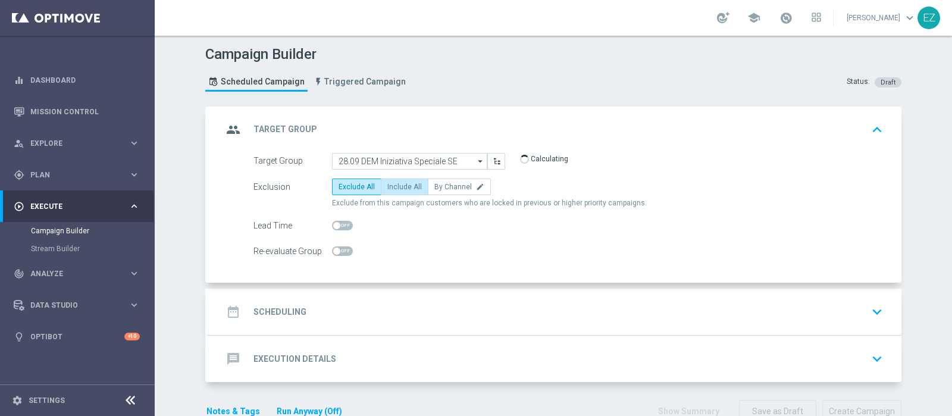
click at [391, 178] on label "Include All" at bounding box center [405, 186] width 48 height 17
click at [391, 185] on input "Include All" at bounding box center [391, 189] width 8 height 8
radio input "true"
click at [291, 314] on h2 "Scheduling" at bounding box center [279, 311] width 53 height 11
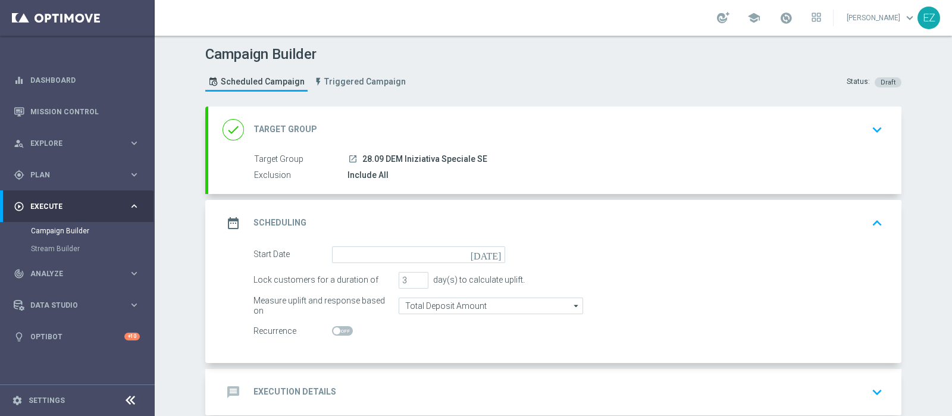
click at [490, 251] on icon "[DATE]" at bounding box center [488, 252] width 35 height 13
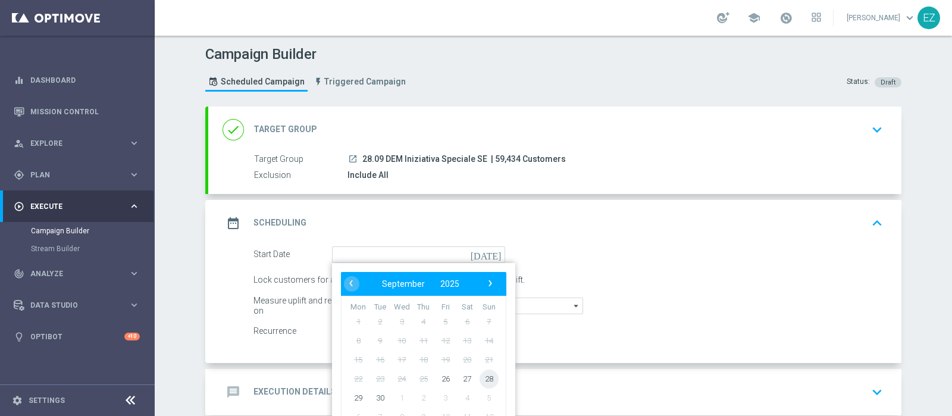
click at [482, 376] on span "28" at bounding box center [489, 378] width 19 height 19
type input "28 Sep 2025"
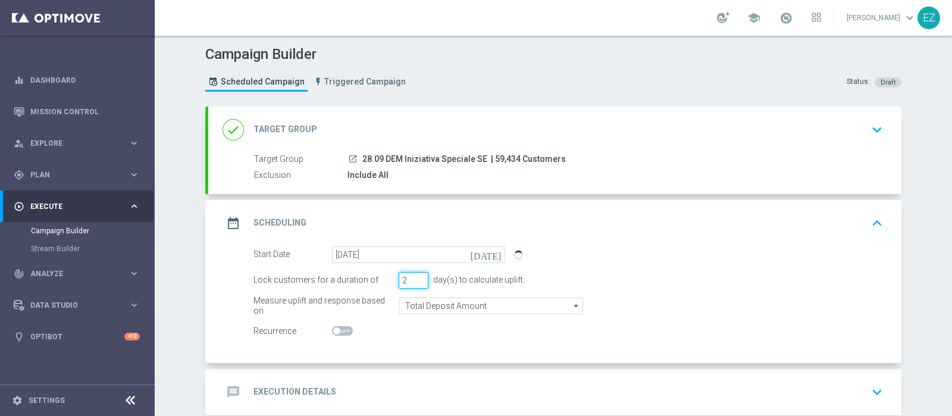
click at [414, 283] on input "2" at bounding box center [414, 280] width 30 height 17
type input "1"
click at [414, 283] on input "1" at bounding box center [414, 280] width 30 height 17
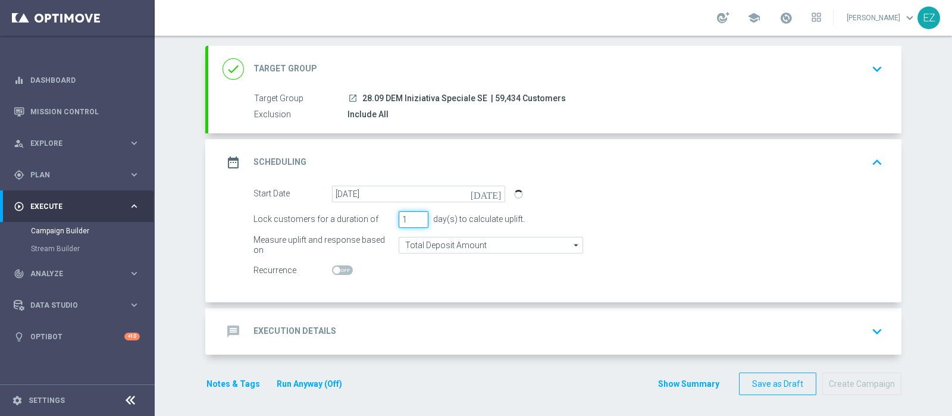
scroll to position [62, 0]
click at [307, 324] on h2 "Execution Details" at bounding box center [294, 329] width 83 height 11
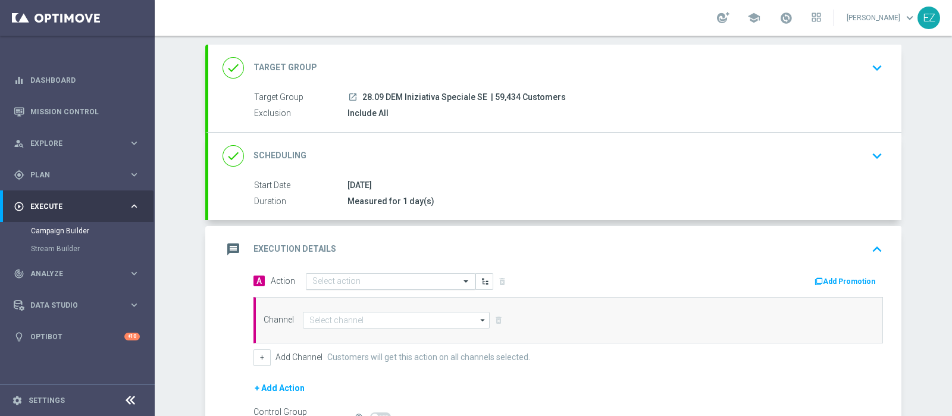
click at [460, 281] on span at bounding box center [467, 281] width 15 height 10
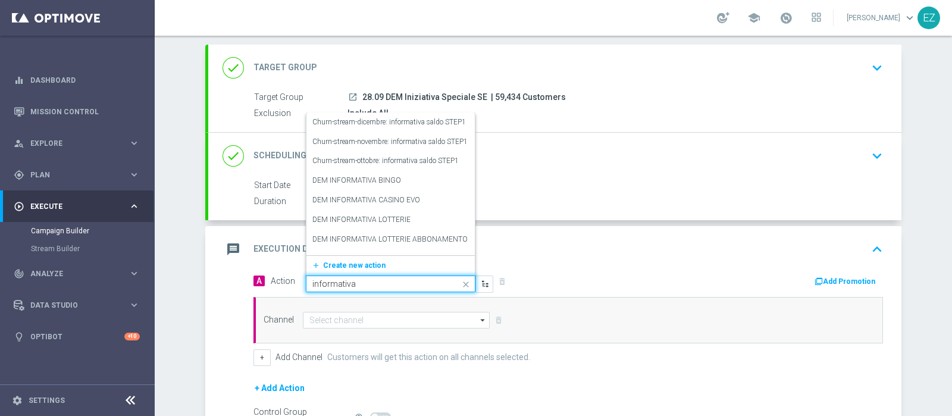
type input "informativa l"
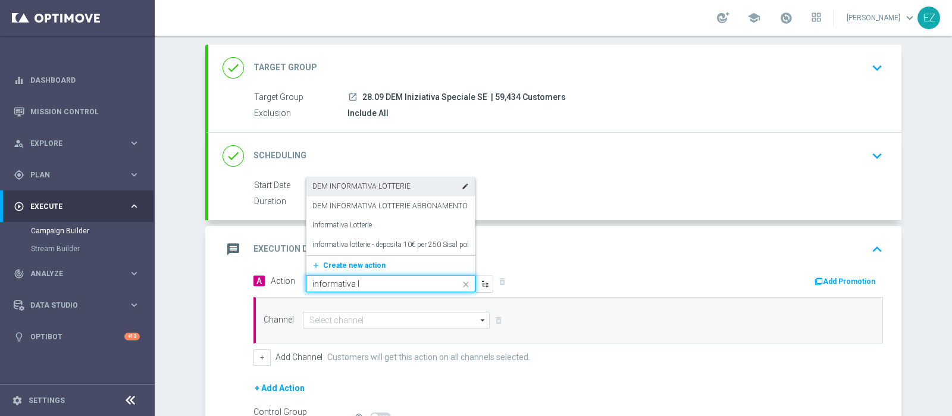
click at [396, 187] on label "DEM INFORMATIVA LOTTERIE" at bounding box center [361, 186] width 98 height 10
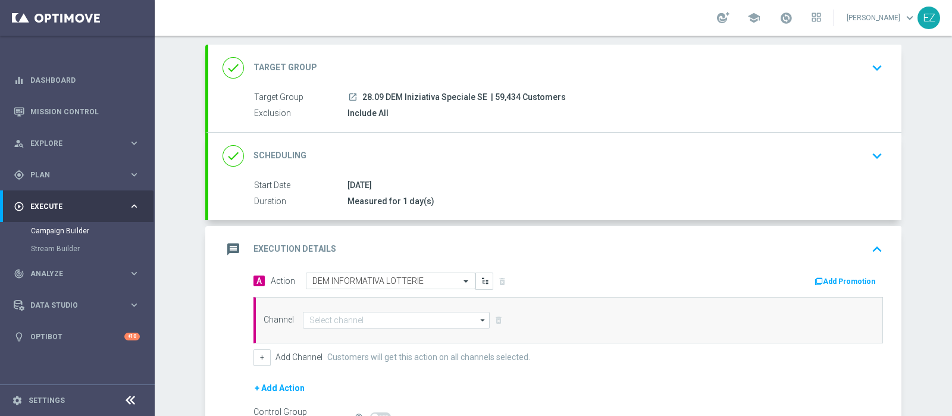
click at [813, 275] on button "Add Promotion" at bounding box center [846, 281] width 66 height 13
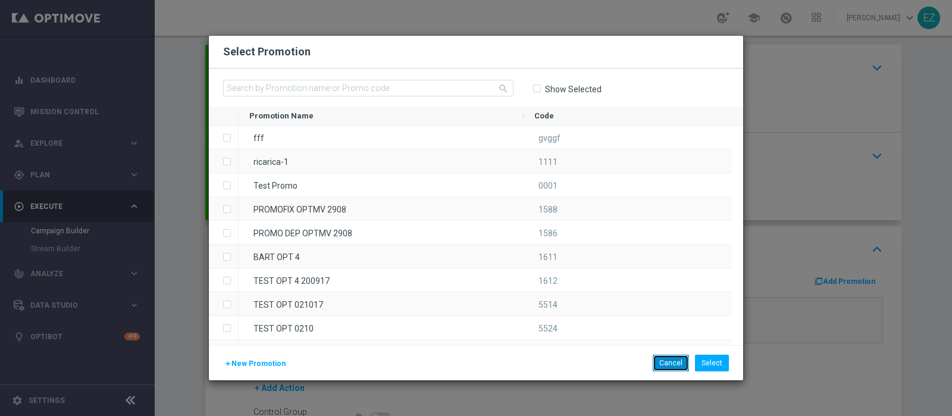
click at [669, 363] on button "Cancel" at bounding box center [671, 363] width 36 height 17
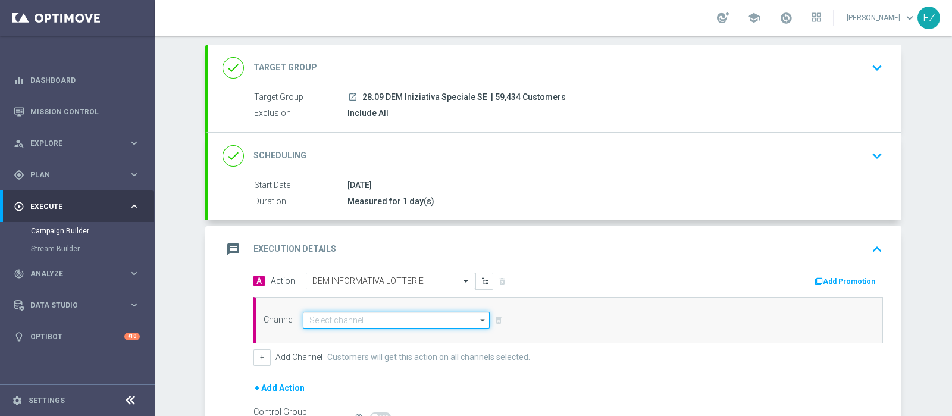
click at [413, 316] on input at bounding box center [396, 320] width 187 height 17
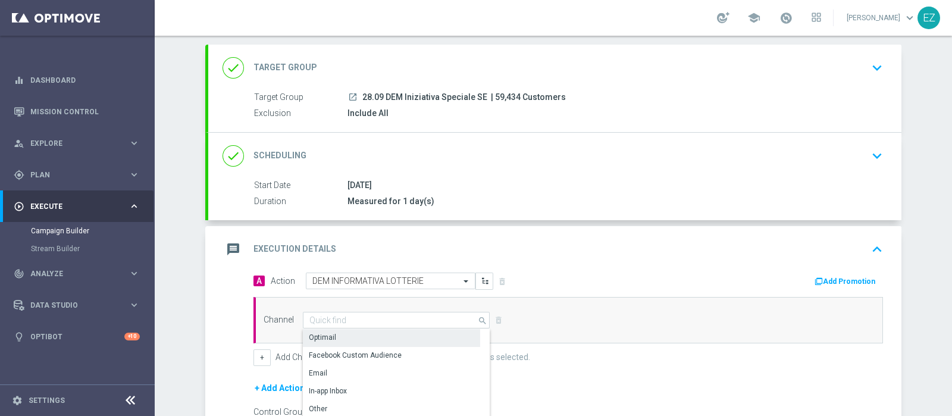
click at [384, 329] on div "Optimail" at bounding box center [391, 337] width 177 height 17
type input "Optimail"
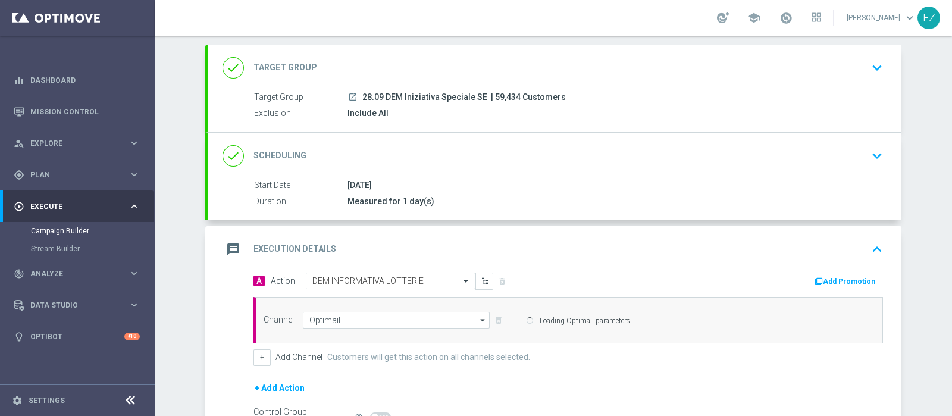
scroll to position [197, 0]
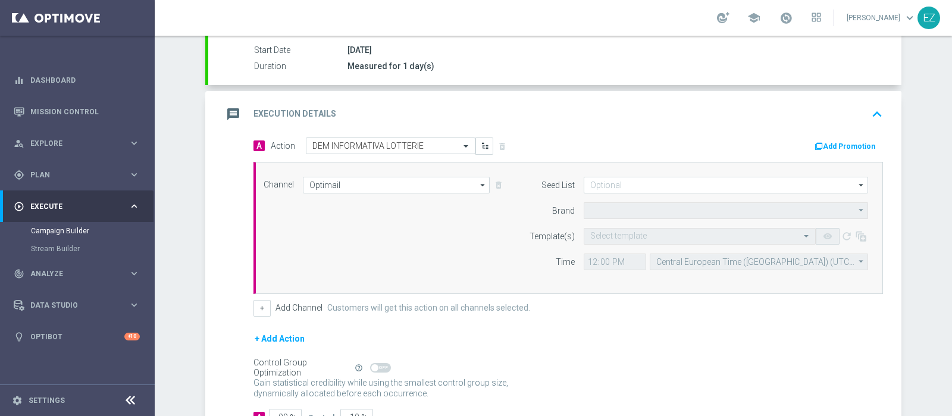
type input "Sisal Marketing"
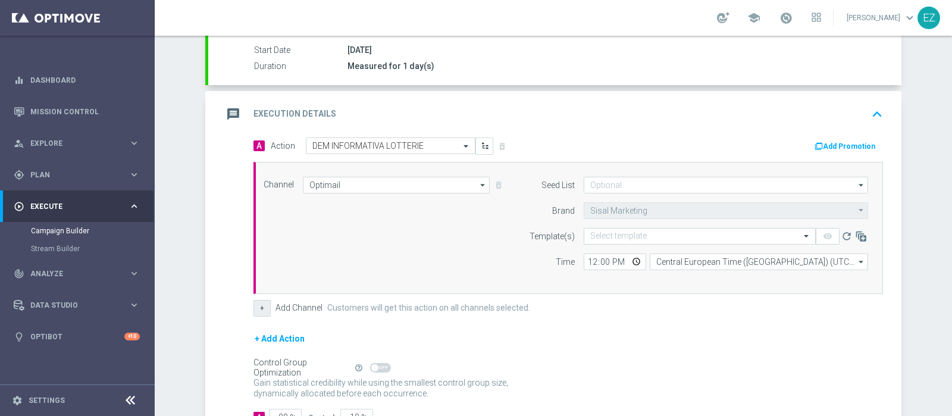
click at [254, 302] on button "+" at bounding box center [261, 308] width 17 height 17
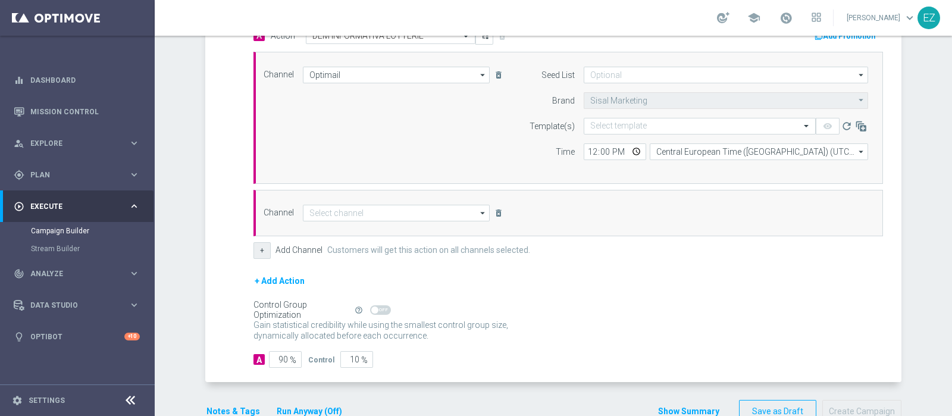
scroll to position [311, 0]
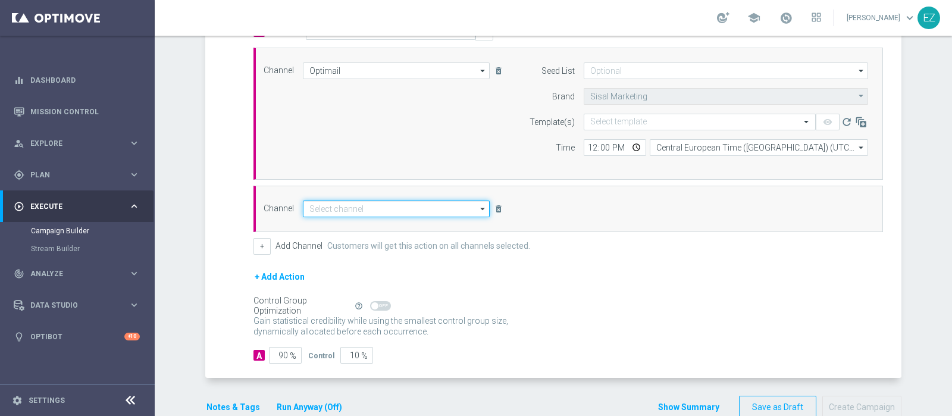
click at [424, 209] on input at bounding box center [396, 208] width 187 height 17
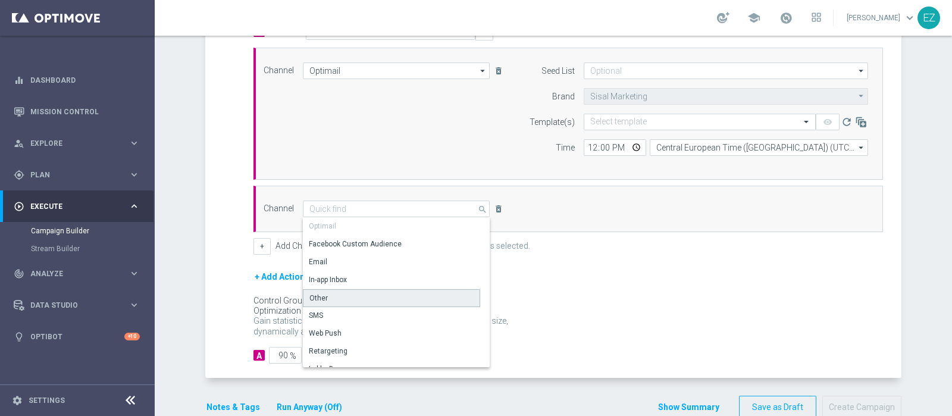
click at [375, 292] on div "Other" at bounding box center [391, 298] width 177 height 18
type input "Other"
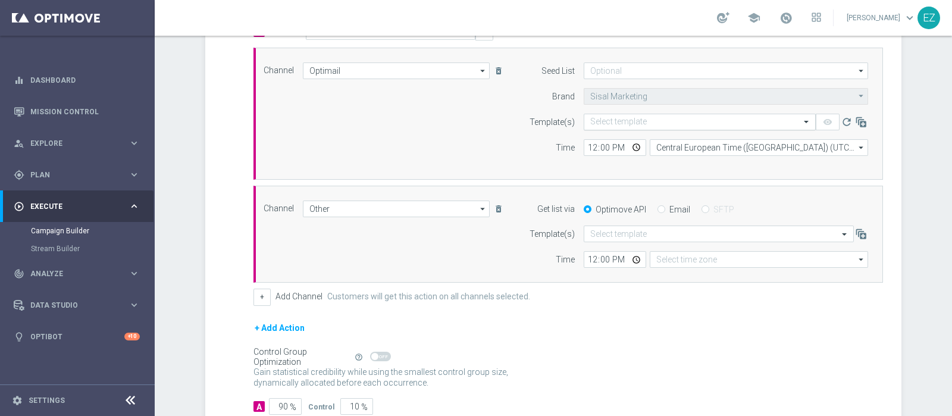
type input "Coordinated Universal Time (UTC 00:00)"
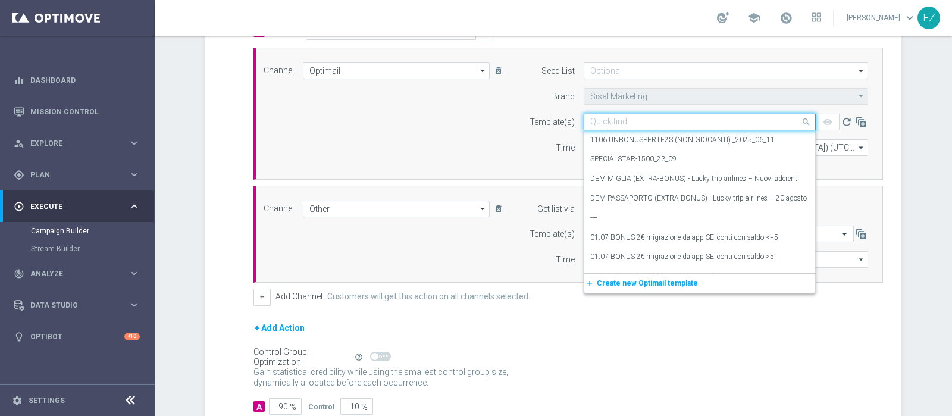
drag, startPoint x: 634, startPoint y: 117, endPoint x: 634, endPoint y: 127, distance: 9.5
click at [634, 121] on input "text" at bounding box center [687, 122] width 195 height 10
click at [637, 117] on input "text" at bounding box center [687, 122] width 195 height 10
paste input "28.09 DEM Silver_Lancio Iniziativa Speciale SE"
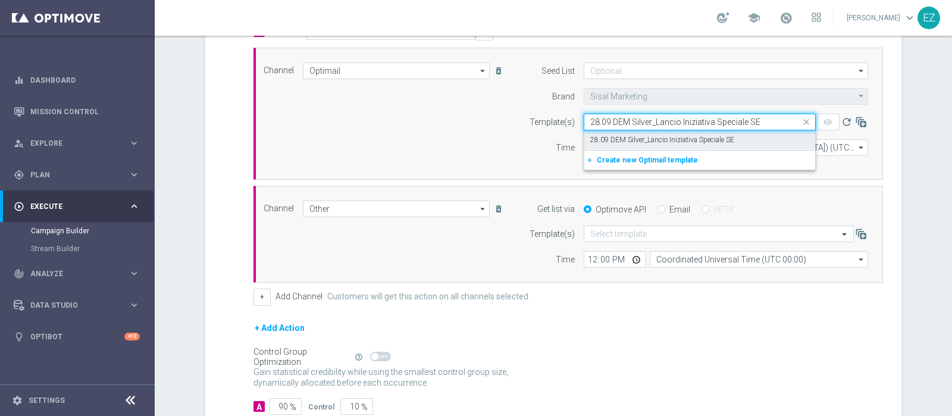
click at [633, 130] on div "28.09 DEM Silver_Lancio Iniziativa Speciale SE" at bounding box center [699, 140] width 219 height 20
type input "28.09 DEM Silver_Lancio Iniziativa Speciale SE"
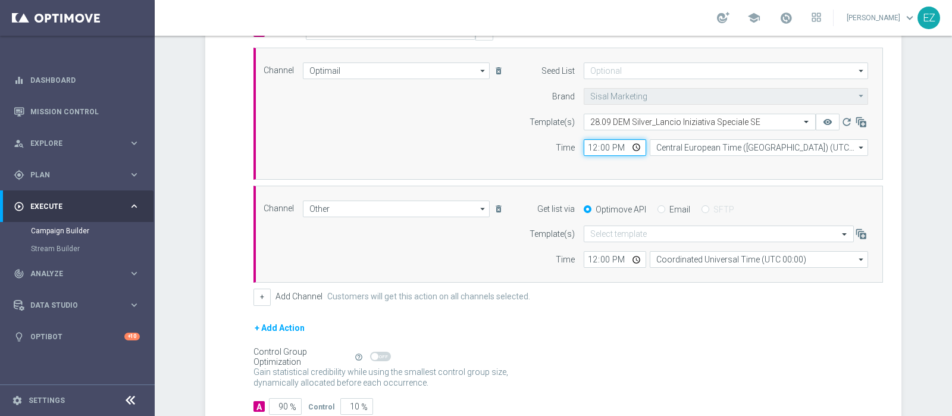
click at [586, 146] on input "12:00" at bounding box center [615, 147] width 62 height 17
click at [584, 147] on input "17:00" at bounding box center [615, 147] width 62 height 17
type input "15:00"
click at [657, 208] on input "Email" at bounding box center [661, 210] width 8 height 8
radio input "true"
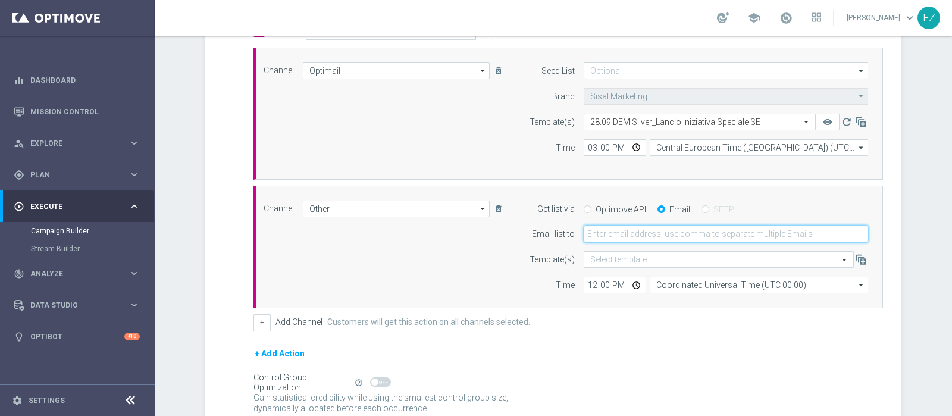
drag, startPoint x: 656, startPoint y: 208, endPoint x: 643, endPoint y: 233, distance: 28.2
click at [643, 233] on input "email" at bounding box center [726, 233] width 284 height 17
type input "elena.zarbin@sisal.it"
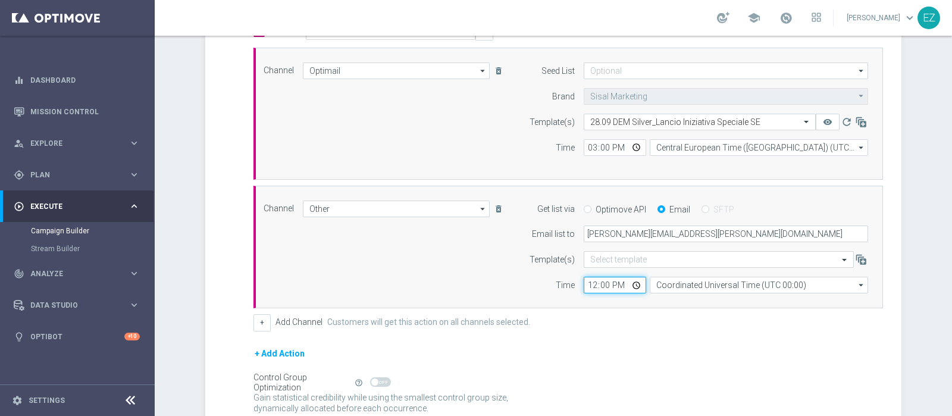
click at [586, 287] on input "12:00" at bounding box center [615, 285] width 62 height 17
type input "15:00"
click at [640, 301] on div "Channel Other Other arrow_drop_down Drag here to set row groups Drag here to se…" at bounding box center [567, 247] width 629 height 123
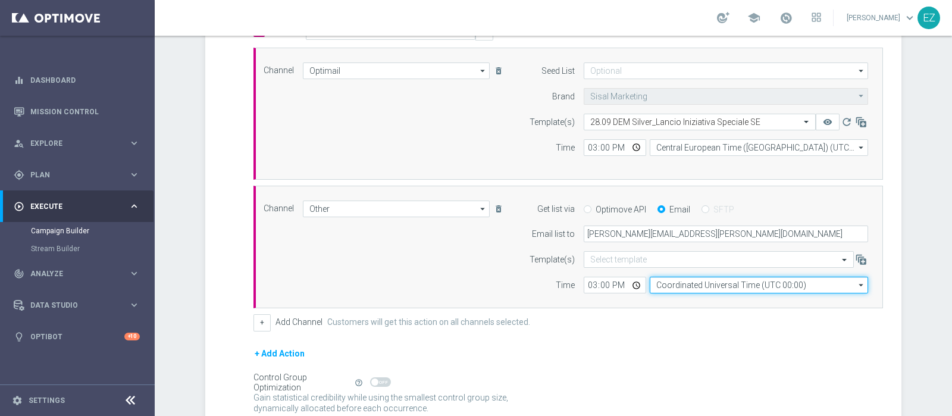
click at [685, 288] on input "Coordinated Universal Time (UTC 00:00)" at bounding box center [759, 285] width 218 height 17
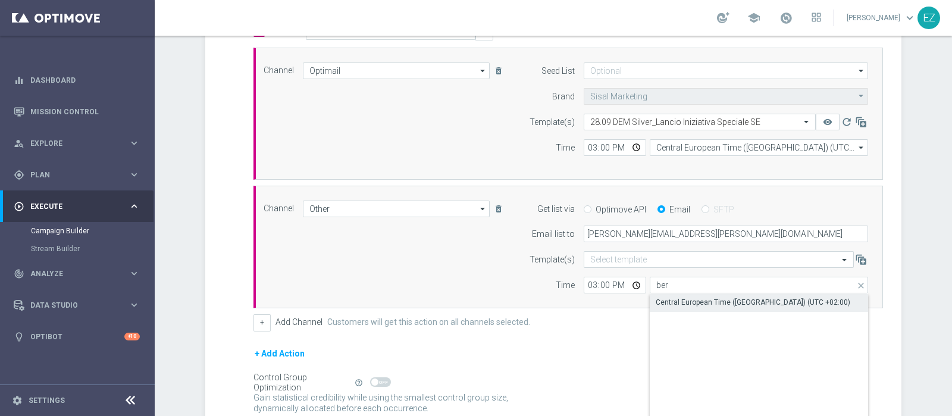
click at [688, 302] on div "Central European Time (Berlin) (UTC +02:00)" at bounding box center [753, 302] width 195 height 11
type input "Central European Time (Berlin) (UTC +02:00)"
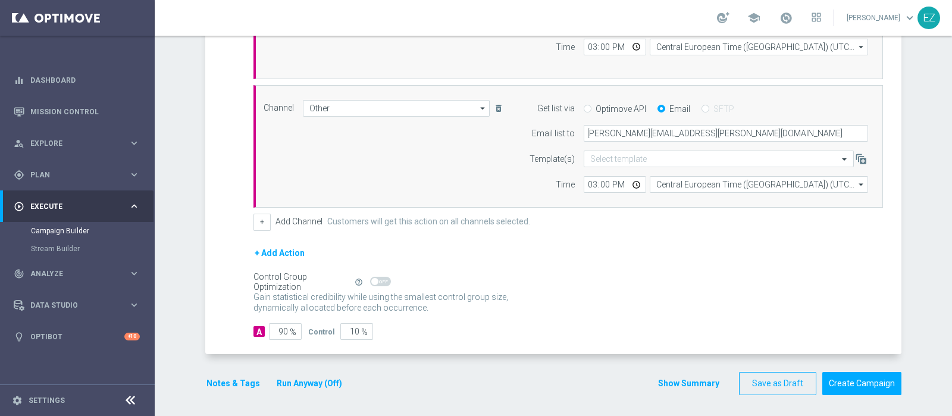
click at [286, 380] on button "Run Anyway (Off)" at bounding box center [309, 383] width 68 height 15
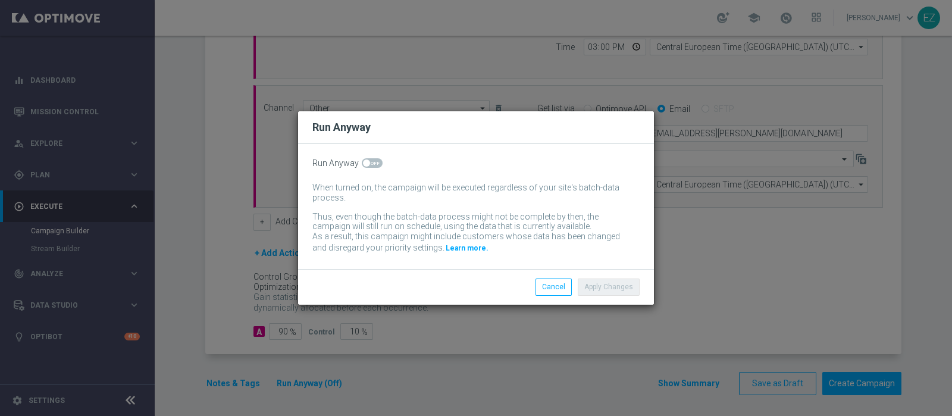
click at [370, 163] on span at bounding box center [372, 163] width 21 height 10
click at [370, 163] on input "checkbox" at bounding box center [372, 163] width 21 height 10
checkbox input "true"
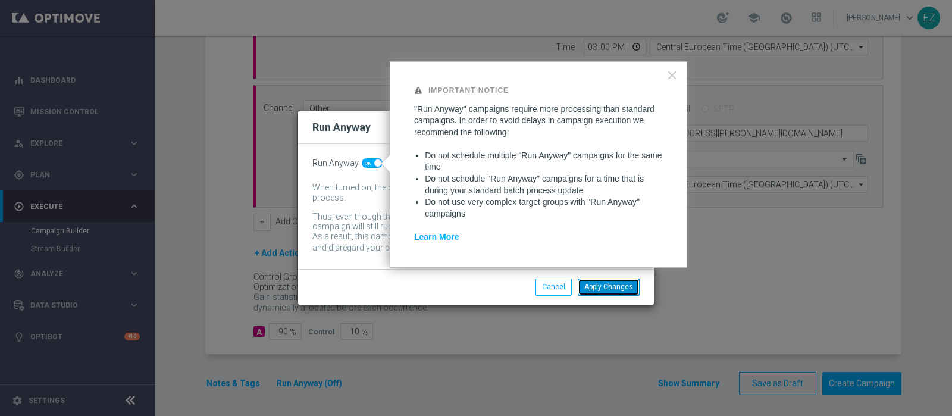
click at [622, 292] on button "Apply Changes" at bounding box center [609, 286] width 62 height 17
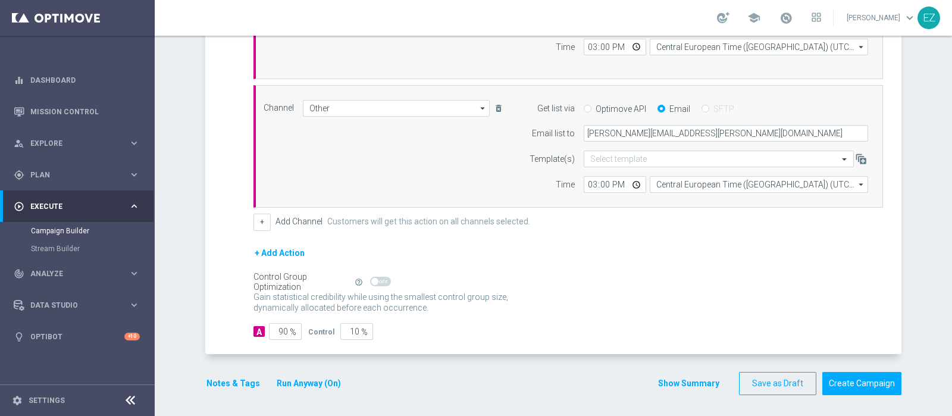
click at [689, 381] on button "Show Summary" at bounding box center [688, 384] width 62 height 14
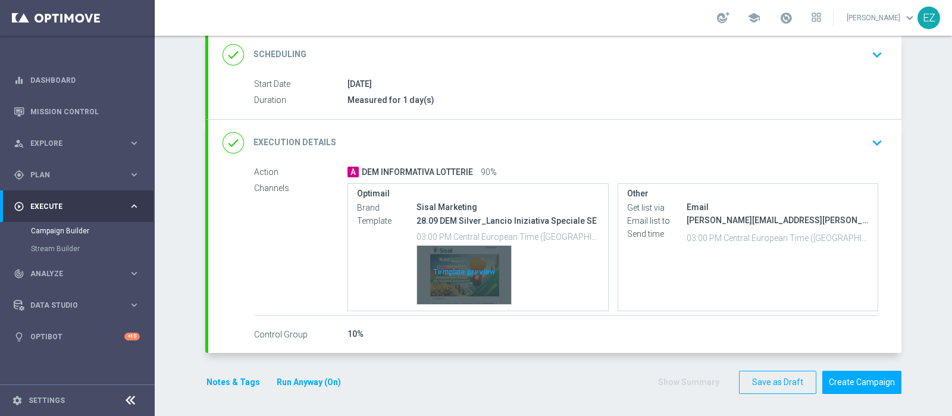
scroll to position [162, 0]
click at [469, 284] on div "Template preview" at bounding box center [464, 275] width 94 height 58
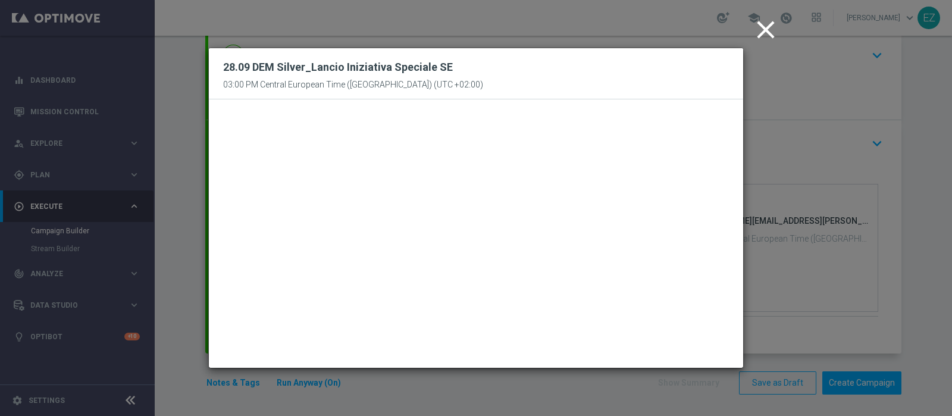
click at [767, 26] on icon "close" at bounding box center [766, 30] width 30 height 30
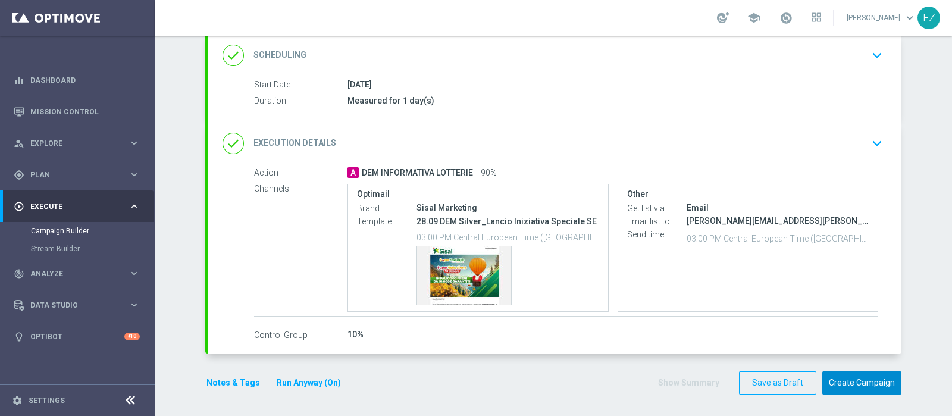
click at [860, 381] on button "Create Campaign" at bounding box center [861, 382] width 79 height 23
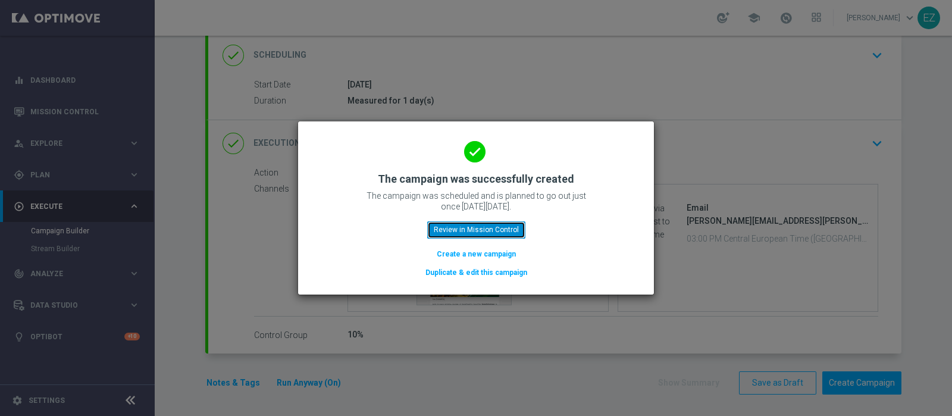
click at [506, 231] on button "Review in Mission Control" at bounding box center [476, 229] width 98 height 17
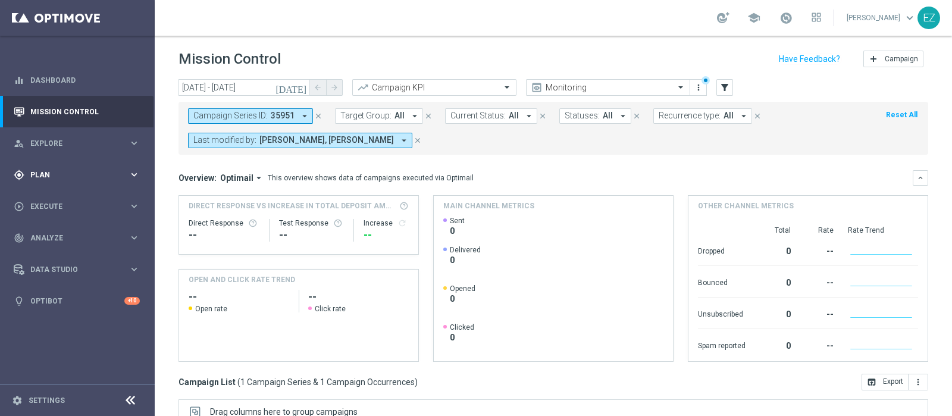
click at [43, 173] on span "Plan" at bounding box center [79, 174] width 98 height 7
click at [62, 199] on link "Target Groups" at bounding box center [77, 200] width 93 height 10
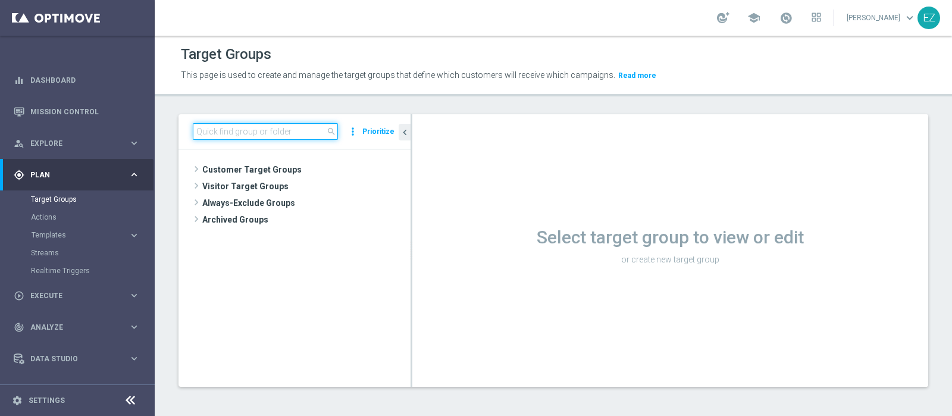
click at [289, 132] on input at bounding box center [265, 131] width 145 height 17
paste input "[PERSON_NAME] MASTER LOW"
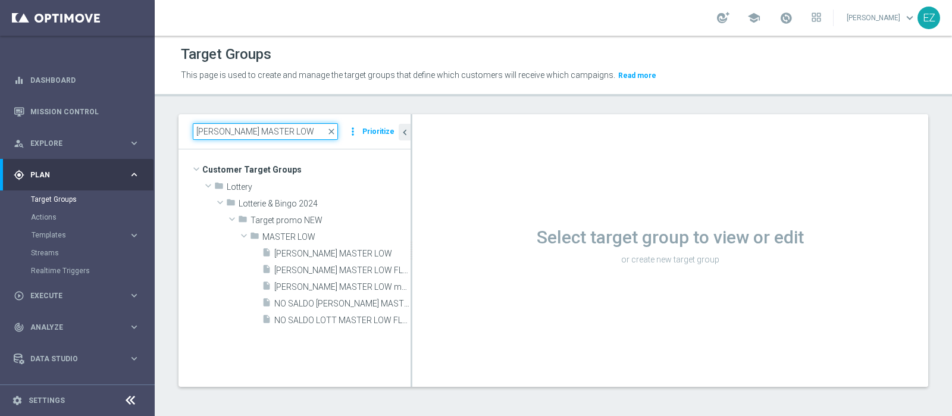
type input "[PERSON_NAME] MASTER LOW"
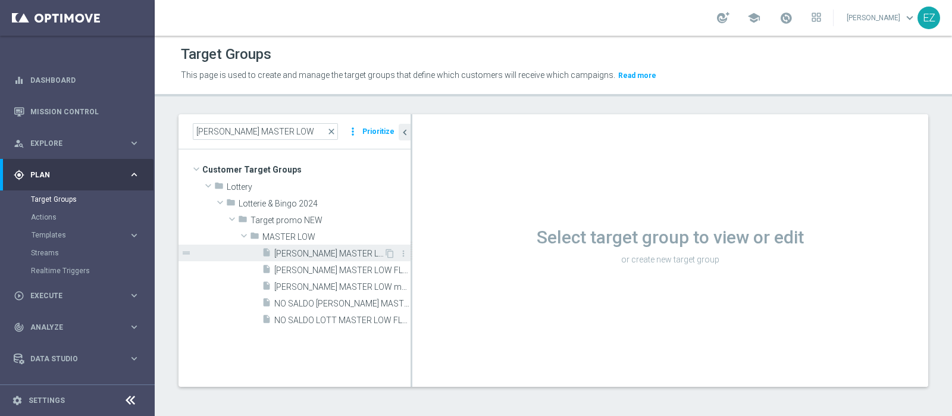
click at [342, 253] on span "[PERSON_NAME] MASTER LOW" at bounding box center [328, 254] width 109 height 10
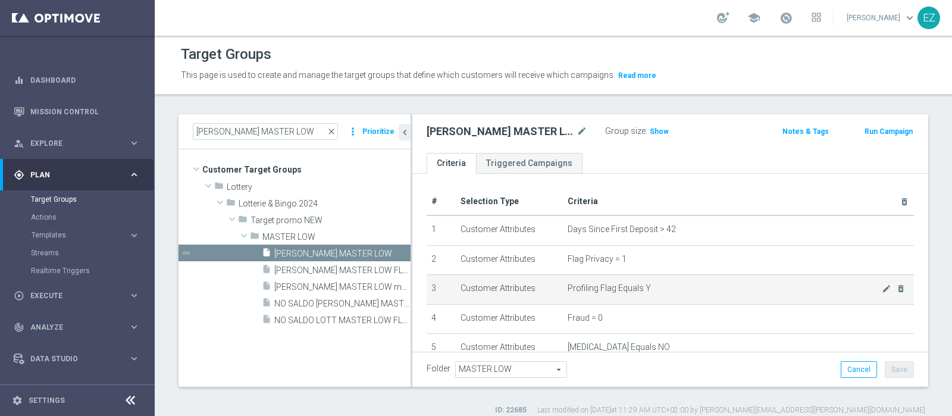
scroll to position [340, 0]
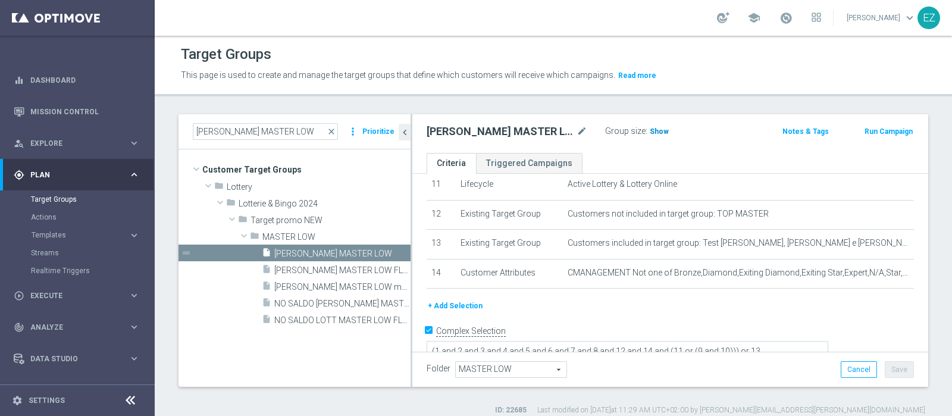
click at [650, 131] on span "Show" at bounding box center [659, 131] width 19 height 8
click at [869, 130] on button "Run Campaign" at bounding box center [888, 131] width 51 height 13
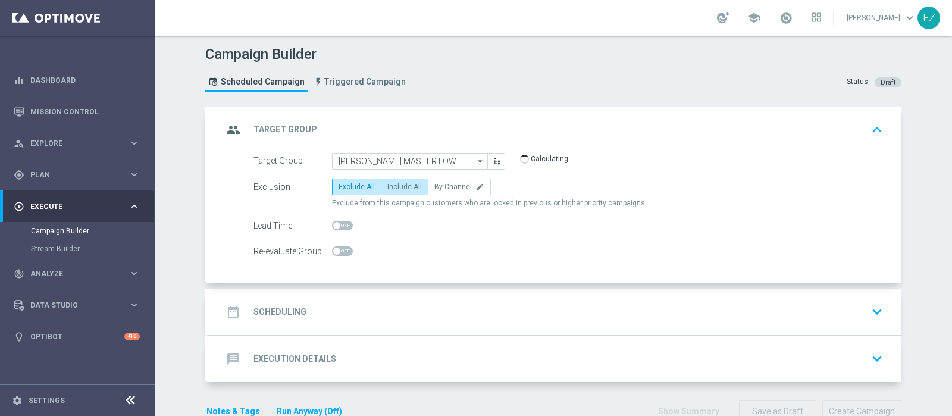
click at [398, 183] on span "Include All" at bounding box center [404, 187] width 35 height 8
click at [395, 185] on input "Include All" at bounding box center [391, 189] width 8 height 8
radio input "true"
click at [367, 309] on div "date_range Scheduling keyboard_arrow_down" at bounding box center [554, 311] width 665 height 23
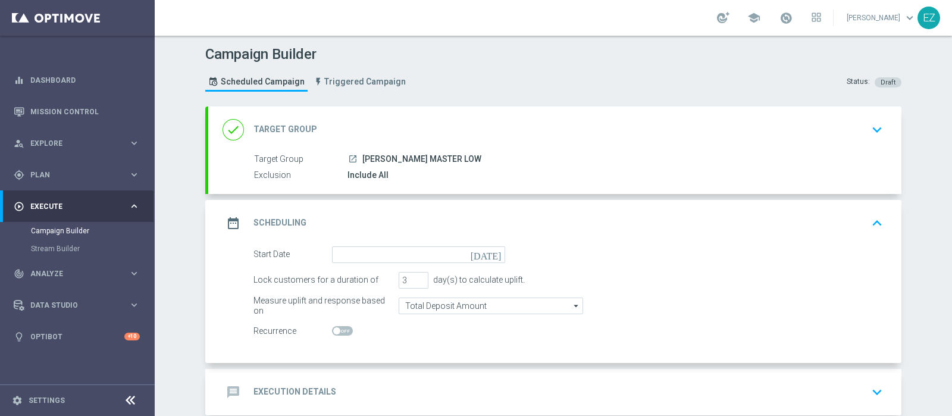
click at [492, 255] on icon "[DATE]" at bounding box center [488, 252] width 35 height 13
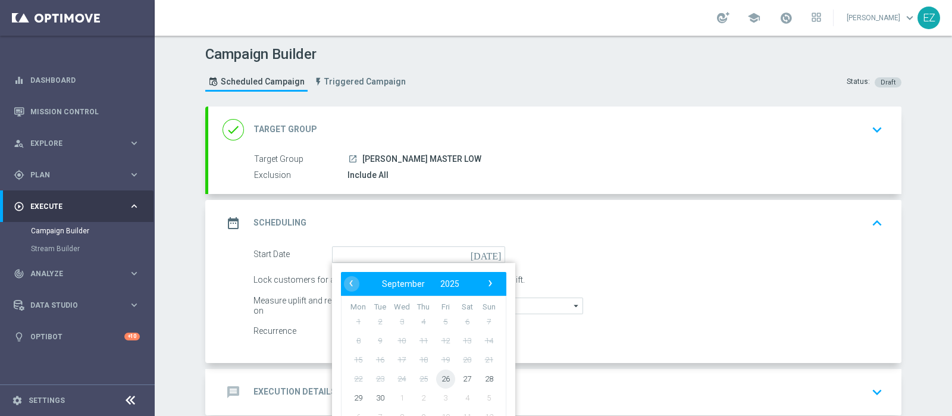
click at [442, 378] on span "26" at bounding box center [445, 378] width 19 height 19
type input "26 Sep 2025"
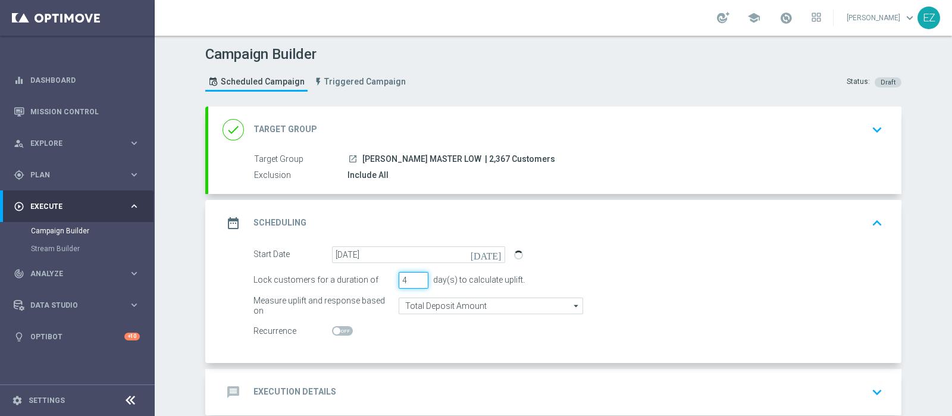
click at [414, 276] on input "4" at bounding box center [414, 280] width 30 height 17
type input "5"
click at [414, 276] on input "5" at bounding box center [414, 280] width 30 height 17
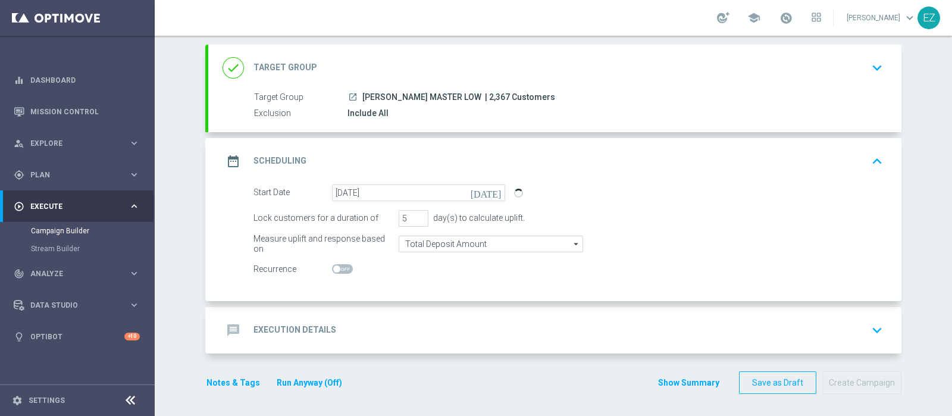
click at [304, 319] on div "message Execution Details" at bounding box center [279, 329] width 114 height 21
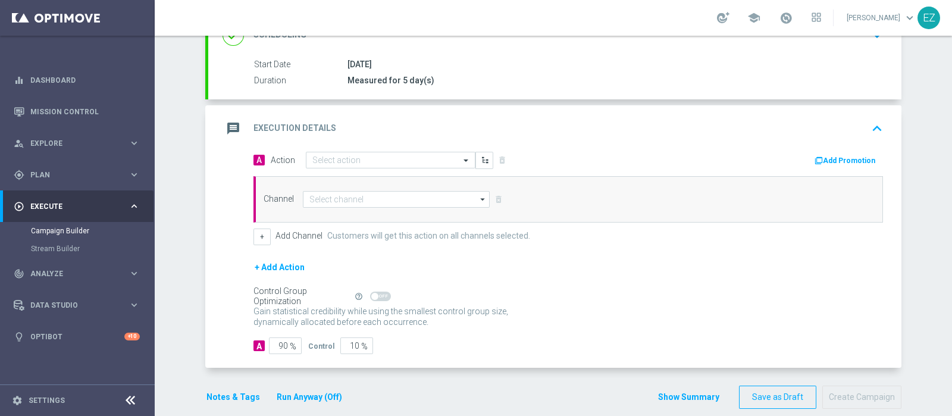
scroll to position [184, 0]
click at [394, 158] on input "text" at bounding box center [378, 160] width 133 height 10
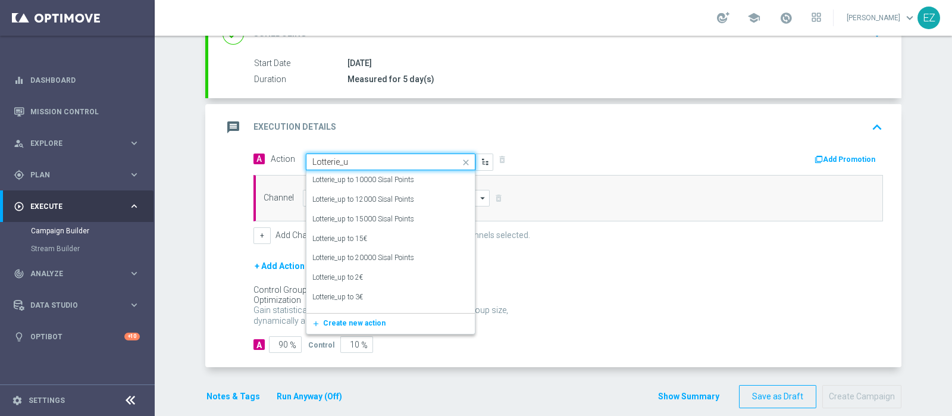
type input "Lotterie_up"
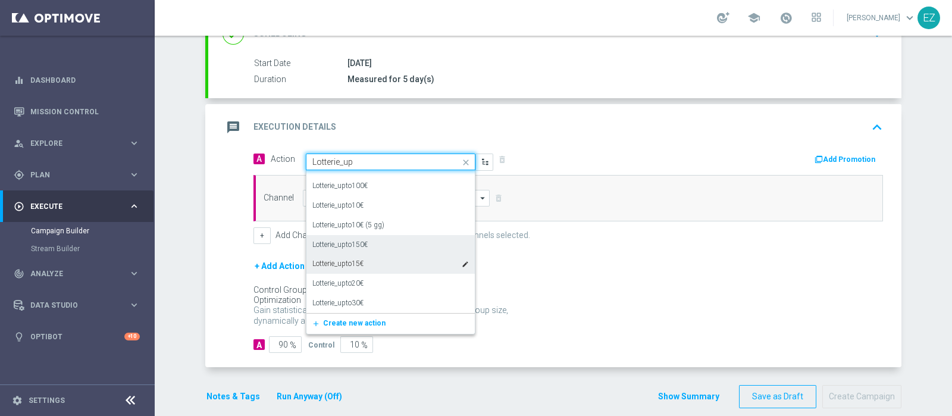
scroll to position [280, 0]
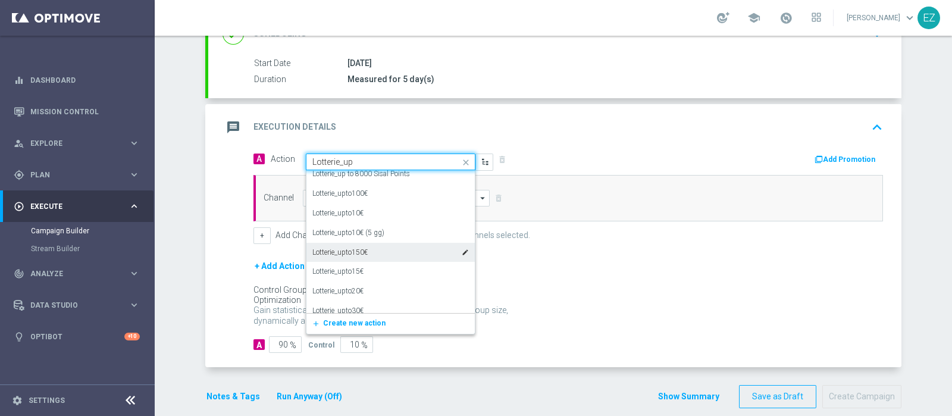
click at [368, 250] on div "Lotterie_upto150€ edit" at bounding box center [390, 253] width 156 height 20
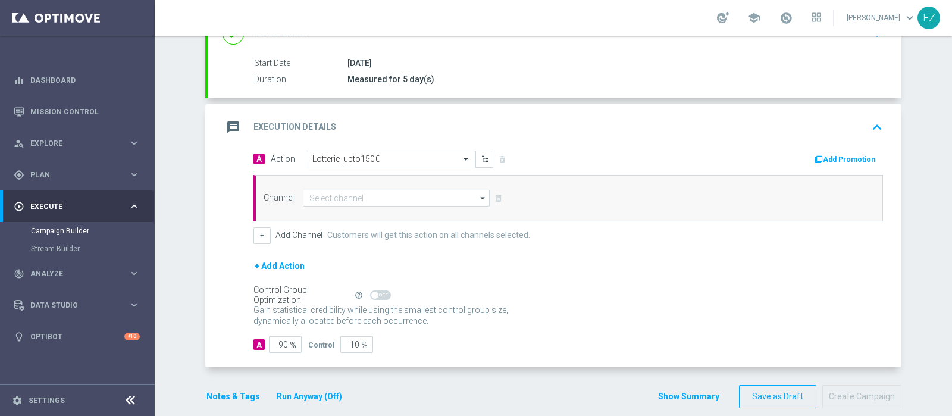
click at [825, 164] on div "A Action Select action Lotterie_upto150€ delete_forever Add Promotion" at bounding box center [568, 160] width 647 height 18
drag, startPoint x: 825, startPoint y: 164, endPoint x: 845, endPoint y: 155, distance: 22.9
click at [845, 155] on button "Add Promotion" at bounding box center [846, 159] width 66 height 13
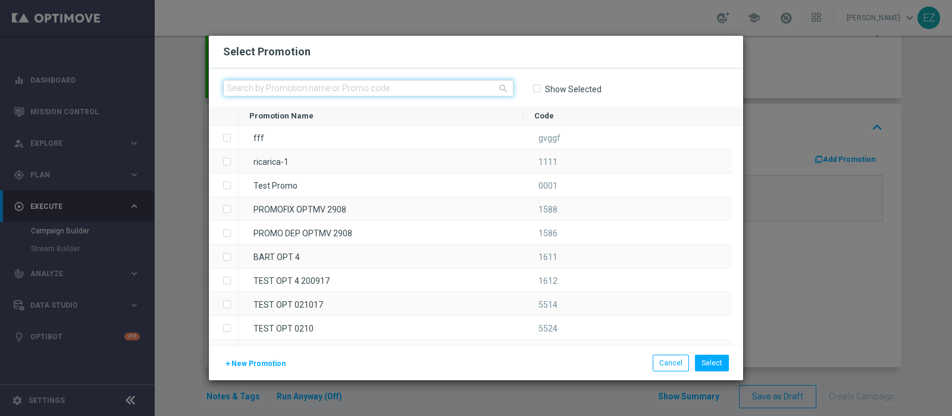
click at [322, 95] on input "text" at bounding box center [368, 88] width 290 height 17
paste input "2609 LOTWOW G"
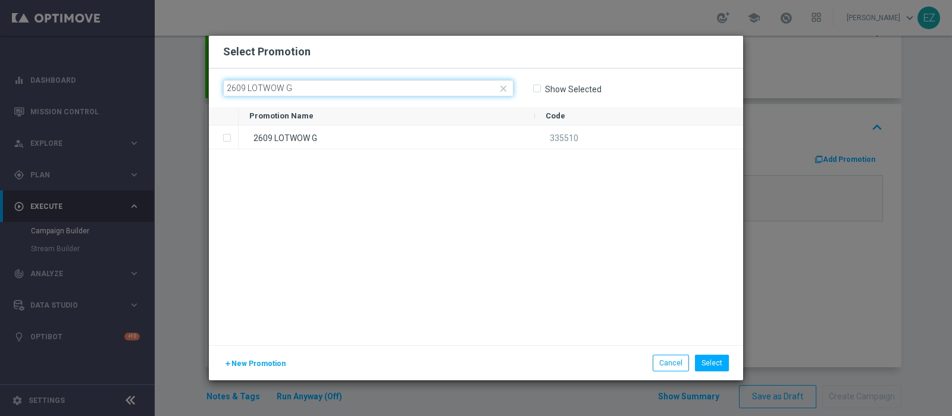
type input "2609 LOTWOW G"
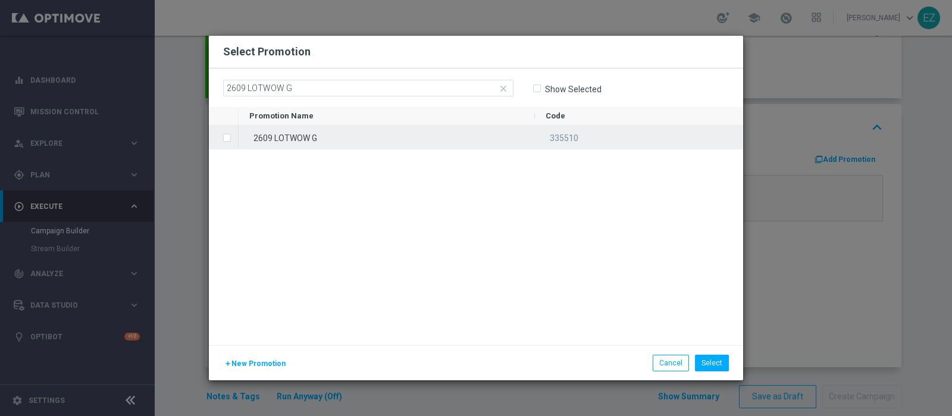
click at [322, 129] on div "2609 LOTWOW G" at bounding box center [387, 137] width 296 height 23
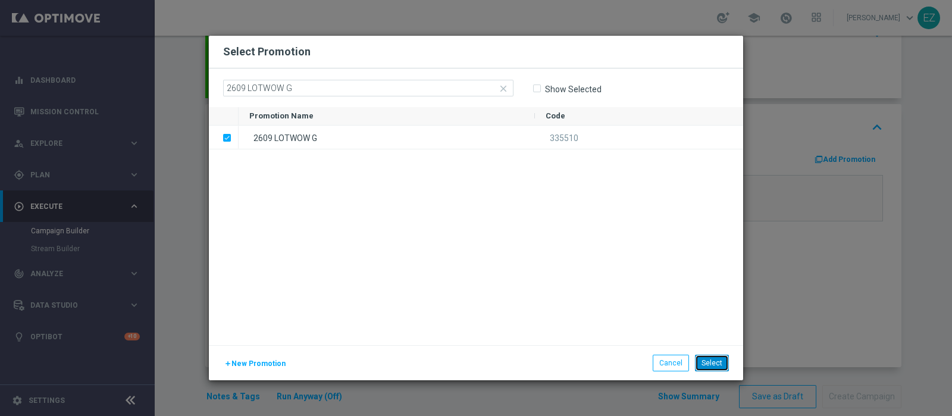
click at [716, 366] on button "Select" at bounding box center [712, 363] width 34 height 17
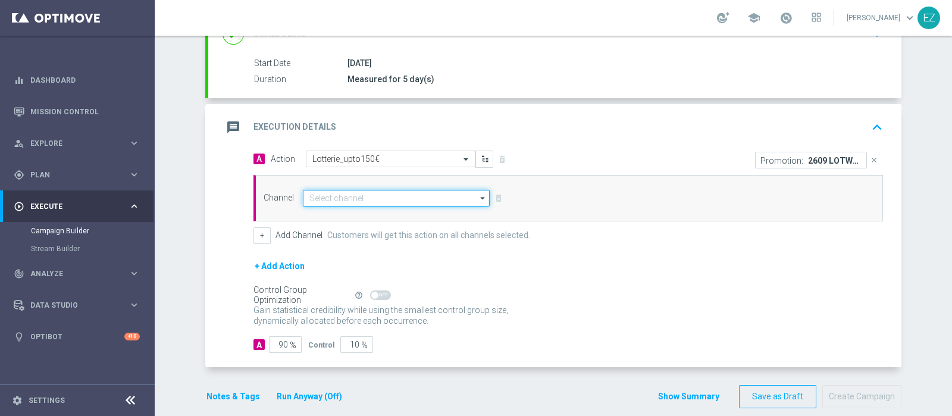
click at [400, 192] on input at bounding box center [396, 198] width 187 height 17
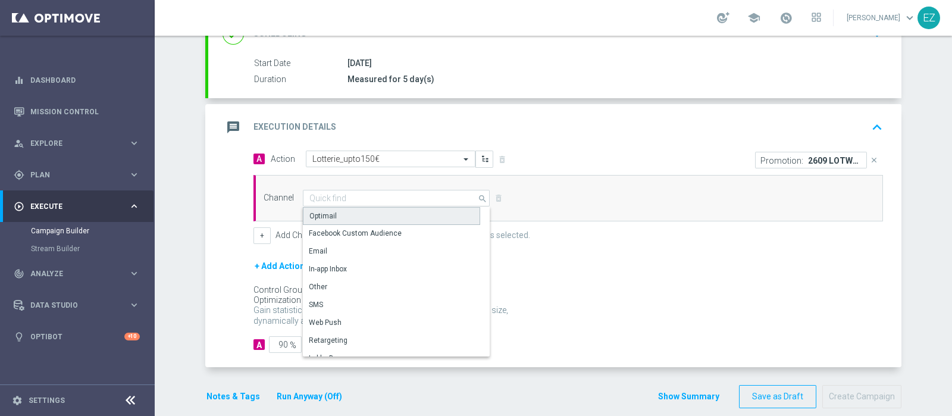
click at [382, 215] on div "Optimail" at bounding box center [391, 216] width 177 height 18
type input "Optimail"
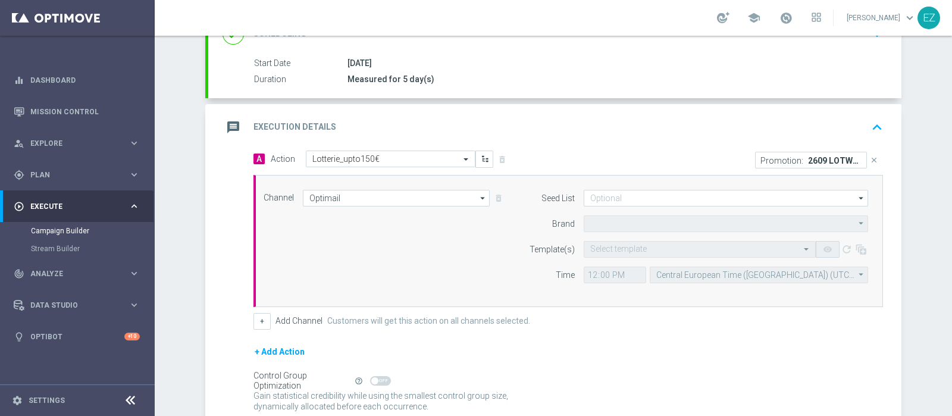
type input "Sisal Marketing"
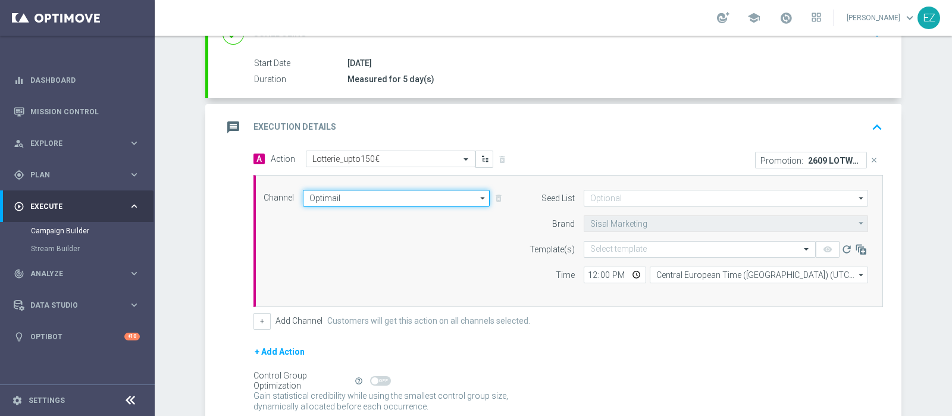
click at [373, 193] on input "Optimail" at bounding box center [396, 198] width 187 height 17
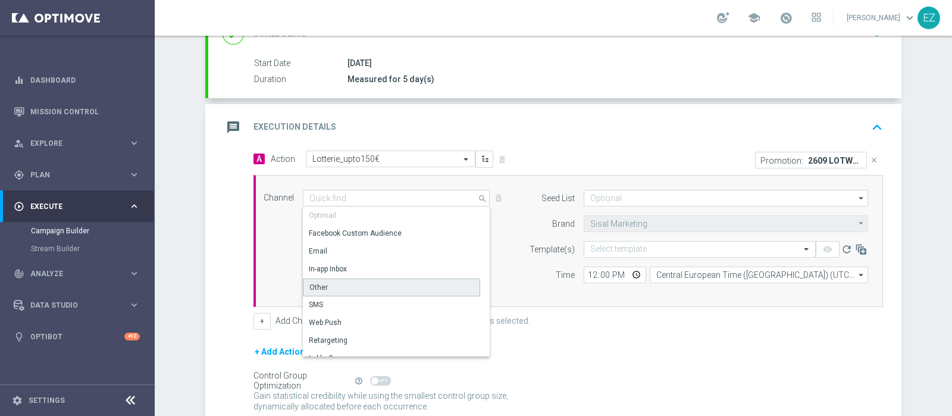
click at [358, 283] on div "Other" at bounding box center [391, 287] width 177 height 18
type input "Other"
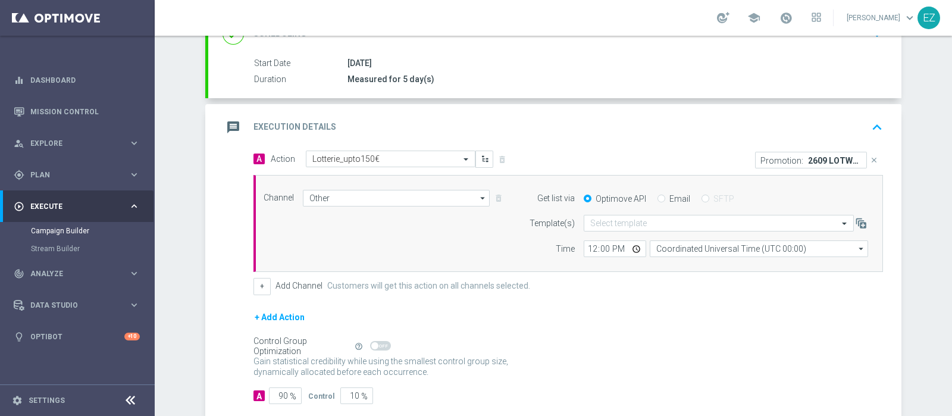
click at [657, 196] on input "Email" at bounding box center [661, 200] width 8 height 8
radio input "true"
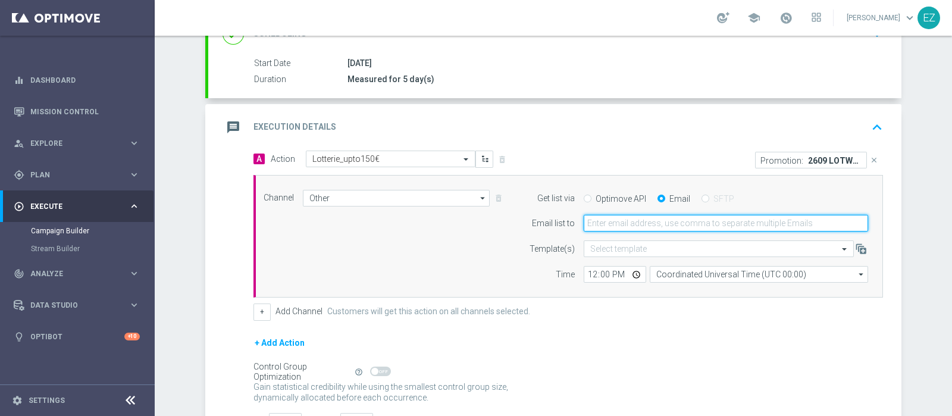
drag, startPoint x: 651, startPoint y: 222, endPoint x: 670, endPoint y: 228, distance: 19.4
click at [651, 222] on input "email" at bounding box center [726, 223] width 284 height 17
type input "elena.zarbin@sisal.it"
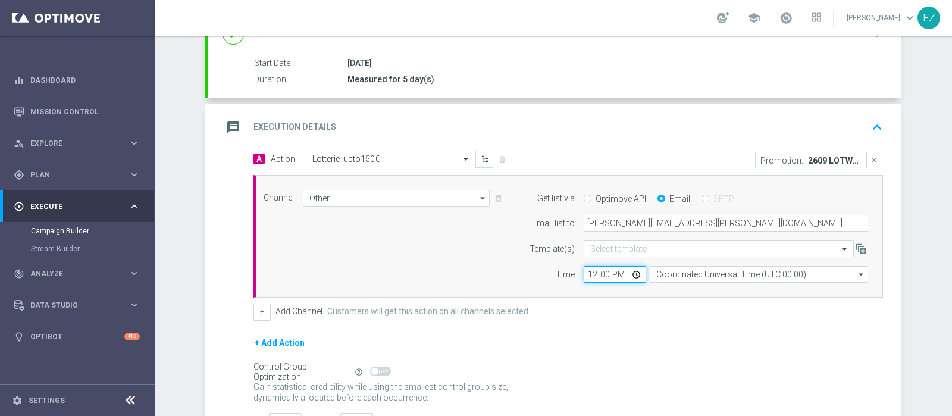
click at [589, 275] on input "12:00" at bounding box center [615, 274] width 62 height 17
type input "17:00"
click at [679, 262] on form "Template(s) Select template Time 17:00 Coordinated Universal Time (UTC 00:00) C…" at bounding box center [695, 261] width 345 height 42
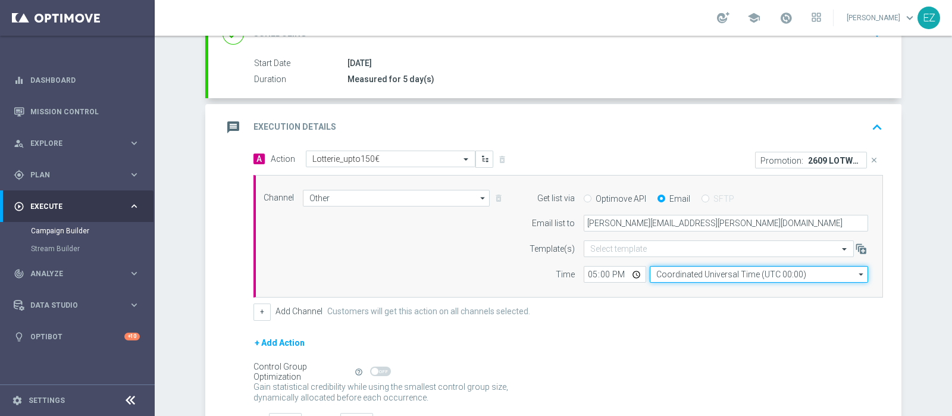
click at [675, 273] on input "Coordinated Universal Time (UTC 00:00)" at bounding box center [759, 274] width 218 height 17
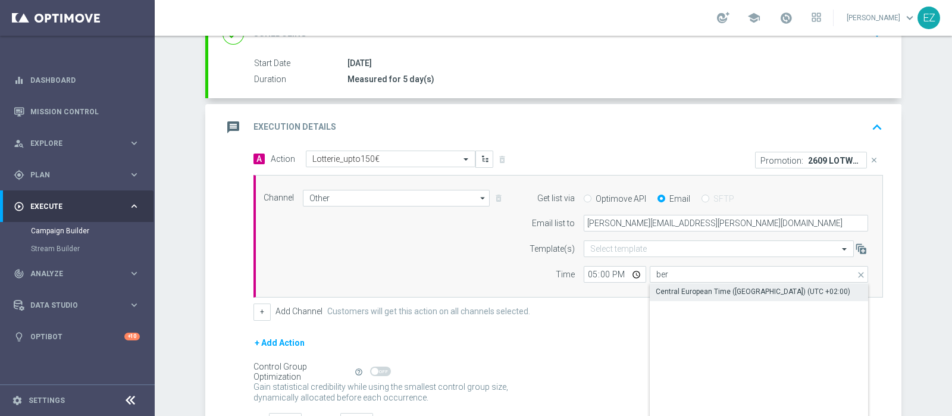
click at [692, 290] on div "Central European Time (Berlin) (UTC +02:00)" at bounding box center [753, 291] width 195 height 11
type input "Central European Time (Berlin) (UTC +02:00)"
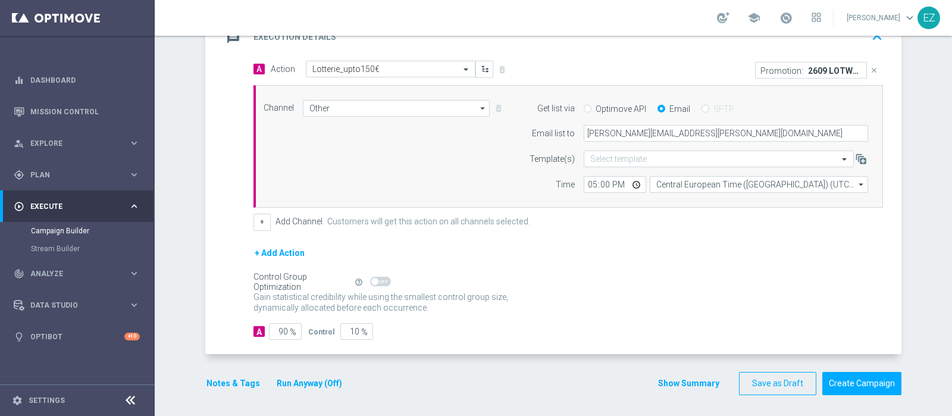
click at [227, 380] on button "Notes & Tags" at bounding box center [233, 383] width 56 height 15
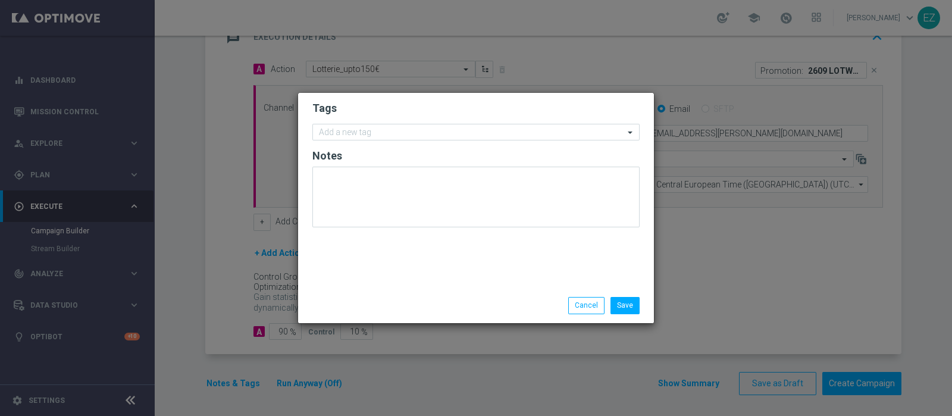
click at [437, 121] on form "Tags Add a new tag Notes" at bounding box center [475, 167] width 327 height 138
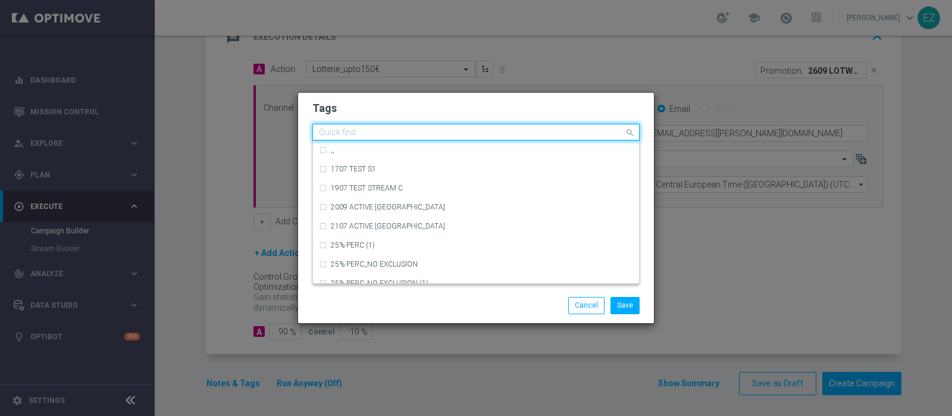
click at [437, 126] on div "Quick find" at bounding box center [468, 132] width 311 height 15
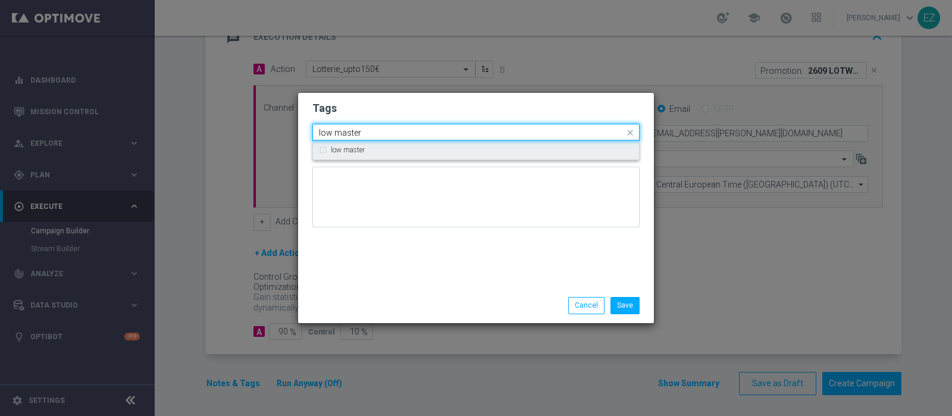
click at [371, 150] on div "low master" at bounding box center [482, 149] width 302 height 7
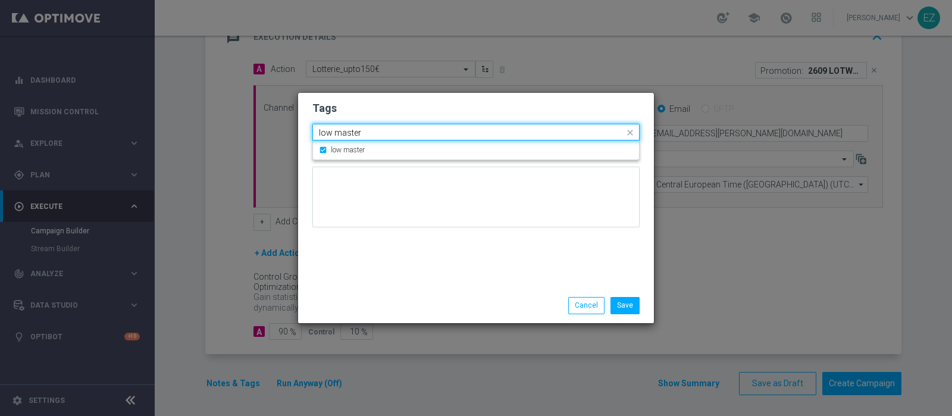
drag, startPoint x: 371, startPoint y: 133, endPoint x: 272, endPoint y: 137, distance: 99.4
click at [272, 137] on modal-container "Tags Quick find × low master low master low master Notes Save Cancel" at bounding box center [476, 208] width 952 height 416
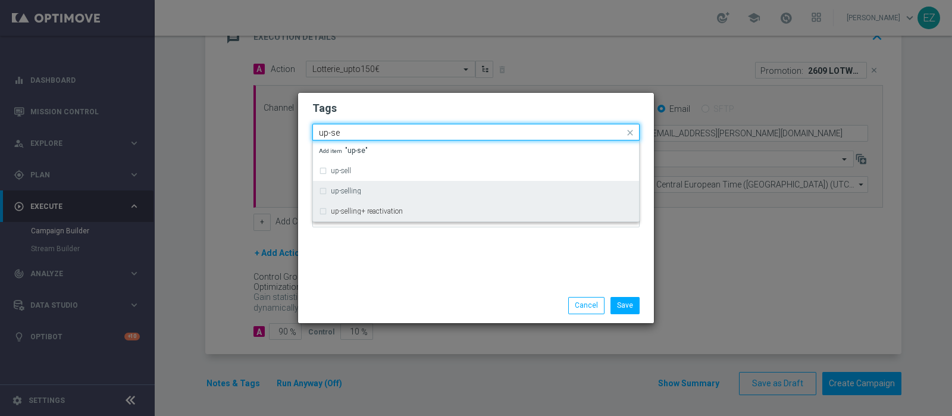
click at [375, 195] on div "up-selling" at bounding box center [476, 190] width 314 height 19
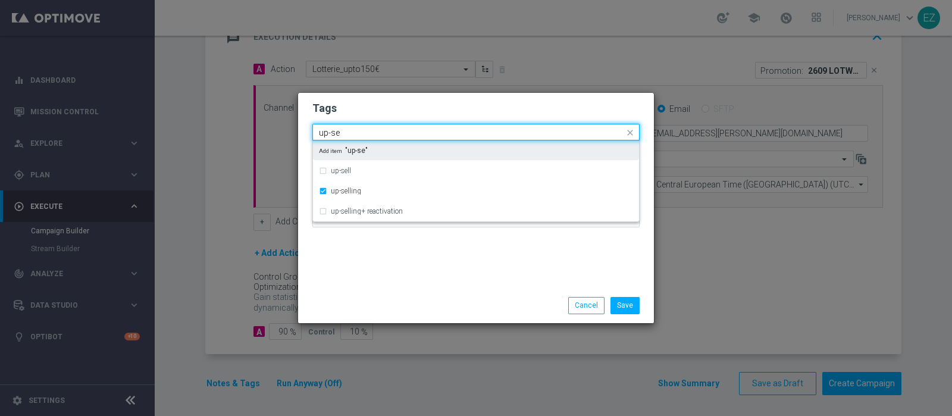
drag, startPoint x: 353, startPoint y: 131, endPoint x: 133, endPoint y: 160, distance: 222.6
click at [133, 160] on modal-container "Tags Quick find × low master × up-selling up-se up-sell up-selling up-selling+ …" at bounding box center [476, 208] width 952 height 416
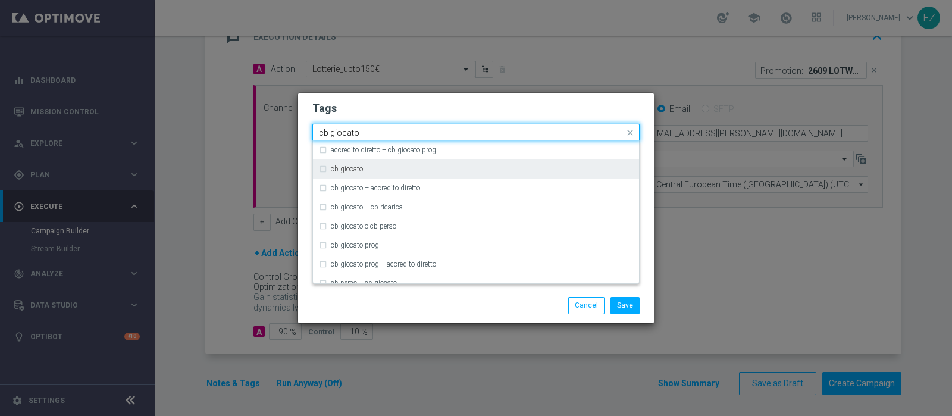
click at [363, 167] on label "cb giocato" at bounding box center [347, 168] width 32 height 7
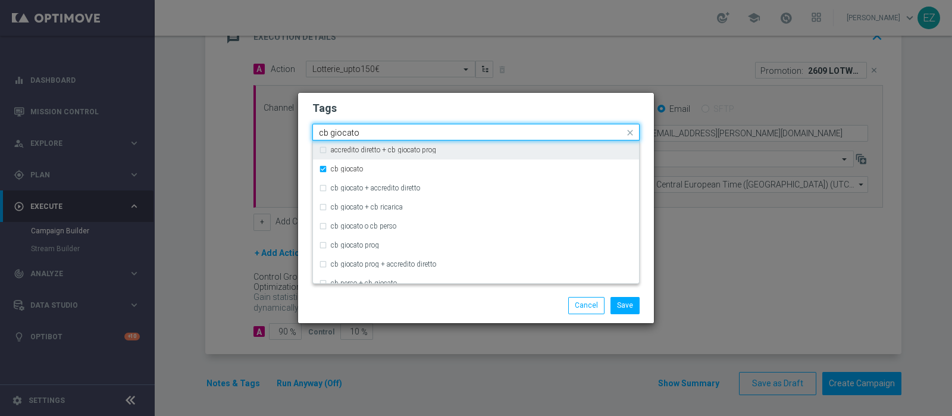
drag, startPoint x: 375, startPoint y: 132, endPoint x: 215, endPoint y: 131, distance: 160.0
click at [215, 131] on modal-container "Tags Quick find × low master × up-selling × cb giocato cb giocato accredito dir…" at bounding box center [476, 208] width 952 height 416
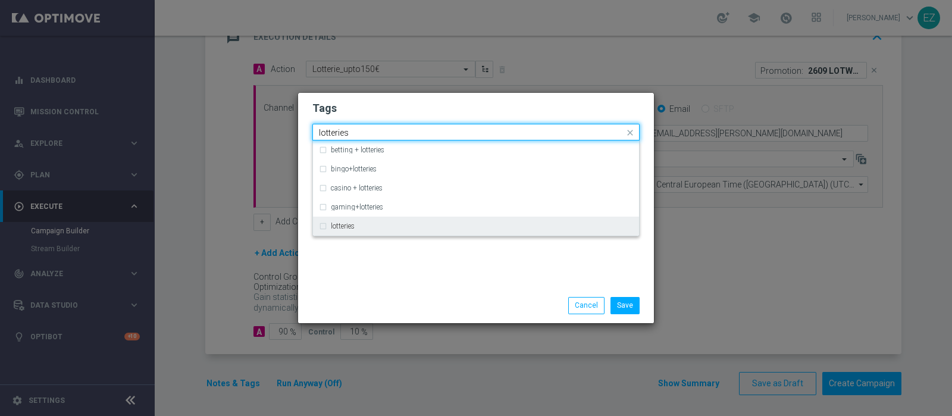
click at [361, 226] on div "lotteries" at bounding box center [482, 225] width 302 height 7
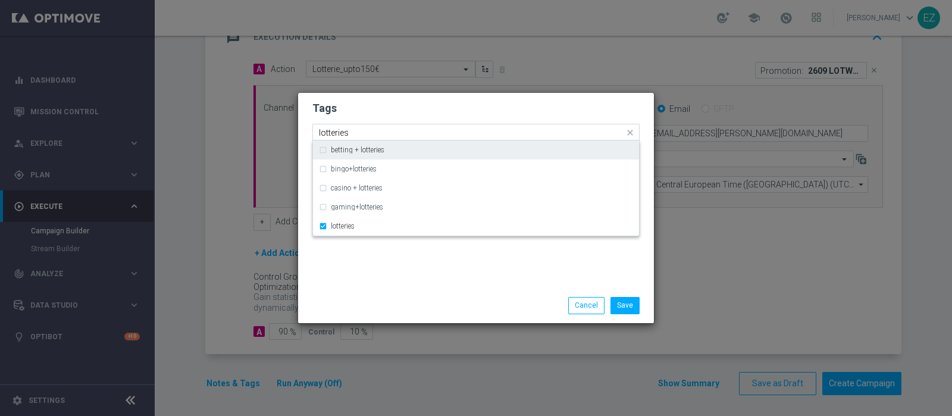
click at [333, 131] on input "lotteries" at bounding box center [471, 133] width 305 height 10
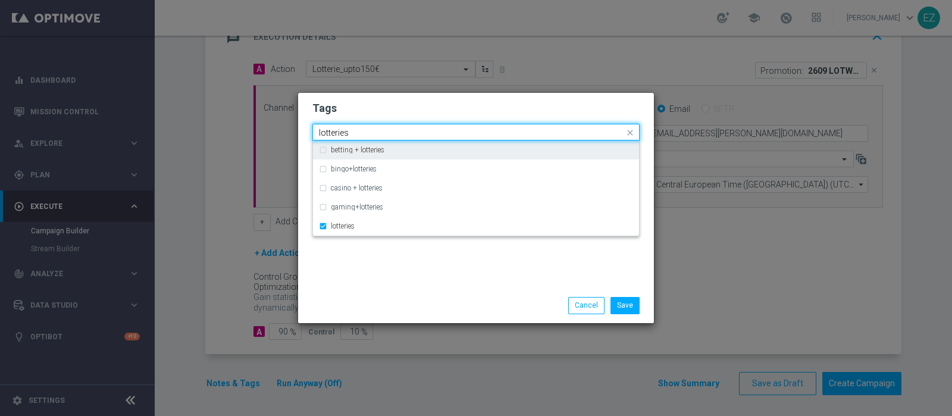
click at [333, 131] on input "lotteries" at bounding box center [471, 133] width 305 height 10
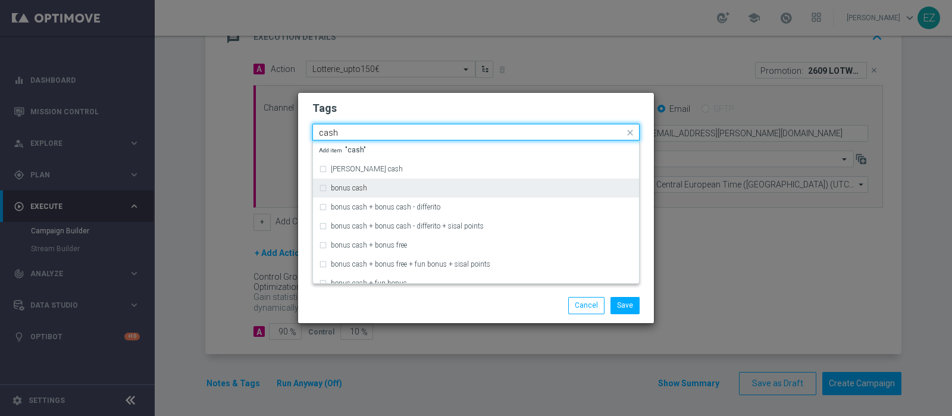
click at [331, 186] on label "bonus cash" at bounding box center [349, 187] width 36 height 7
type input "cash"
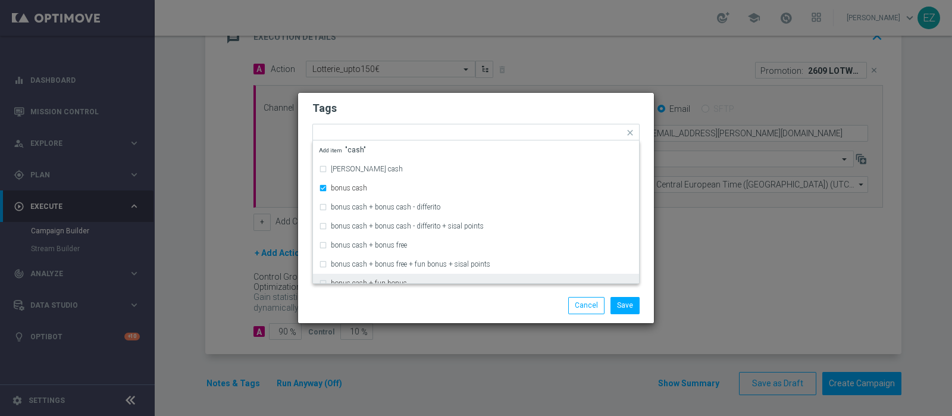
click at [457, 305] on div "Save Cancel" at bounding box center [533, 305] width 230 height 17
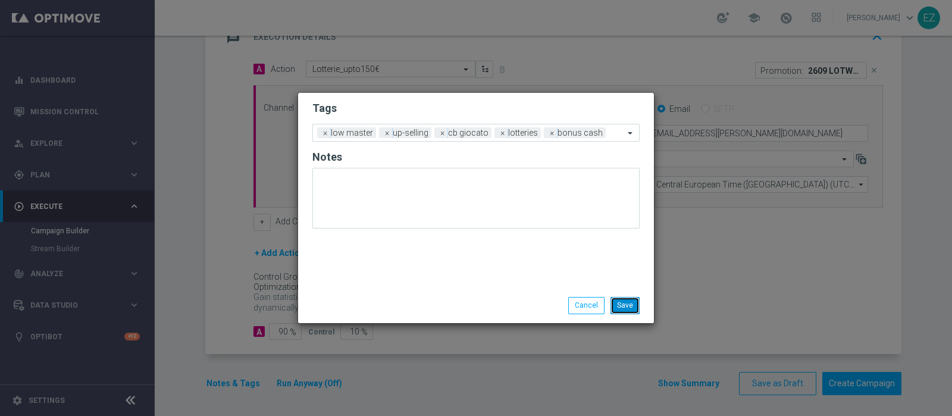
drag, startPoint x: 623, startPoint y: 311, endPoint x: 667, endPoint y: 331, distance: 48.7
click at [625, 311] on button "Save" at bounding box center [624, 305] width 29 height 17
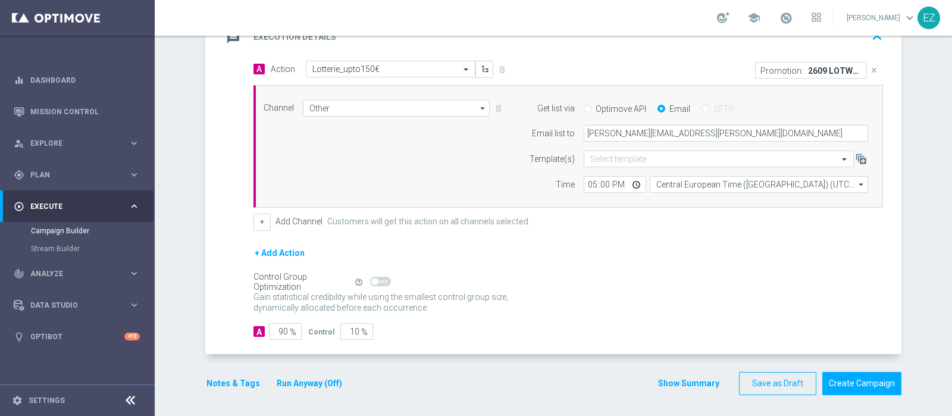
click at [691, 383] on button "Show Summary" at bounding box center [688, 384] width 62 height 14
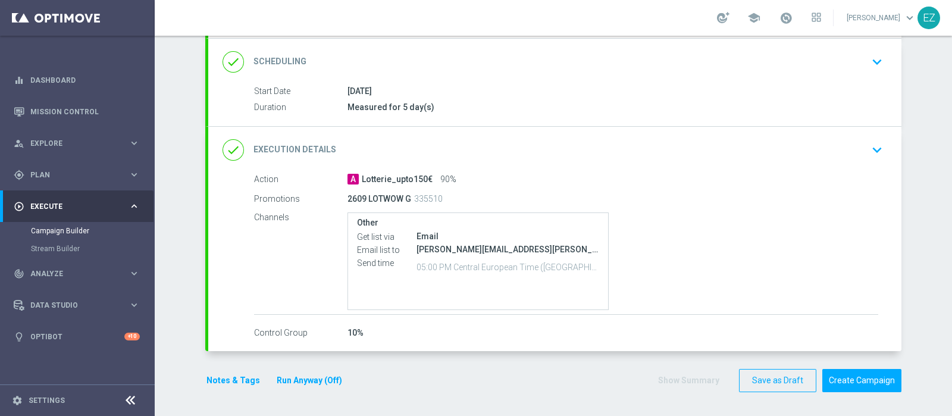
scroll to position [154, 0]
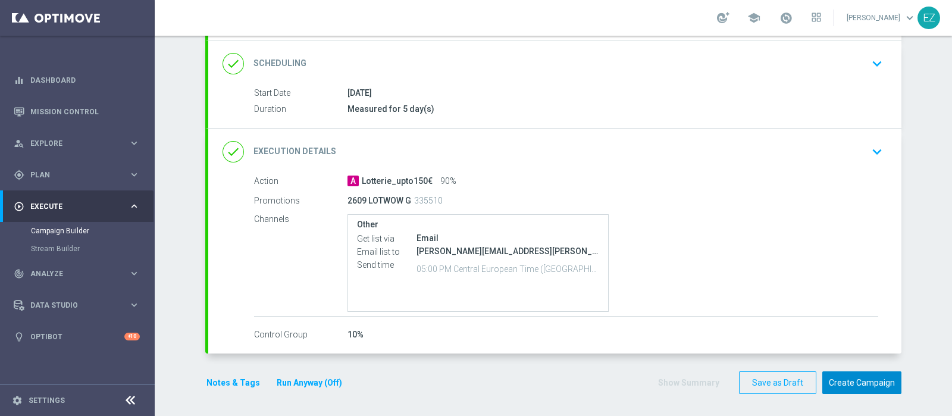
click at [869, 377] on button "Create Campaign" at bounding box center [861, 382] width 79 height 23
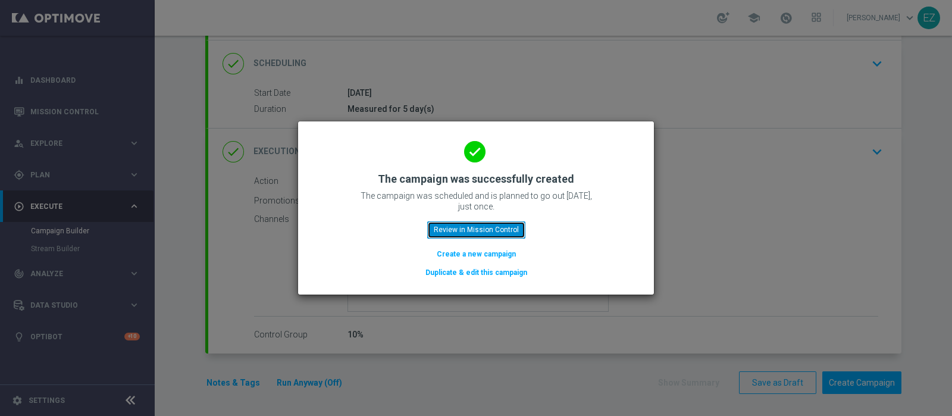
click at [473, 234] on button "Review in Mission Control" at bounding box center [476, 229] width 98 height 17
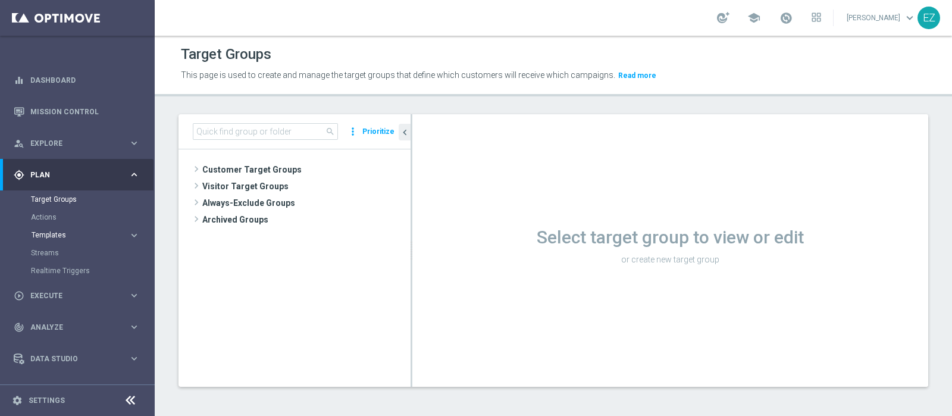
click at [40, 234] on span "Templates" at bounding box center [74, 234] width 85 height 7
click at [45, 253] on link "Optimail" at bounding box center [80, 253] width 87 height 10
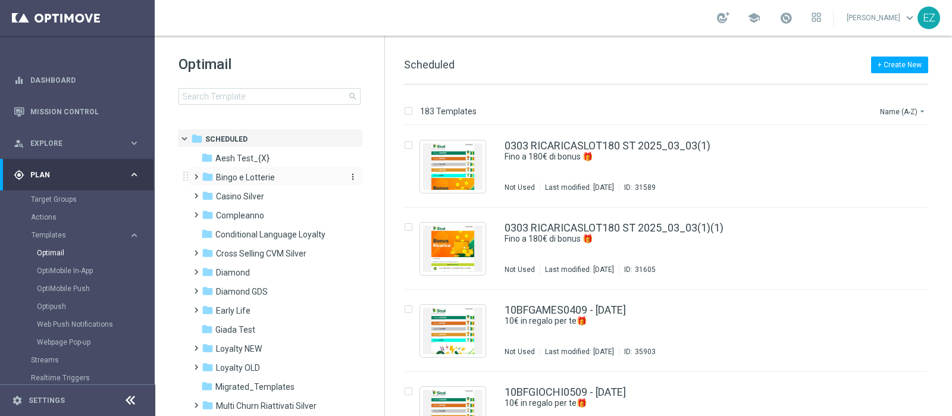
click at [254, 176] on span "Bingo e Lotterie" at bounding box center [245, 177] width 59 height 11
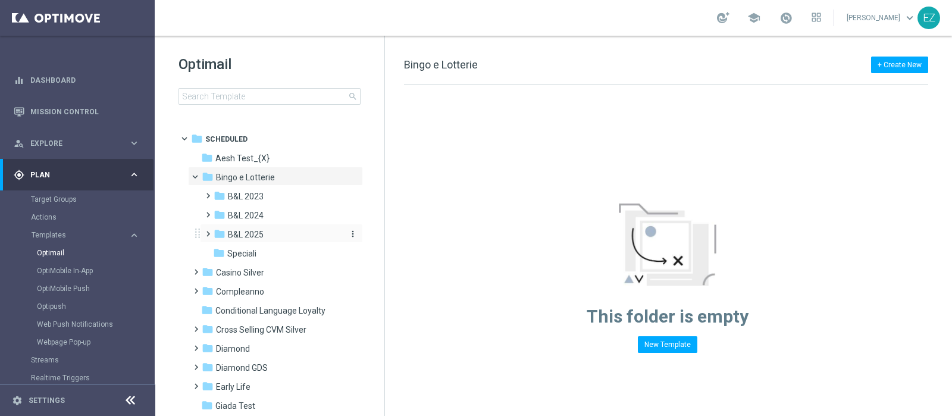
click at [252, 230] on span "B&L 2025" at bounding box center [246, 234] width 36 height 11
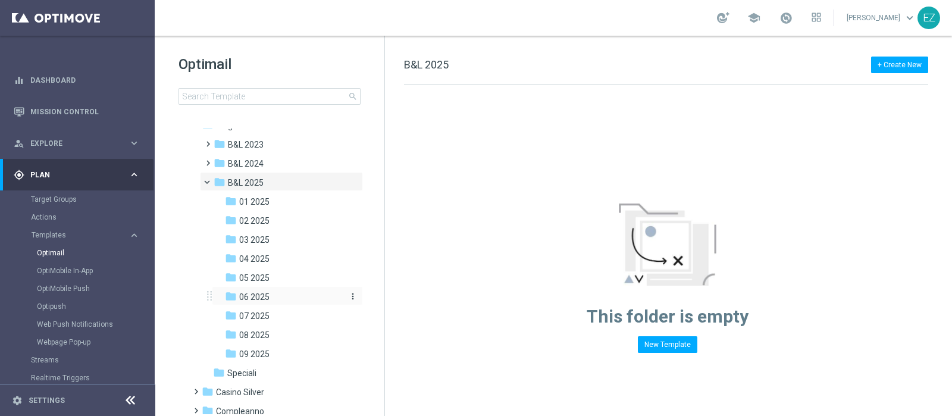
scroll to position [148, 0]
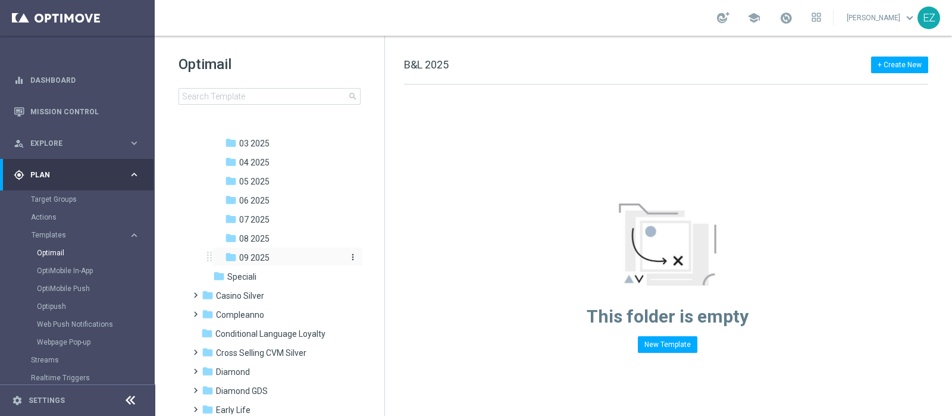
click at [260, 257] on span "09 2025" at bounding box center [254, 257] width 30 height 11
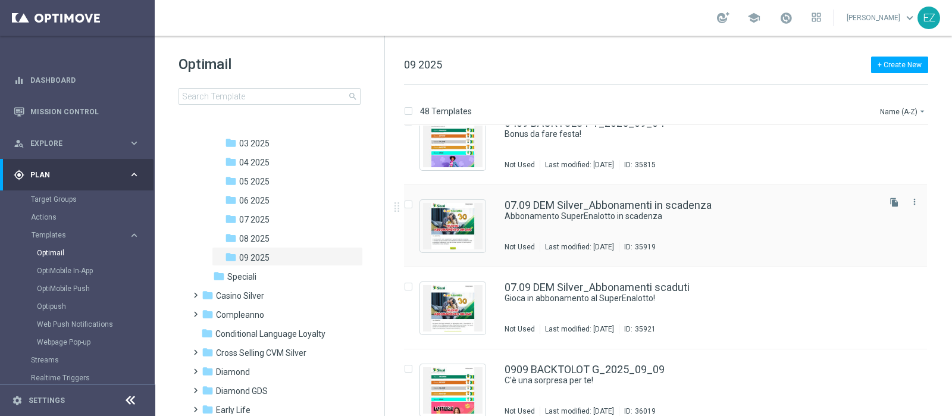
scroll to position [744, 0]
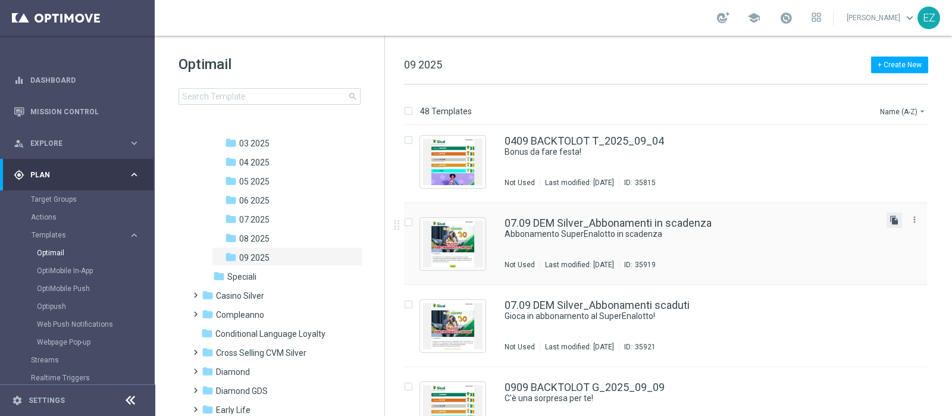
click at [890, 221] on icon "file_copy" at bounding box center [894, 220] width 10 height 10
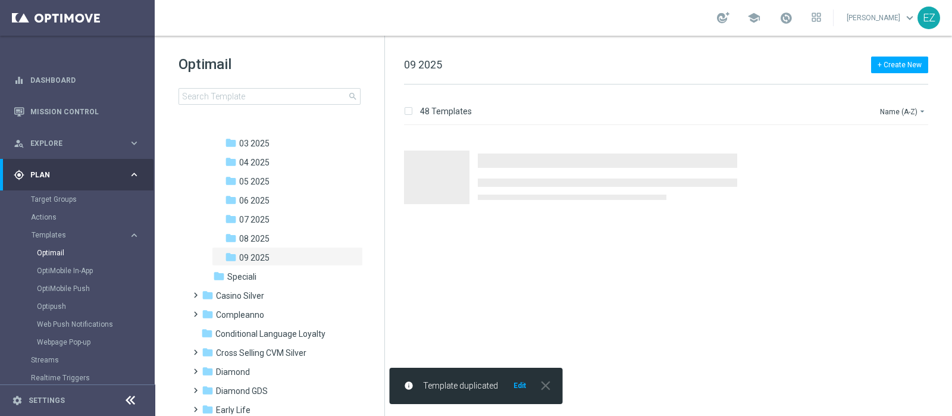
scroll to position [0, 0]
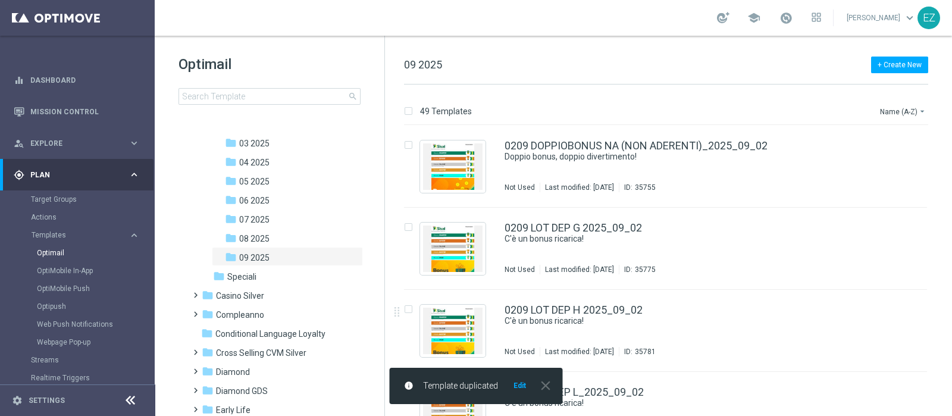
click at [522, 385] on button "Edit" at bounding box center [519, 386] width 15 height 10
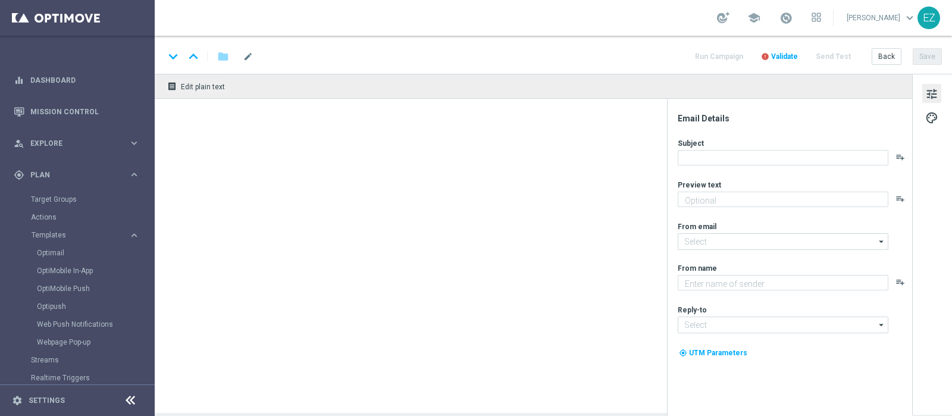
type input "07.09 DEM Silver_Abbonamenti in scadenza(1)"
type textarea "Sisal"
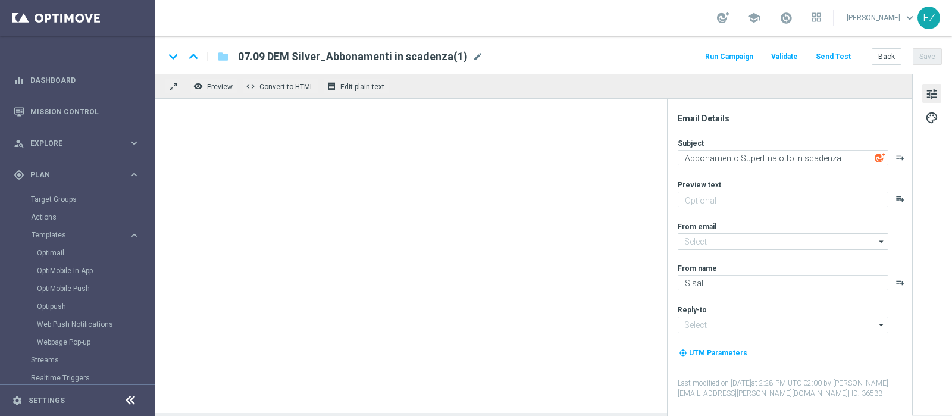
type input "newsletter@comunicazioni.sisal.it"
type input "info@sisal.it"
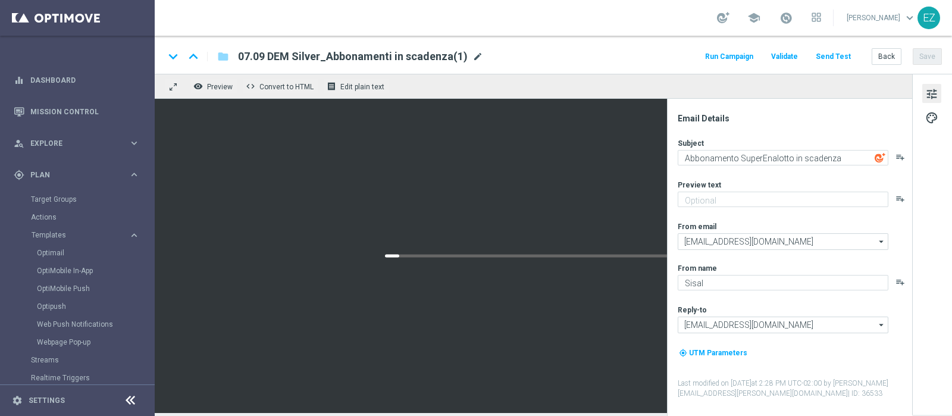
click at [472, 55] on span "mode_edit" at bounding box center [477, 56] width 11 height 11
click at [475, 58] on span "mode_edit" at bounding box center [477, 56] width 11 height 11
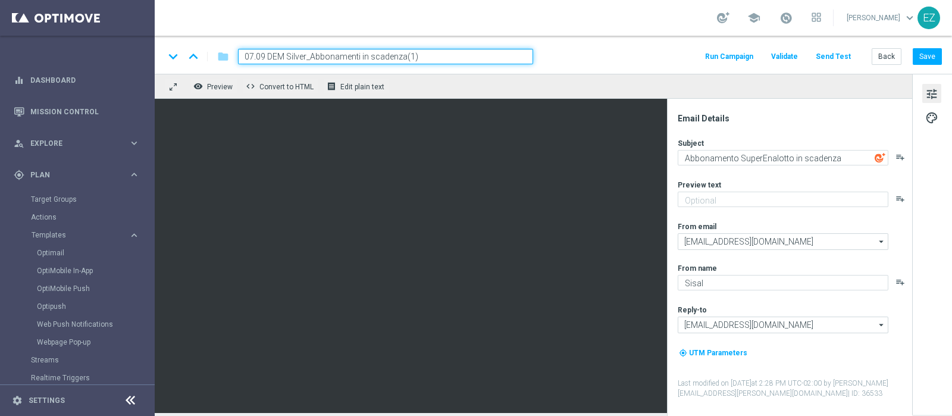
drag, startPoint x: 460, startPoint y: 54, endPoint x: 311, endPoint y: 54, distance: 149.3
click at [311, 54] on input "07.09 DEM Silver_Abbonamenti in scadenza(1)" at bounding box center [385, 56] width 295 height 15
paste input "Lancio Iniziativa Speciale SE"
click at [254, 55] on input "07.09 DEM Silver_Lancio Iniziativa Speciale SE" at bounding box center [385, 56] width 295 height 15
type input "28.09 DEM Silver_Lancio Iniziativa Speciale SE"
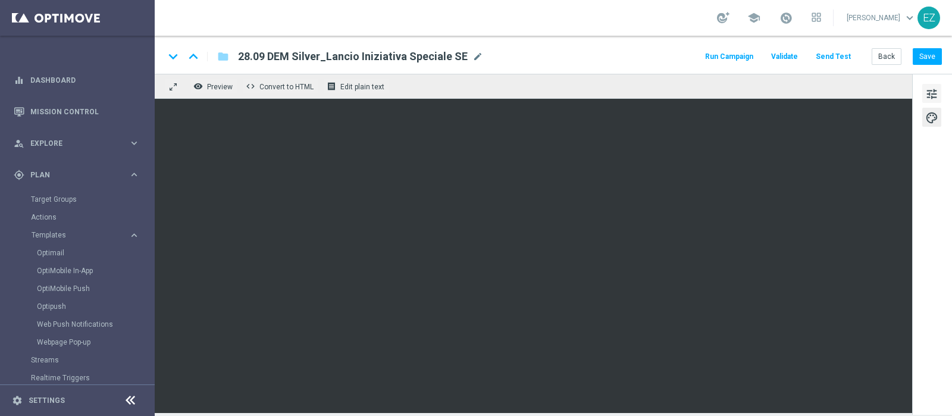
click at [925, 93] on span "tune" at bounding box center [931, 93] width 13 height 15
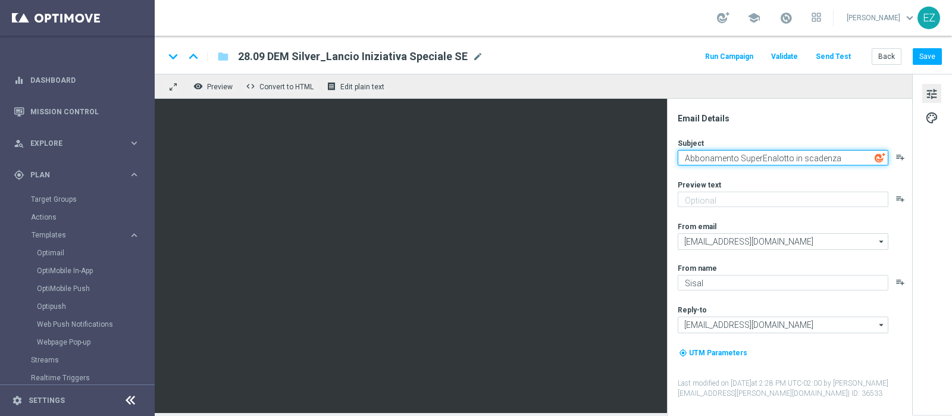
paste textarea "Iniziativa Speciale SuperEnalotto SuperStar"
type textarea "Iniziativa Speciale SuperEnalotto SuperStar"
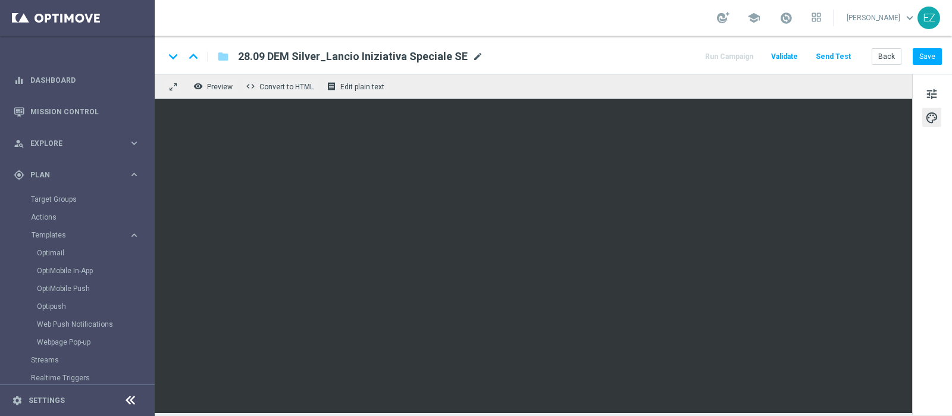
click at [472, 55] on span "mode_edit" at bounding box center [477, 56] width 11 height 11
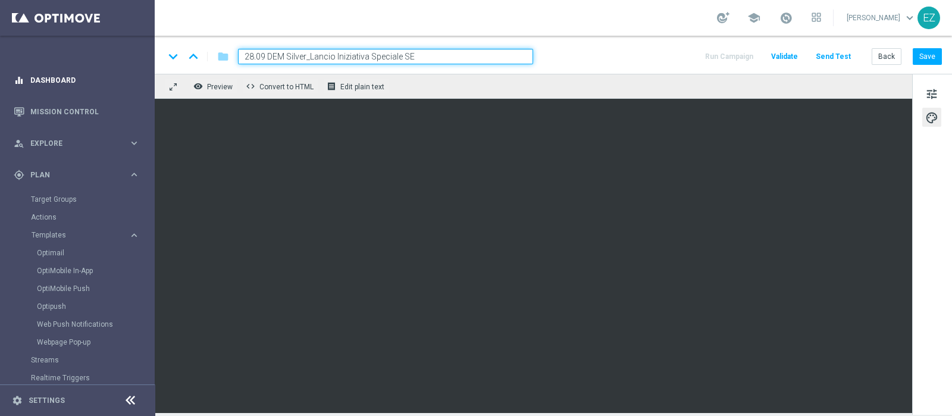
drag, startPoint x: 441, startPoint y: 59, endPoint x: 45, endPoint y: 67, distance: 396.3
click at [45, 67] on main "equalizer Dashboard Mission Control" at bounding box center [476, 208] width 952 height 416
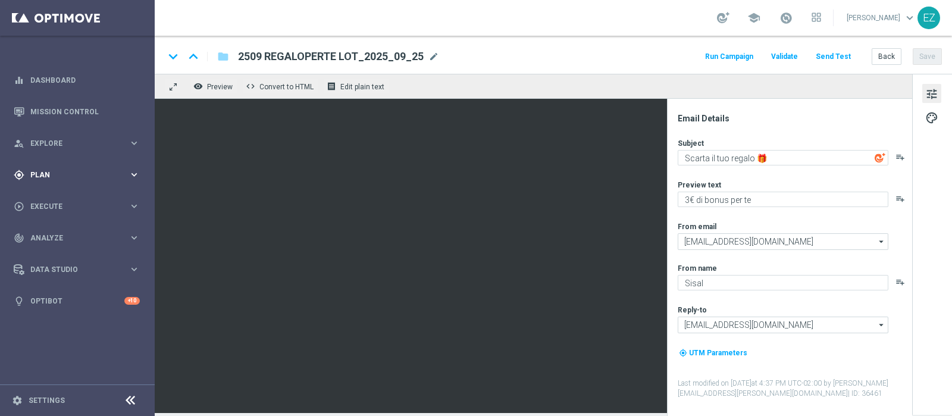
click at [31, 174] on span "Plan" at bounding box center [79, 174] width 98 height 7
click at [51, 232] on span "Templates" at bounding box center [74, 234] width 85 height 7
drag, startPoint x: 50, startPoint y: 250, endPoint x: 152, endPoint y: 232, distance: 104.0
click at [49, 249] on link "Optimail" at bounding box center [80, 253] width 87 height 10
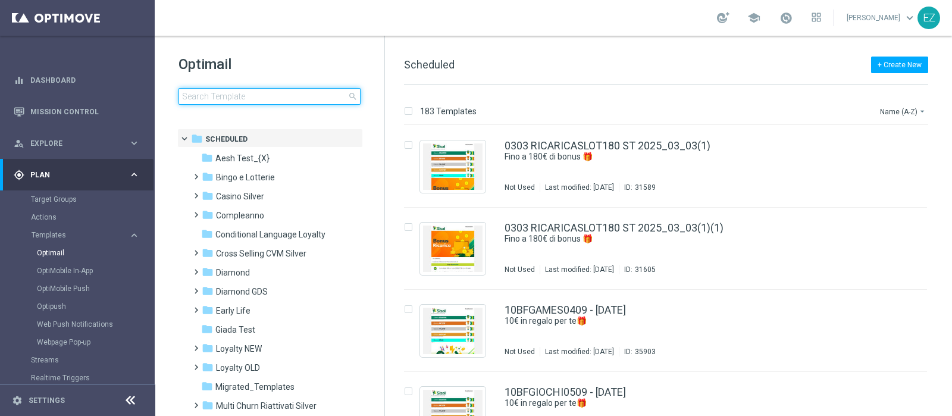
click at [220, 94] on input at bounding box center [269, 96] width 182 height 17
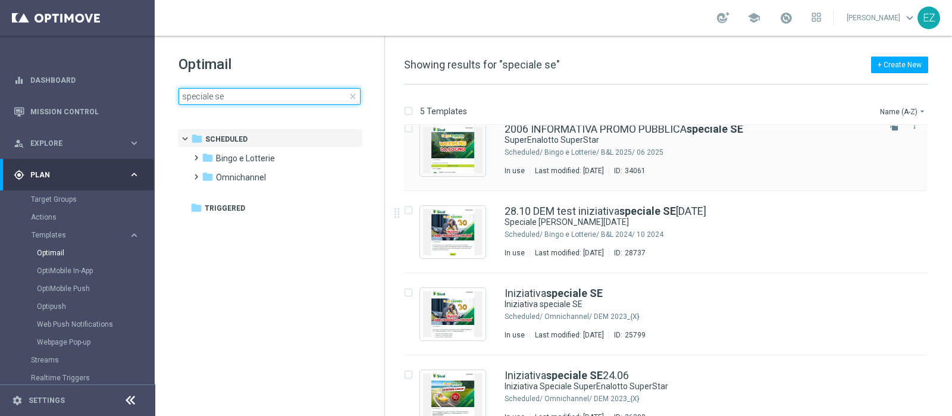
scroll to position [120, 0]
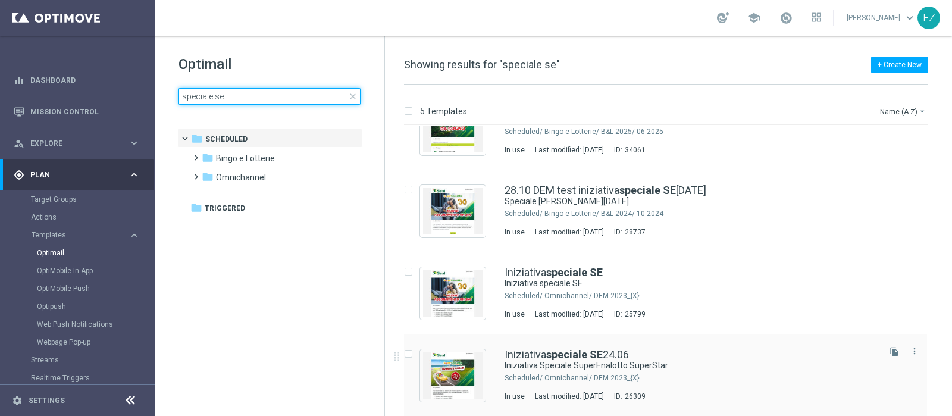
type input "speciale se"
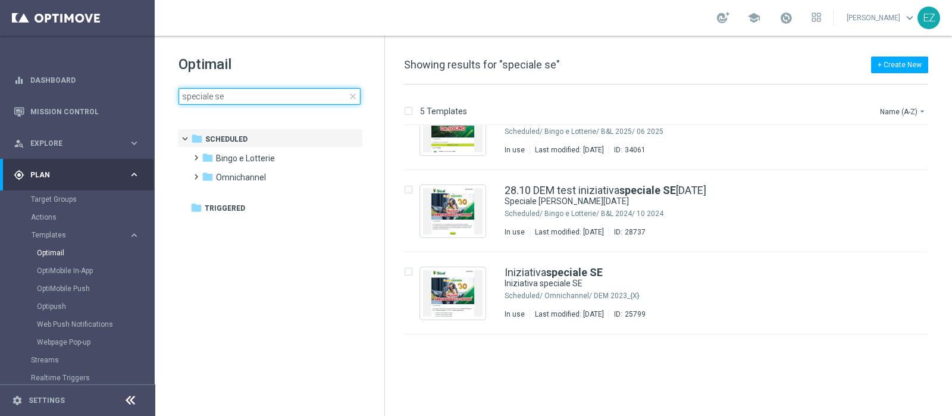
scroll to position [0, 0]
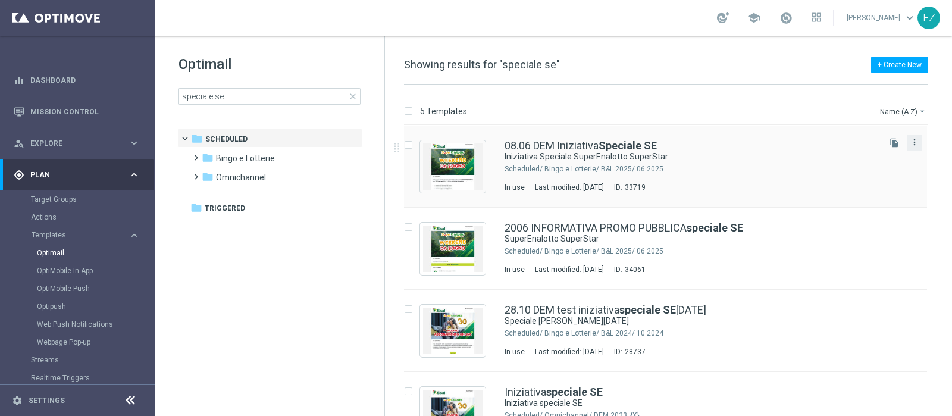
click at [913, 142] on icon "more_vert" at bounding box center [915, 142] width 10 height 10
click at [872, 172] on div "Copy To" at bounding box center [865, 171] width 72 height 8
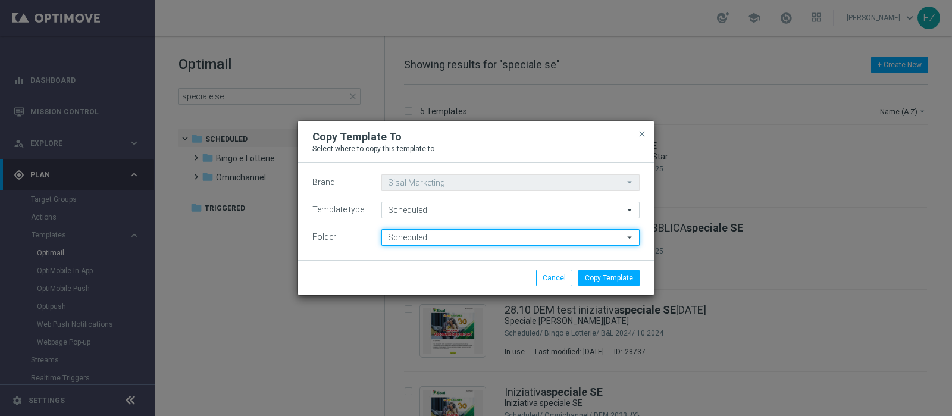
click at [476, 234] on input "Scheduled" at bounding box center [510, 237] width 258 height 17
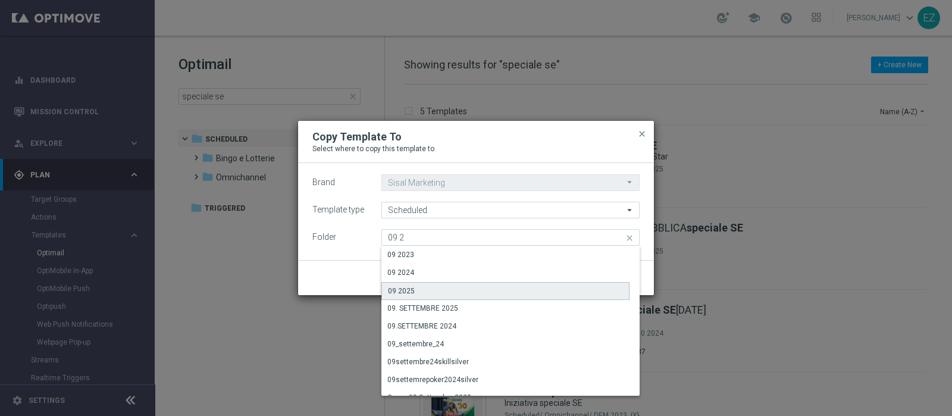
click at [416, 283] on div "09 2025" at bounding box center [505, 291] width 248 height 18
type input "09 2025"
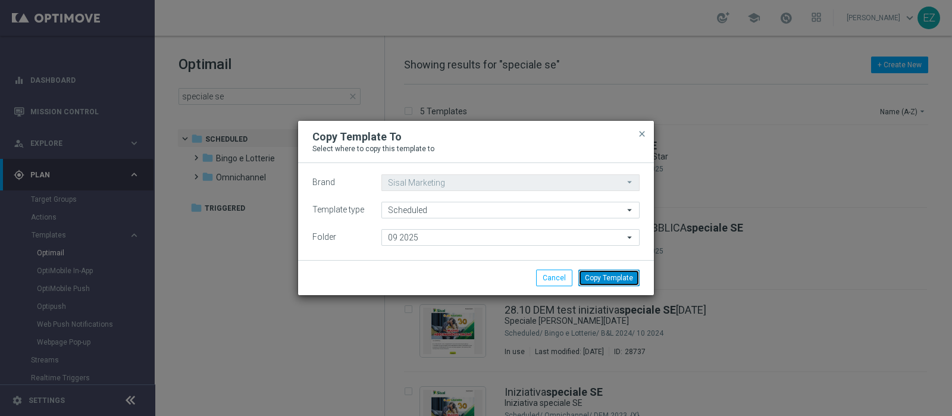
click at [607, 274] on button "Copy Template" at bounding box center [608, 277] width 61 height 17
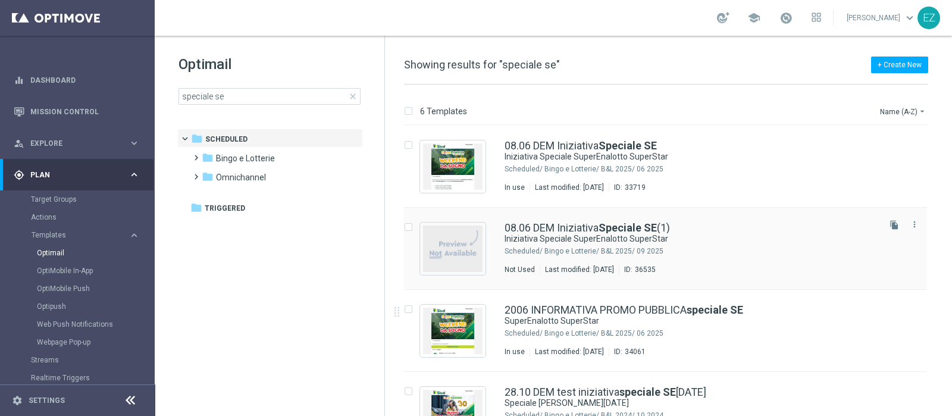
scroll to position [49, 0]
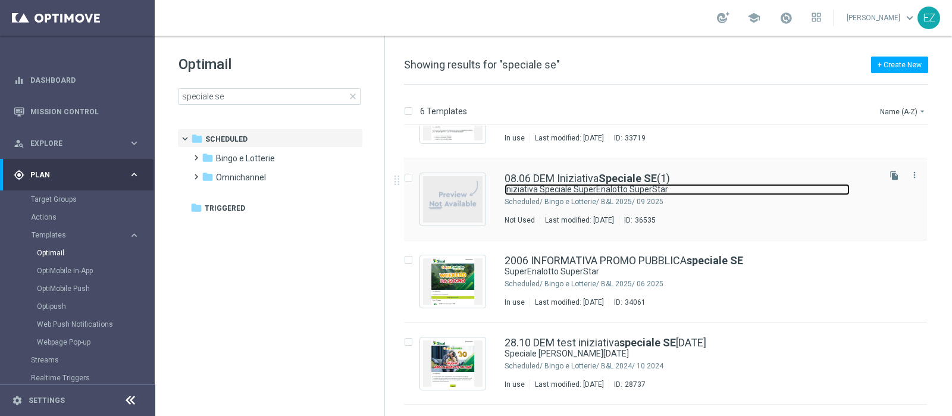
click at [627, 184] on link "Iniziativa Speciale SuperEnalotto SuperStar" at bounding box center [676, 189] width 345 height 11
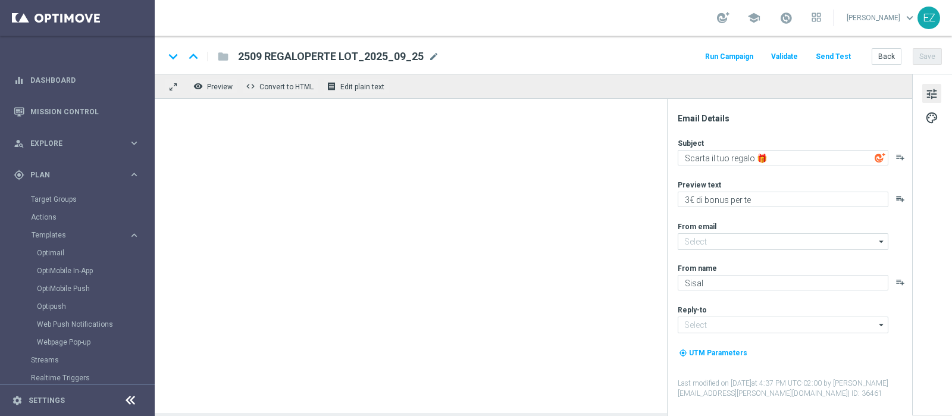
type input "newsletter@comunicazioni.sisal.it"
type input "info@sisal.it"
type input "08.06 DEM Iniziativa Speciale SE(1)"
type textarea "Iniziativa Speciale SuperEnalotto SuperStar"
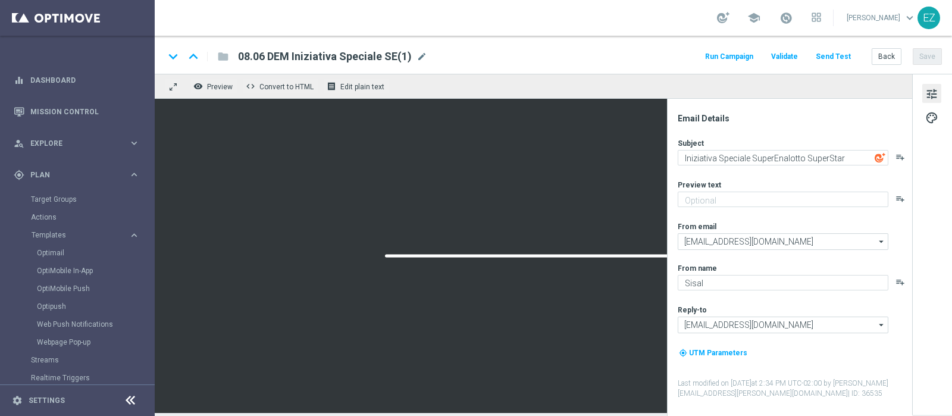
click at [413, 54] on div "08.06 DEM Iniziativa Speciale SE(1) mode_edit" at bounding box center [332, 56] width 189 height 15
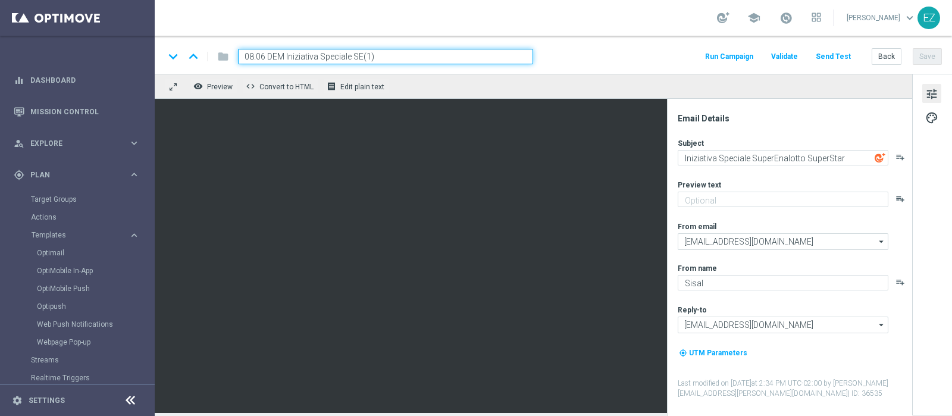
click at [252, 53] on input "08.06 DEM Iniziativa Speciale SE(1)" at bounding box center [385, 56] width 295 height 15
click at [430, 54] on input "28.09 DEM Iniziativa Speciale SE(1)" at bounding box center [385, 56] width 295 height 15
click at [283, 57] on input "28.09 DEM Iniziativa Speciale SE" at bounding box center [385, 56] width 295 height 15
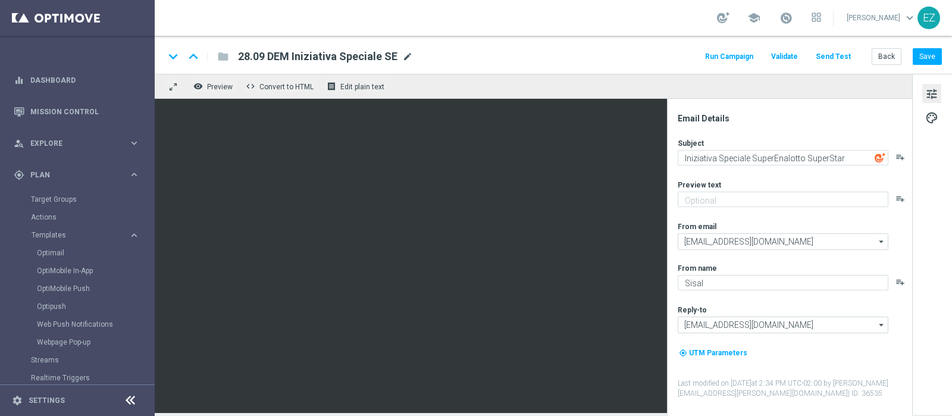
click at [403, 55] on span "mode_edit" at bounding box center [407, 56] width 11 height 11
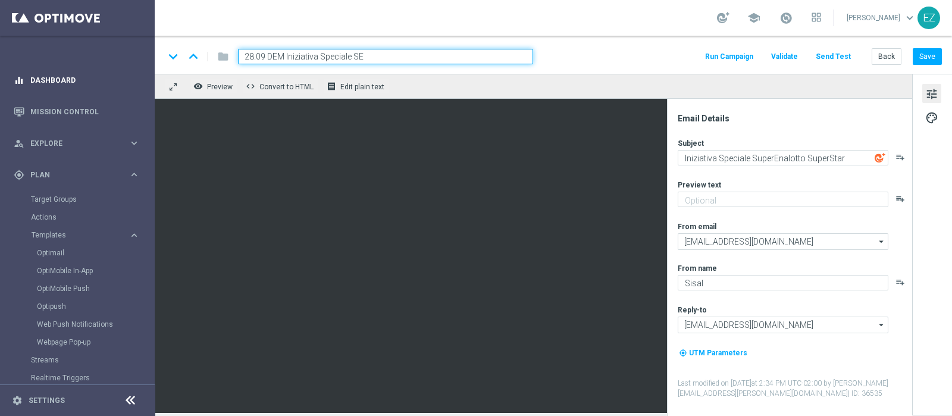
drag, startPoint x: 409, startPoint y: 57, endPoint x: 138, endPoint y: 64, distance: 270.8
click at [138, 64] on main "equalizer Dashboard Mission Control" at bounding box center [476, 208] width 952 height 416
paste input "Silver_Lancio"
type input "28.09 DEM Silver_Lancio Iniziativa Speciale SE"
drag, startPoint x: 138, startPoint y: 64, endPoint x: 287, endPoint y: 79, distance: 149.4
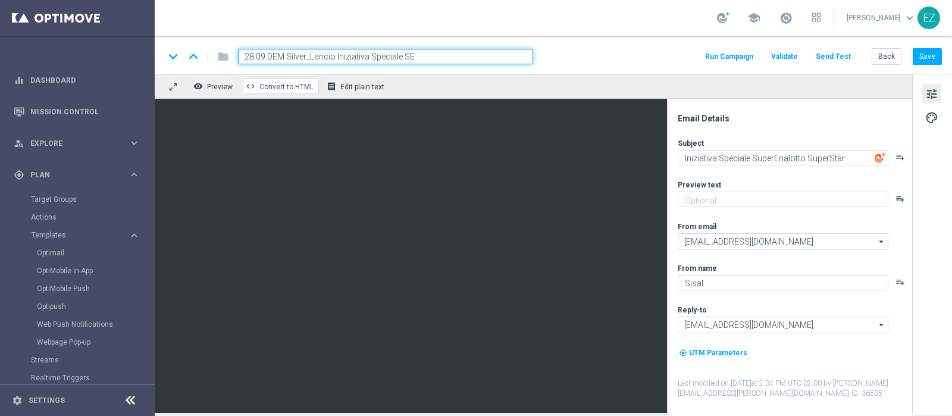
click at [203, 76] on main "equalizer Dashboard Mission Control" at bounding box center [476, 208] width 952 height 416
click at [437, 57] on input "28.09 DEM Silver_Lancio Iniziativa Speciale SE" at bounding box center [385, 56] width 295 height 15
click at [580, 58] on div "keyboard_arrow_down keyboard_arrow_up folder 28.09 DEM Silver_Lancio Iniziativa…" at bounding box center [553, 56] width 778 height 15
drag, startPoint x: 942, startPoint y: 55, endPoint x: 932, endPoint y: 58, distance: 11.1
click at [941, 55] on div "keyboard_arrow_down keyboard_arrow_up folder 28.09 DEM Silver_Lancio Iniziativa…" at bounding box center [553, 55] width 797 height 38
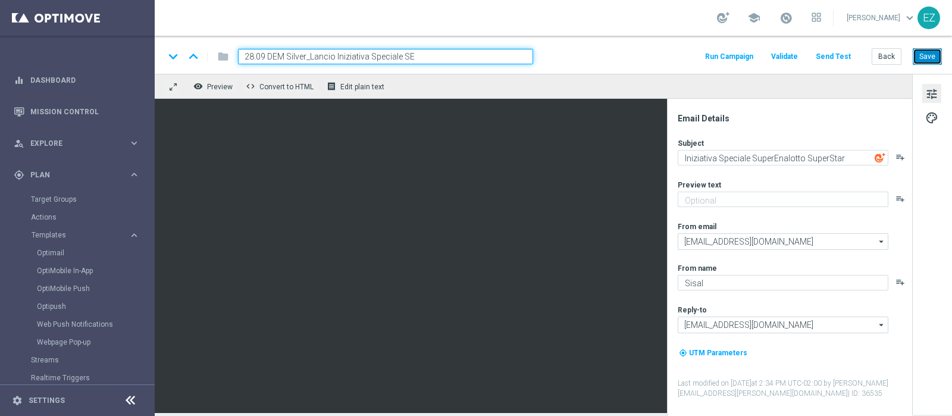
click at [928, 58] on button "Save" at bounding box center [927, 56] width 29 height 17
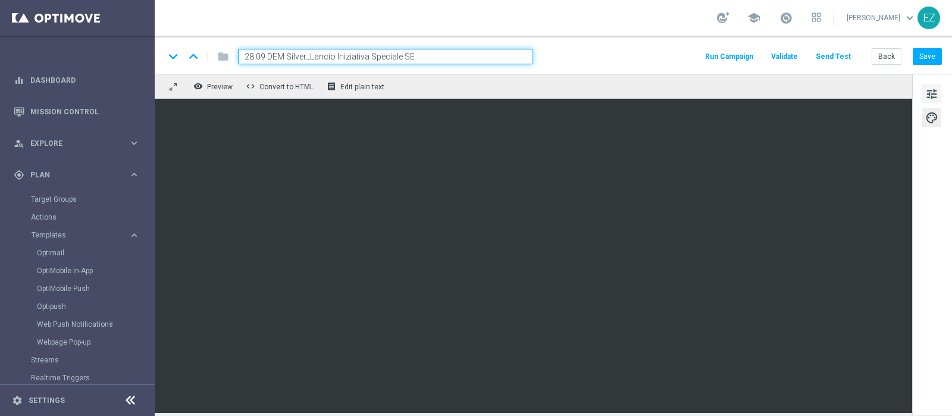
click at [933, 89] on span "tune" at bounding box center [931, 93] width 13 height 15
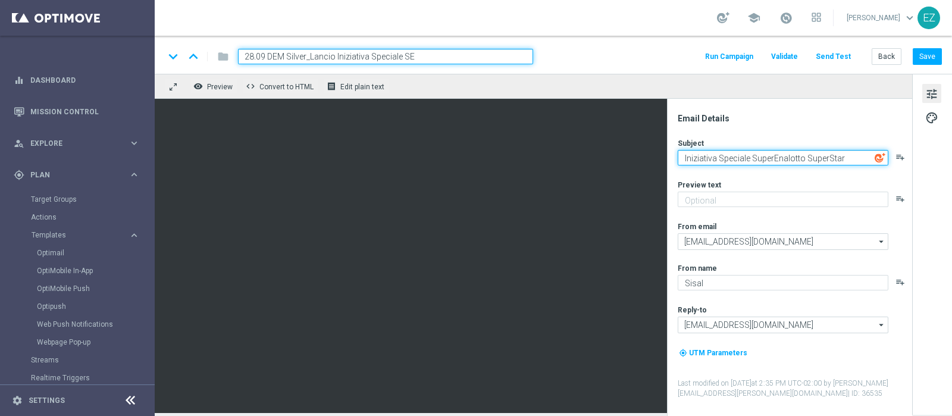
paste textarea
type textarea "Iniziativa Speciale SuperEnalotto SuperStar"
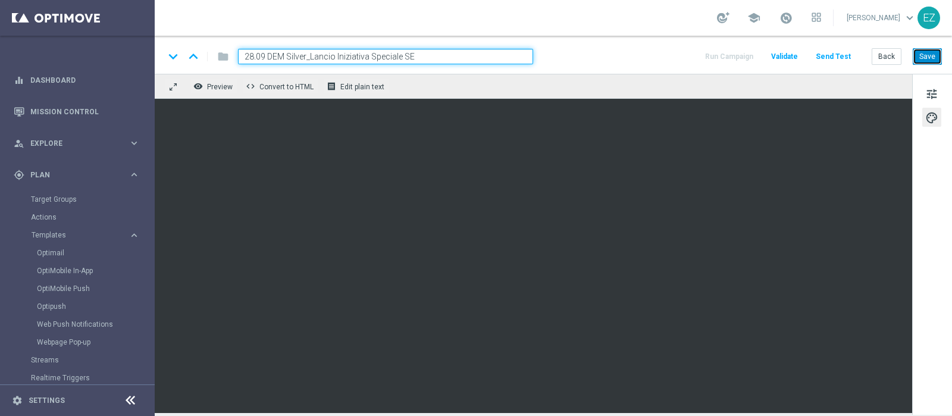
drag, startPoint x: 928, startPoint y: 54, endPoint x: 764, endPoint y: 98, distance: 169.3
click at [928, 55] on button "Save" at bounding box center [927, 56] width 29 height 17
click at [925, 61] on button "Save" at bounding box center [927, 56] width 29 height 17
click at [932, 52] on button "Save" at bounding box center [927, 56] width 29 height 17
click at [929, 55] on button "Save" at bounding box center [927, 56] width 29 height 17
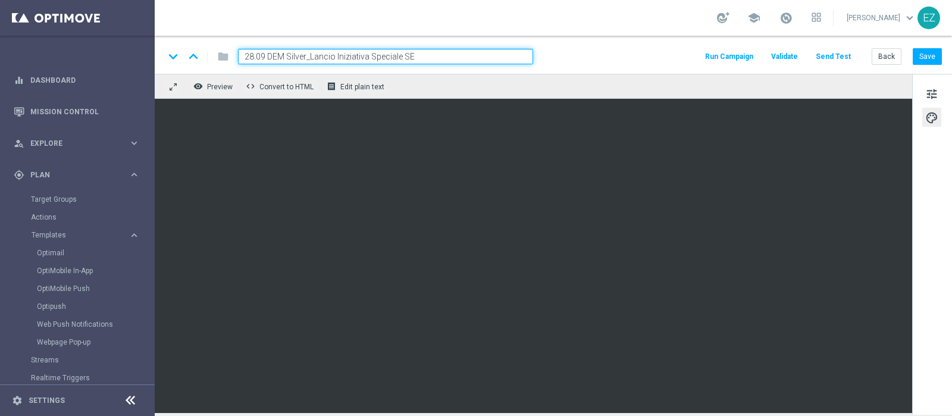
click at [436, 61] on input "28.09 DEM Silver_Lancio Iniziativa Speciale SE" at bounding box center [385, 56] width 295 height 15
drag, startPoint x: 437, startPoint y: 61, endPoint x: 336, endPoint y: 57, distance: 100.6
click at [336, 57] on input "28.09 DEM Silver_Lancio Iniziativa Speciale SE" at bounding box center [385, 56] width 295 height 15
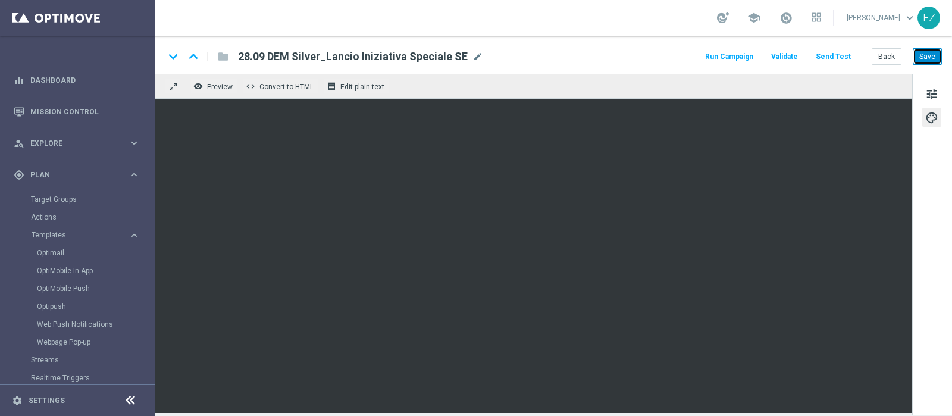
click at [928, 58] on button "Save" at bounding box center [927, 56] width 29 height 17
click at [472, 55] on span "mode_edit" at bounding box center [477, 56] width 11 height 11
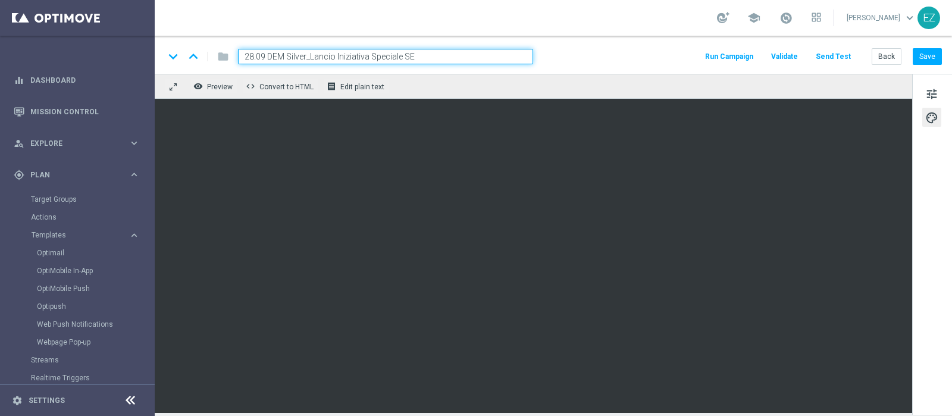
click at [428, 60] on input "28.09 DEM Silver_Lancio Iniziativa Speciale SE" at bounding box center [385, 56] width 295 height 15
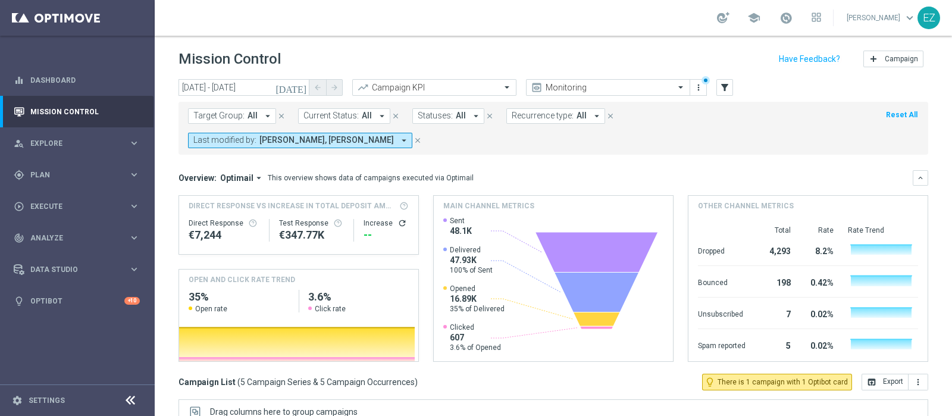
click at [300, 88] on icon "[DATE]" at bounding box center [291, 87] width 32 height 11
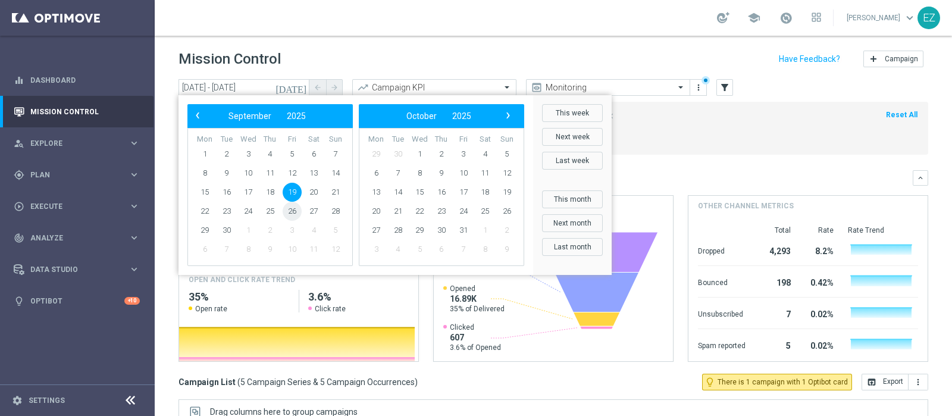
click at [298, 212] on span "26" at bounding box center [292, 211] width 19 height 19
type input "[DATE] - [DATE]"
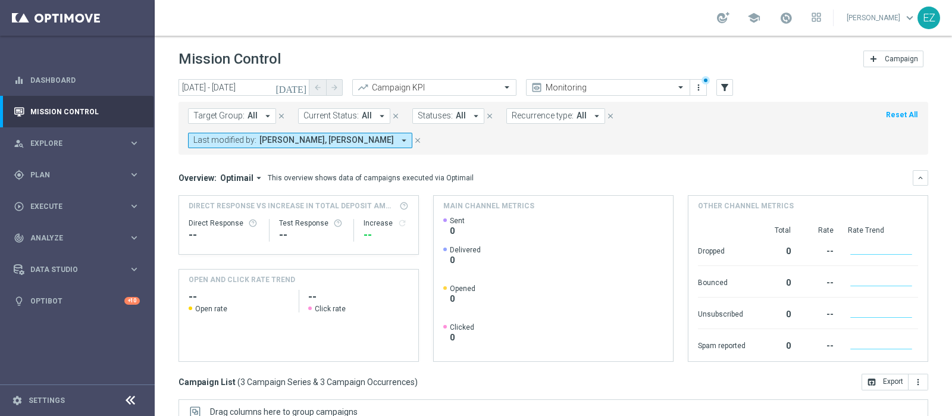
scroll to position [178, 0]
